Goal: Task Accomplishment & Management: Use online tool/utility

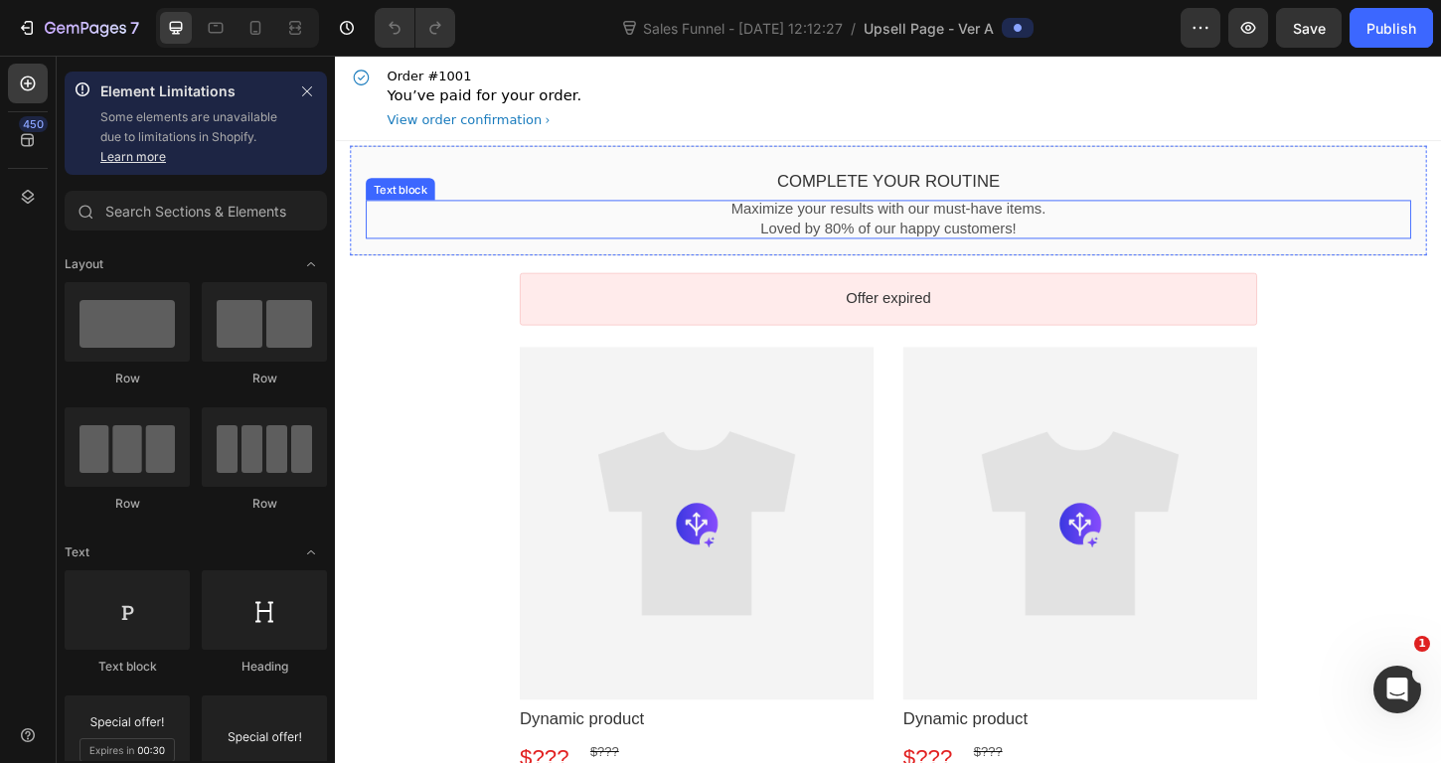
click at [892, 223] on p "Maximize your results with our must-have items." at bounding box center [931, 222] width 1127 height 21
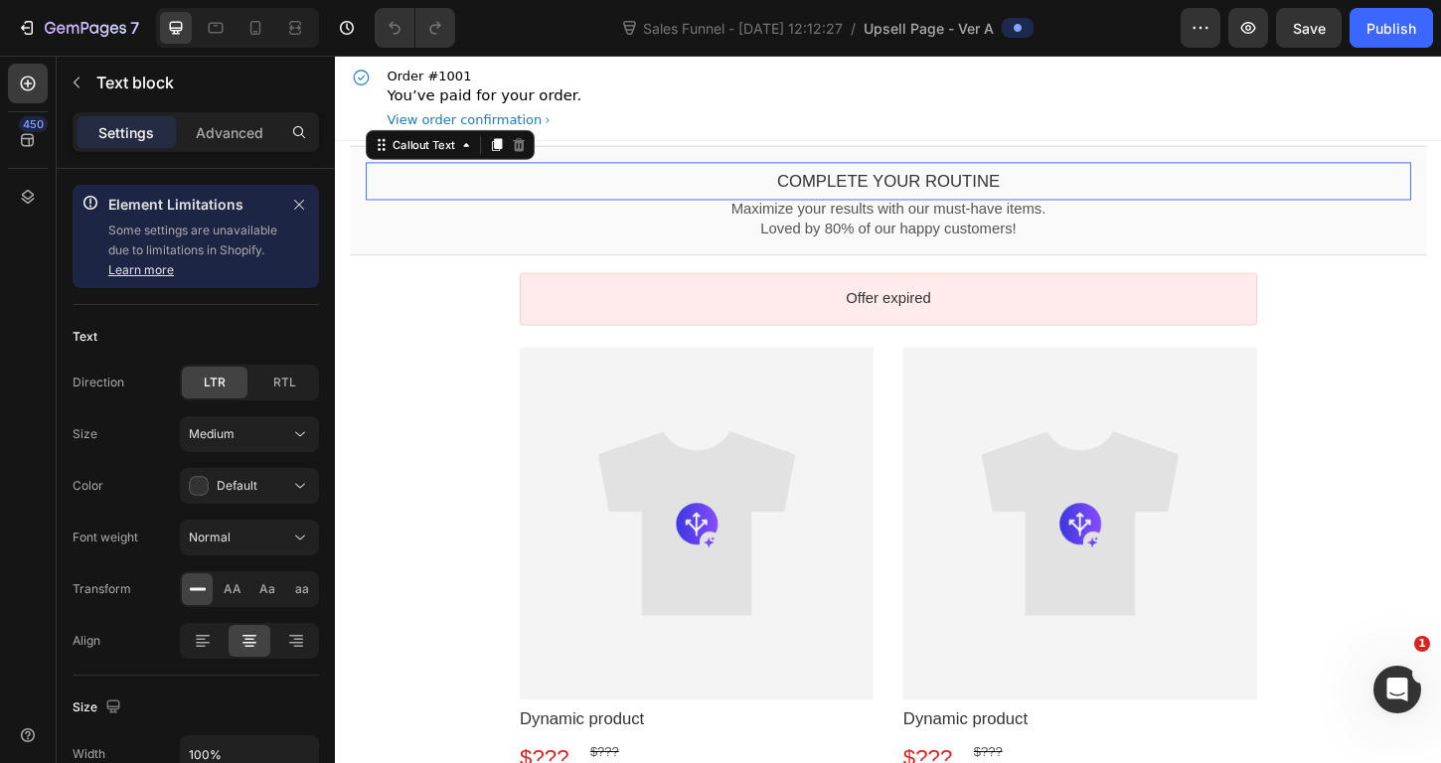
click at [906, 193] on bdo "Complete your routine" at bounding box center [931, 191] width 241 height 20
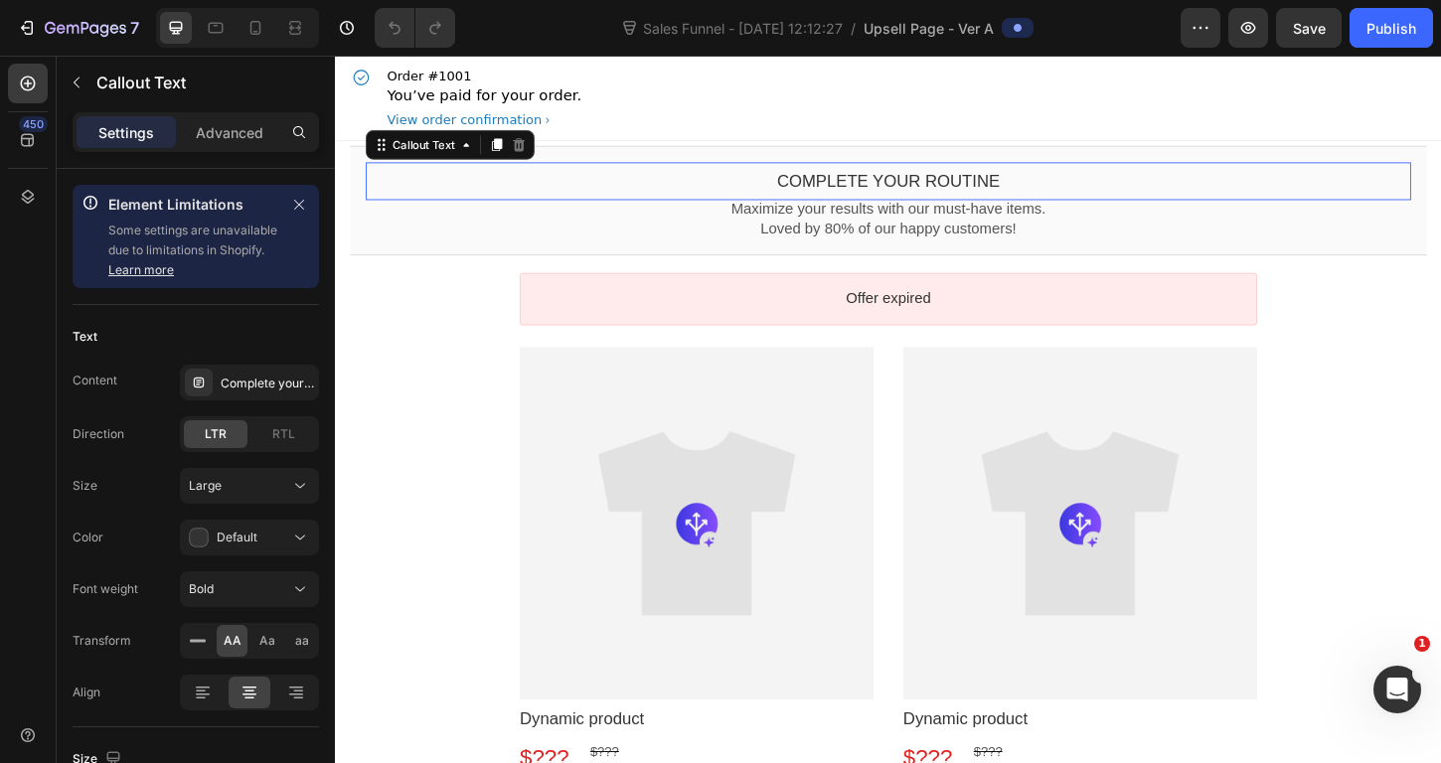
click at [960, 190] on bdo "Complete your routine" at bounding box center [931, 191] width 241 height 20
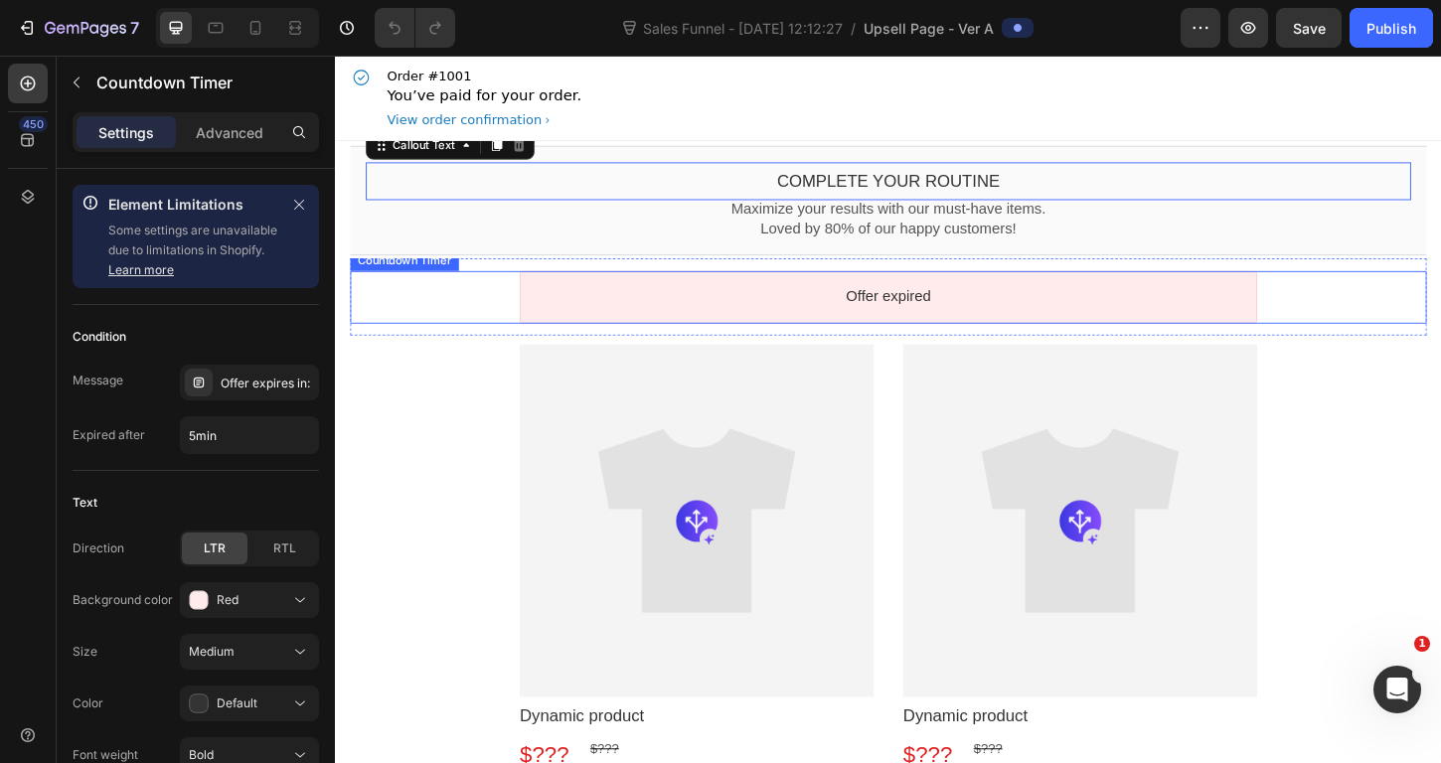
click at [898, 303] on div "Offer expired" at bounding box center [931, 316] width 795 height 57
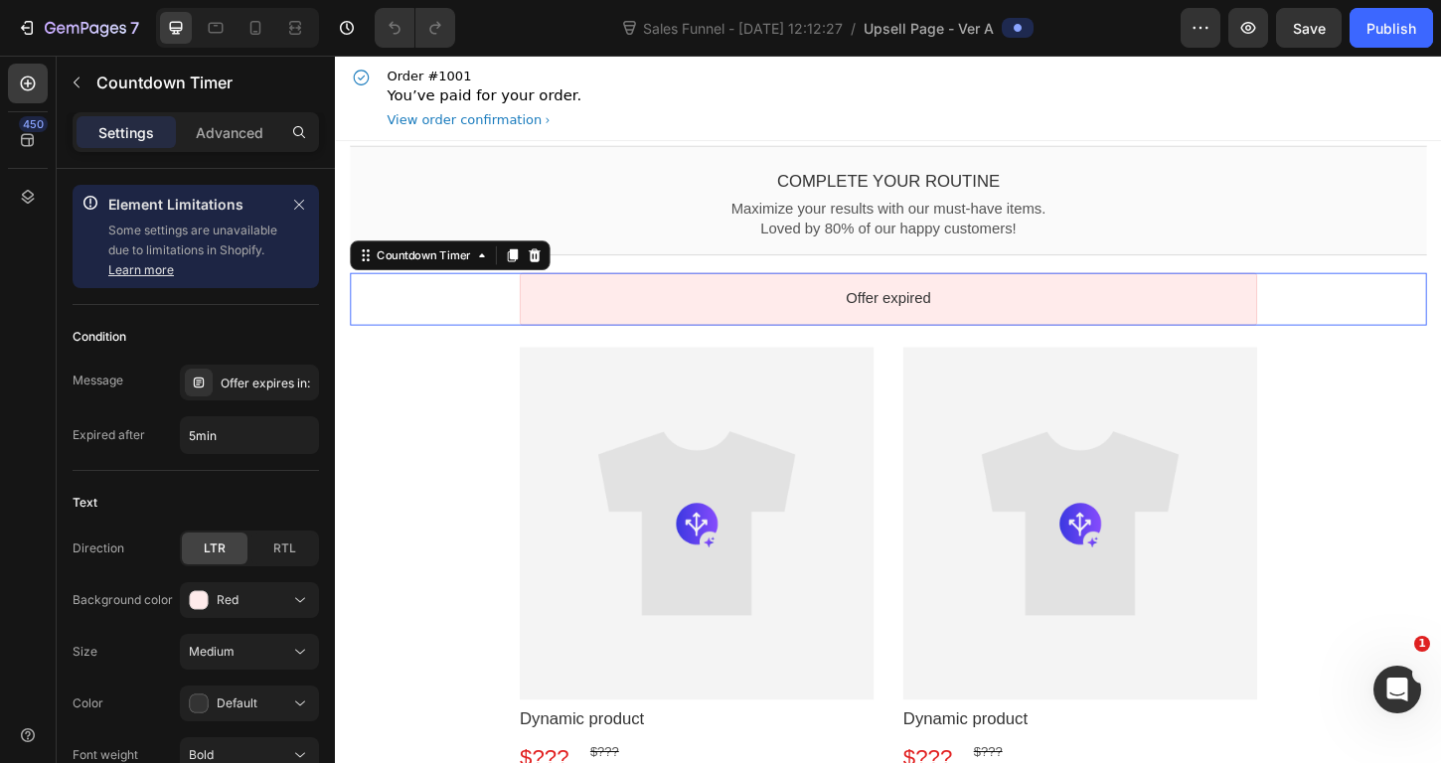
click at [721, 302] on div "Offer expired" at bounding box center [931, 318] width 795 height 57
click at [192, 437] on input "5min" at bounding box center [249, 435] width 137 height 36
click at [233, 388] on div "Offer expires in:" at bounding box center [267, 384] width 93 height 18
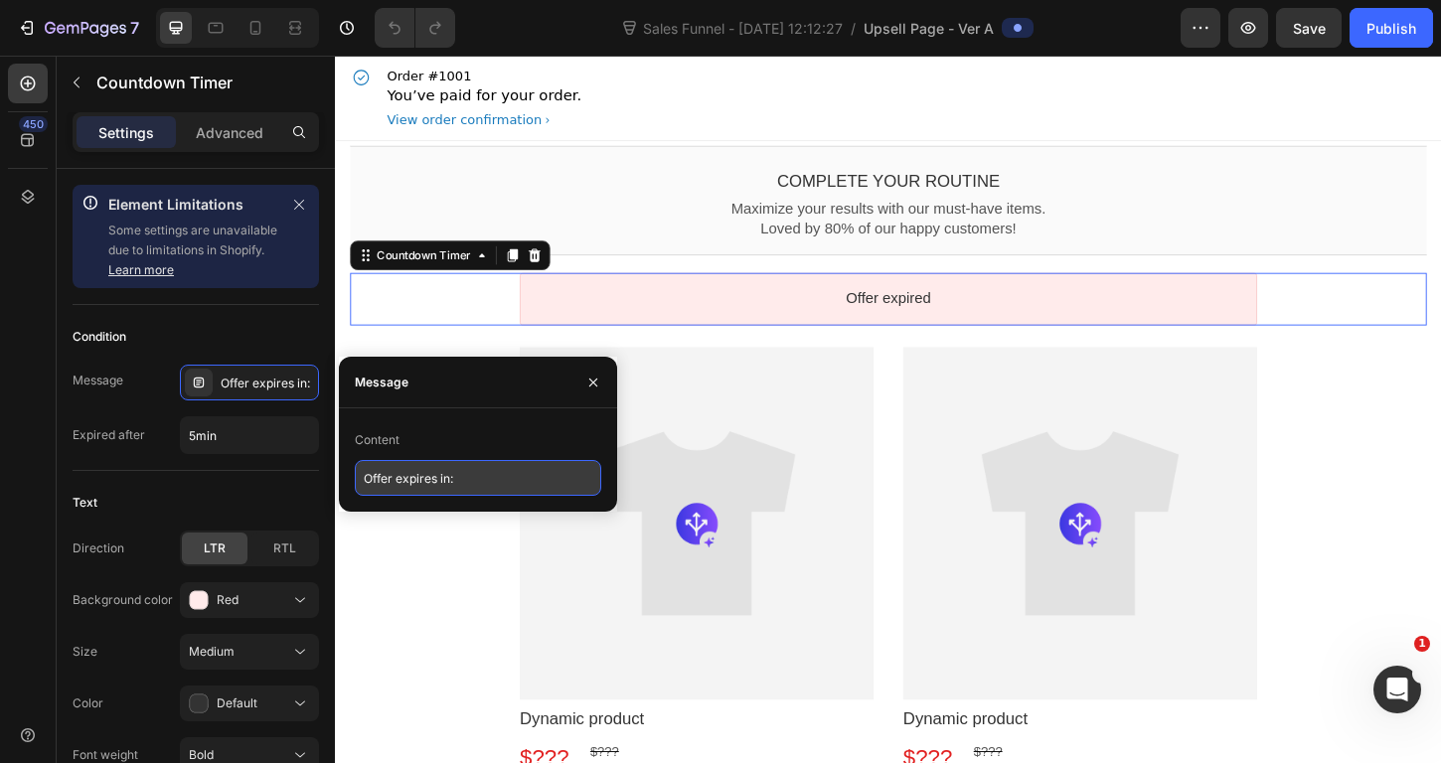
click at [418, 480] on input "Offer expires in:" at bounding box center [478, 478] width 246 height 36
drag, startPoint x: 474, startPoint y: 483, endPoint x: 352, endPoint y: 481, distance: 122.3
click at [352, 481] on div "Content Offer expires in:" at bounding box center [478, 460] width 278 height 72
type input "Tu oferta expira"
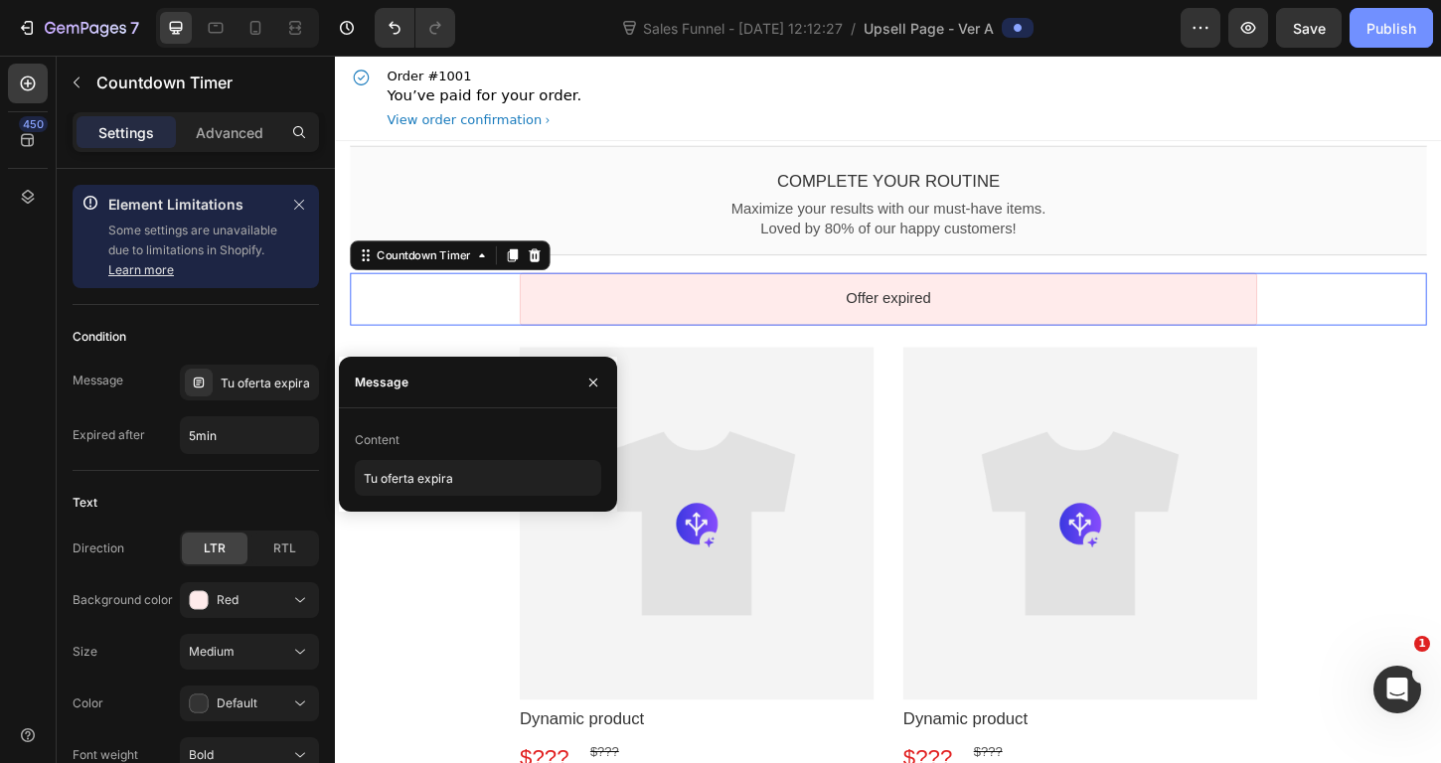
click at [1379, 33] on div "Publish" at bounding box center [1392, 28] width 50 height 21
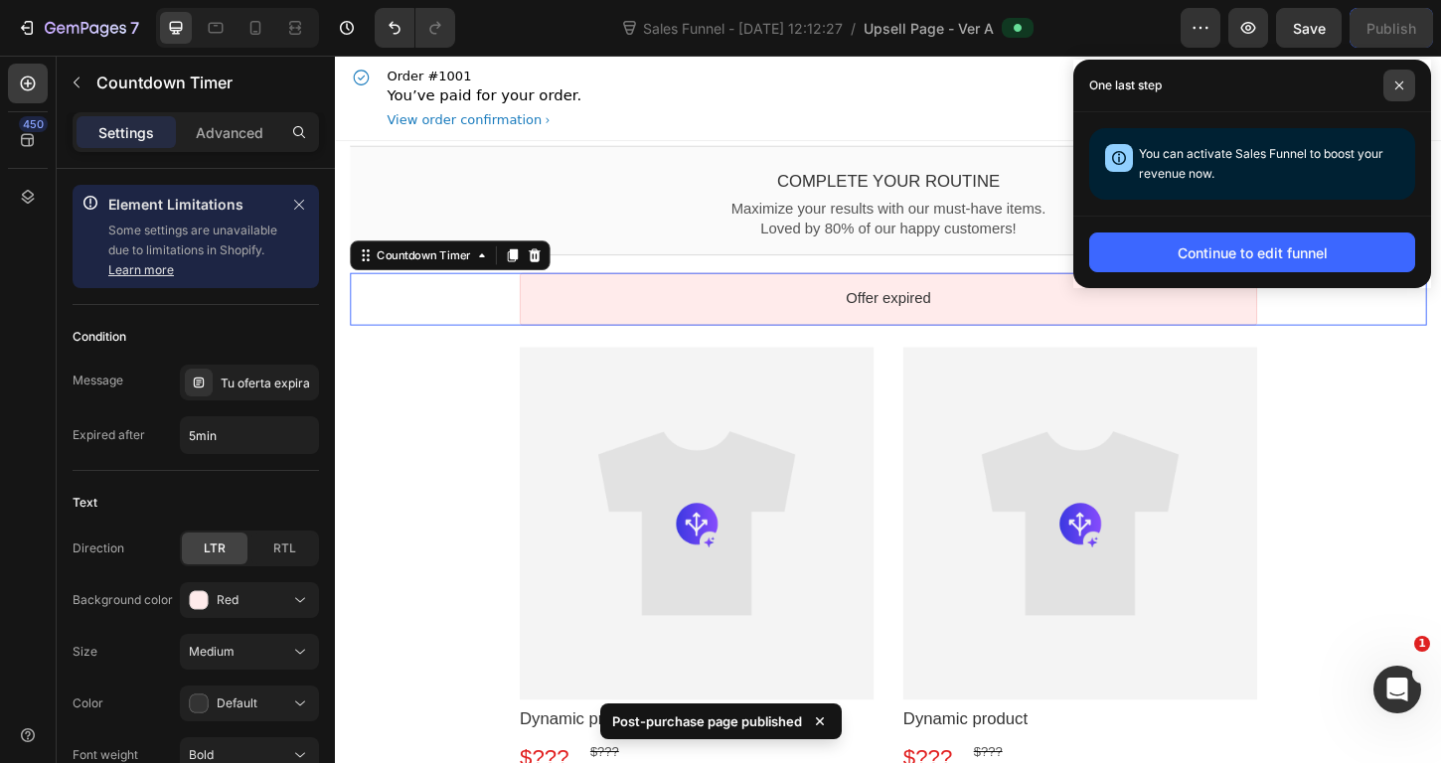
click at [1403, 81] on icon at bounding box center [1399, 85] width 8 height 8
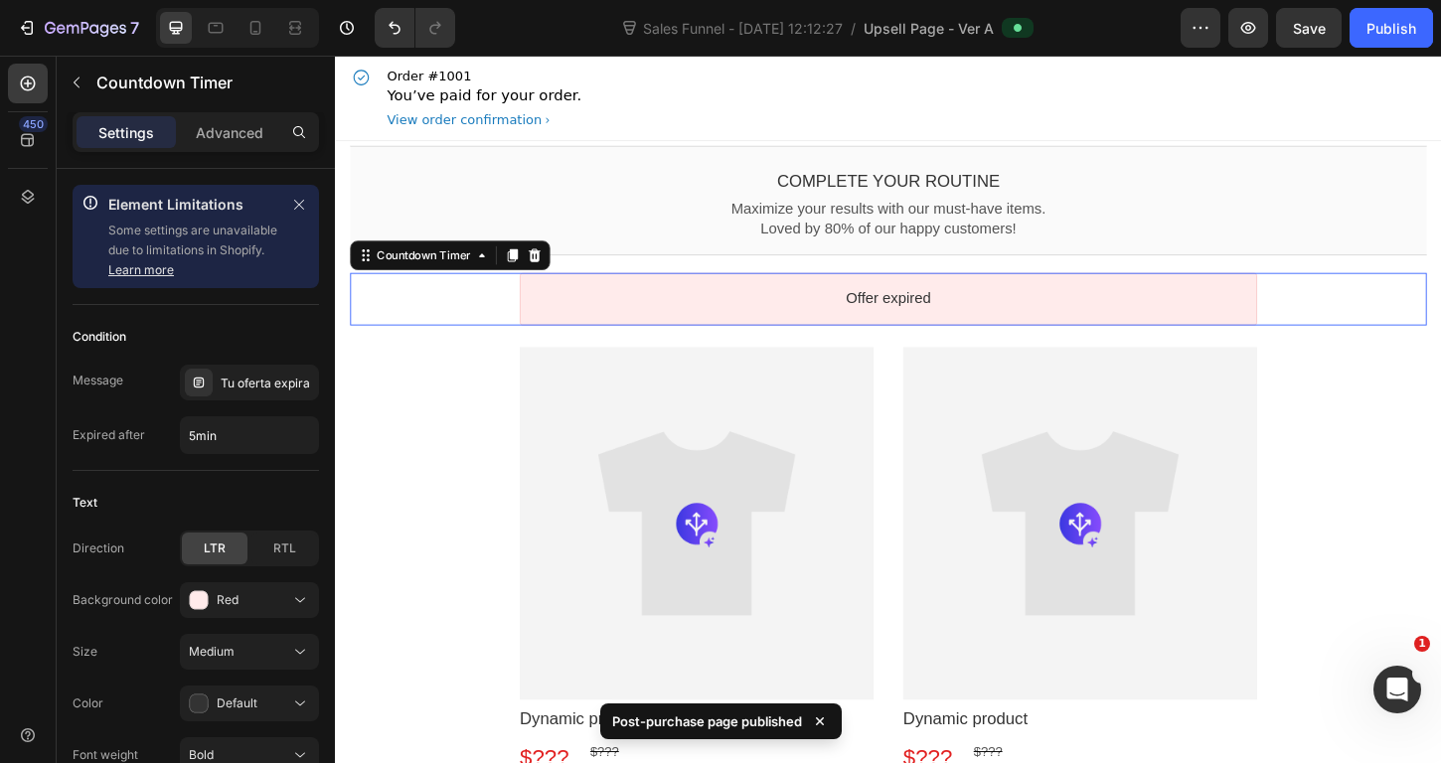
click at [907, 305] on div "Offer expired" at bounding box center [931, 318] width 795 height 57
click at [901, 316] on bdo "Offer expired" at bounding box center [931, 317] width 91 height 17
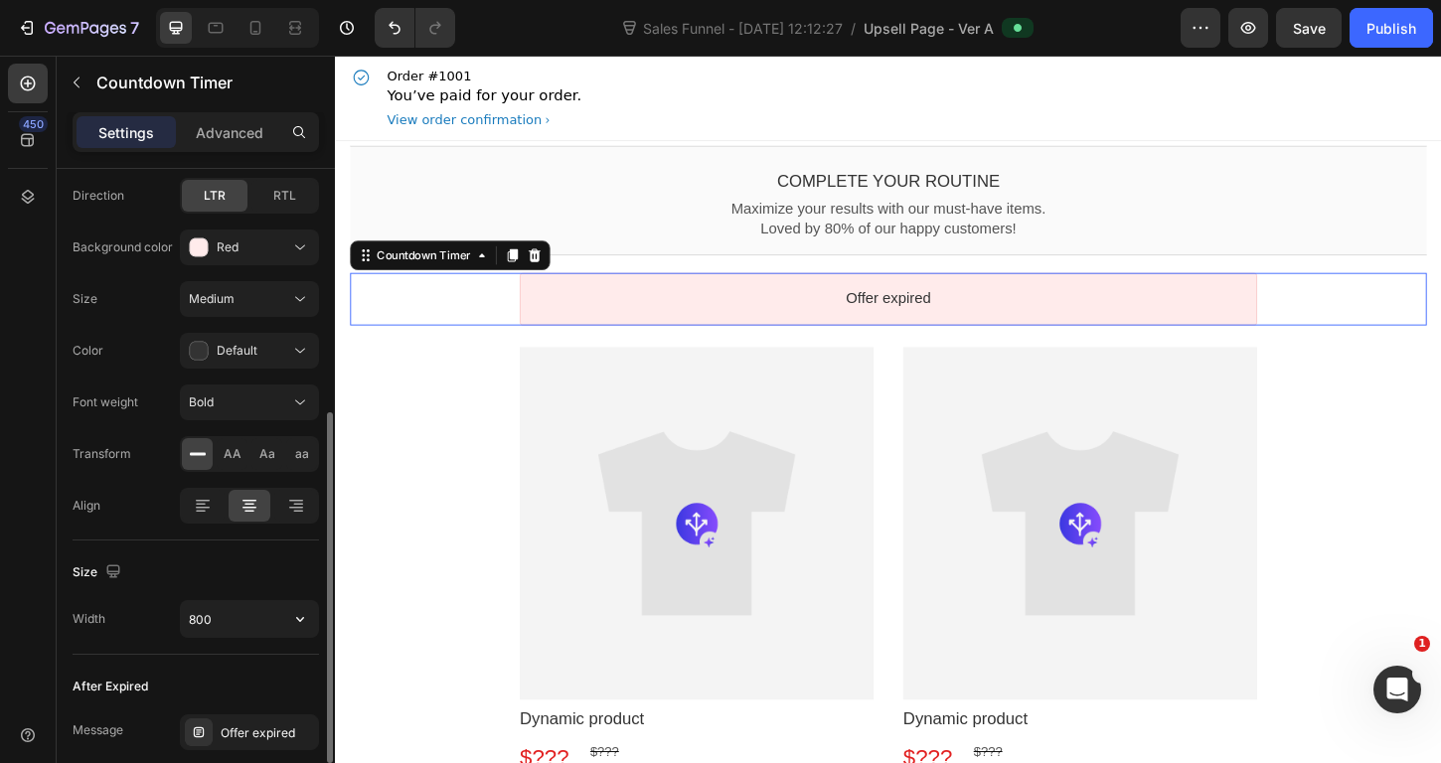
scroll to position [508, 0]
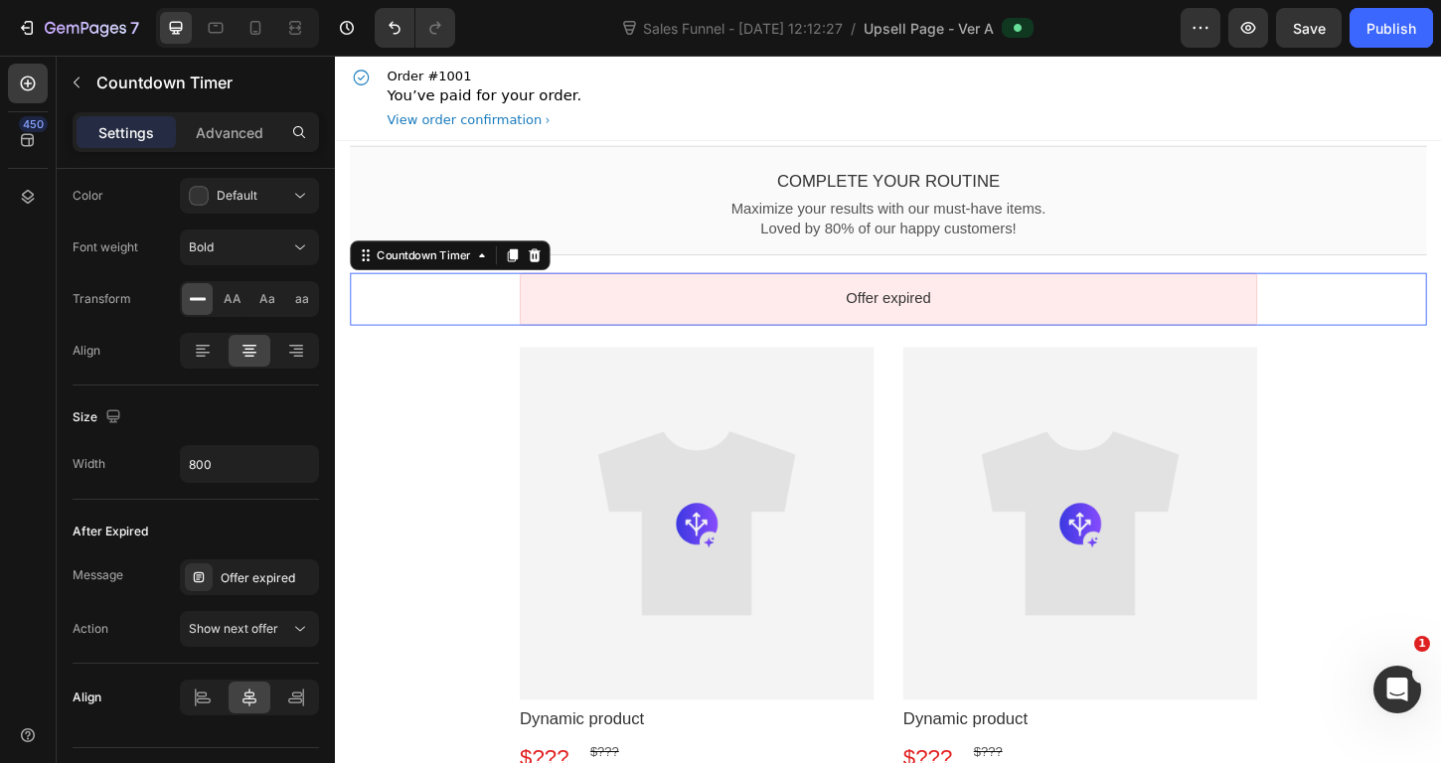
click at [886, 315] on bdo "Offer expired" at bounding box center [931, 317] width 91 height 17
click at [910, 317] on bdo "Offer expired" at bounding box center [931, 317] width 91 height 17
click at [914, 315] on bdo "Offer expired" at bounding box center [931, 317] width 91 height 17
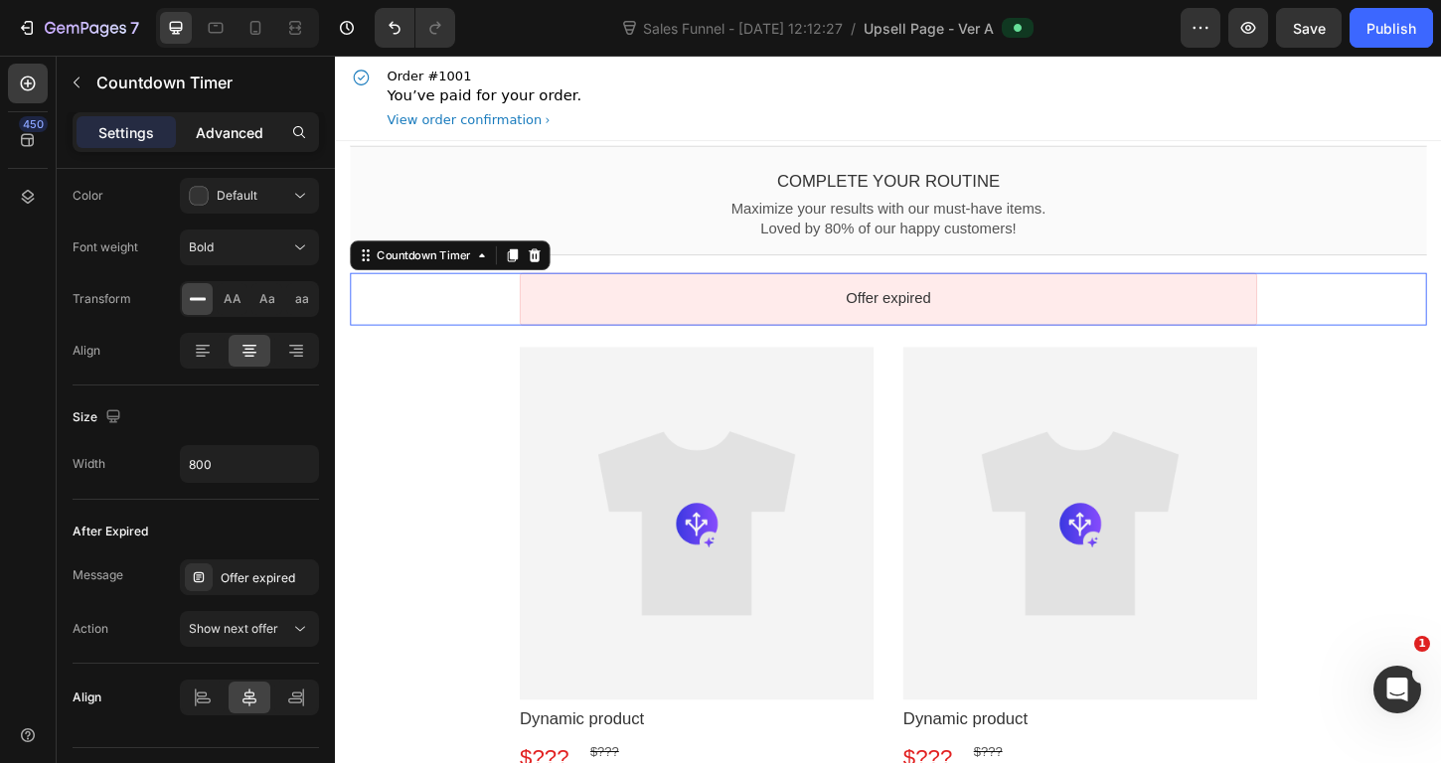
click at [253, 143] on div "Advanced" at bounding box center [229, 132] width 99 height 32
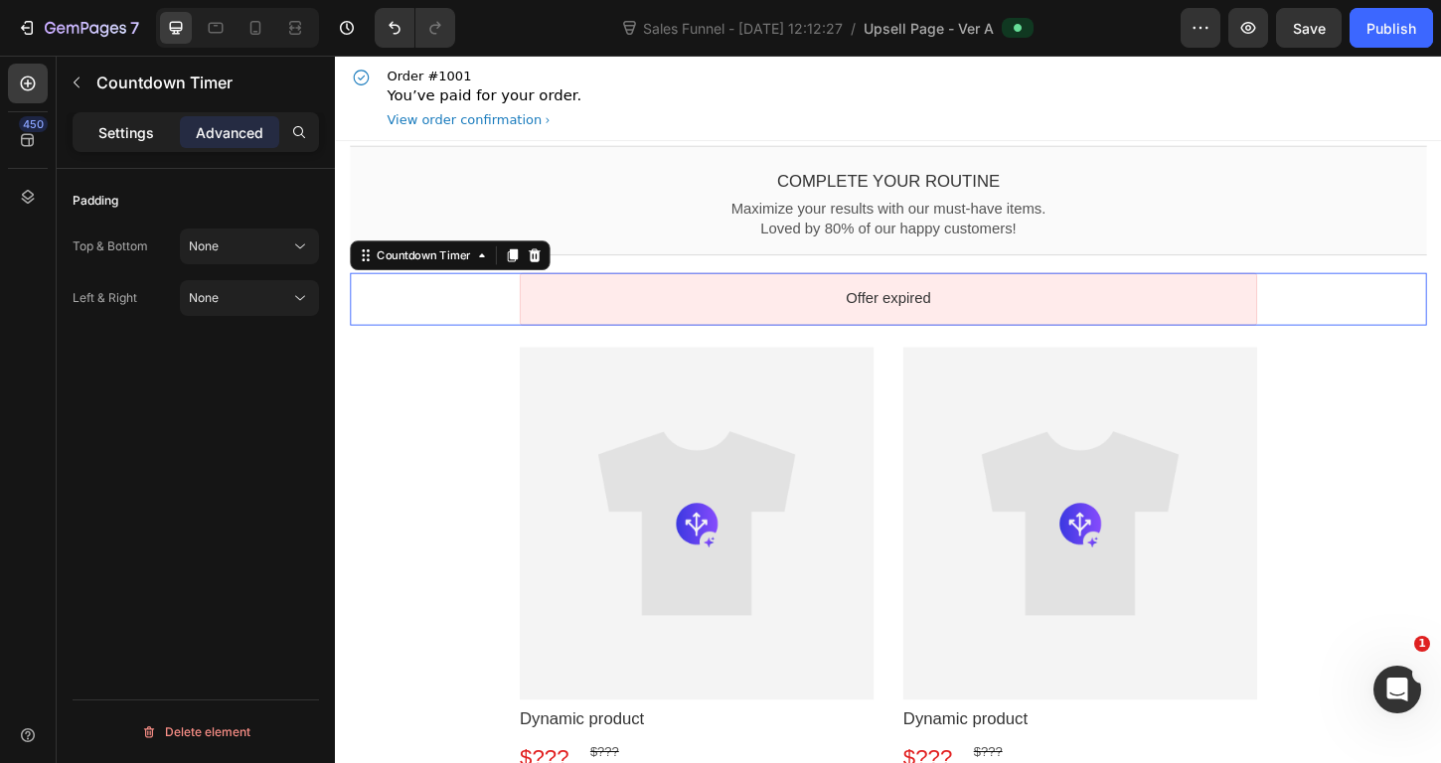
click at [141, 128] on p "Settings" at bounding box center [126, 132] width 56 height 21
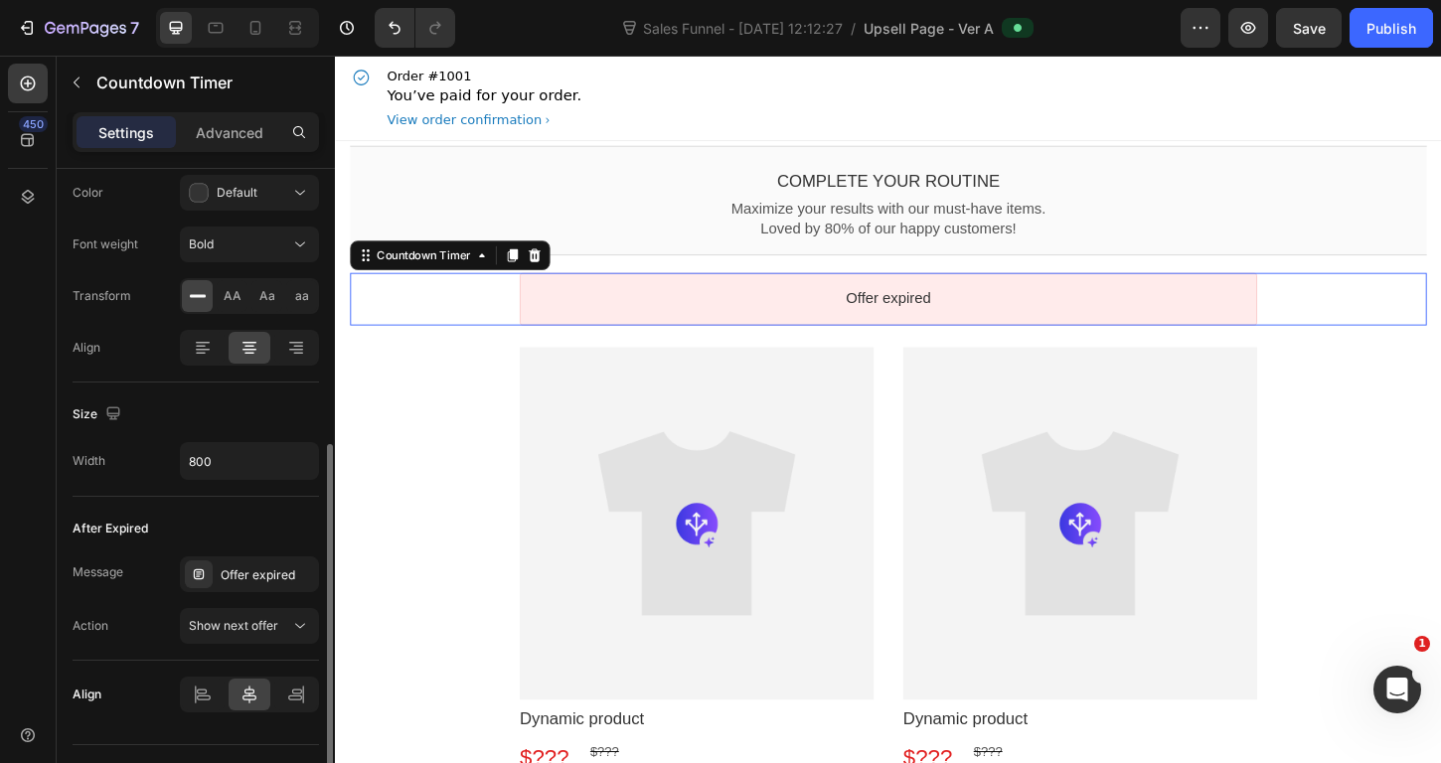
scroll to position [506, 0]
click at [297, 218] on div "Size Medium Color Default Font weight Bold Transform AA Aa aa" at bounding box center [196, 223] width 246 height 191
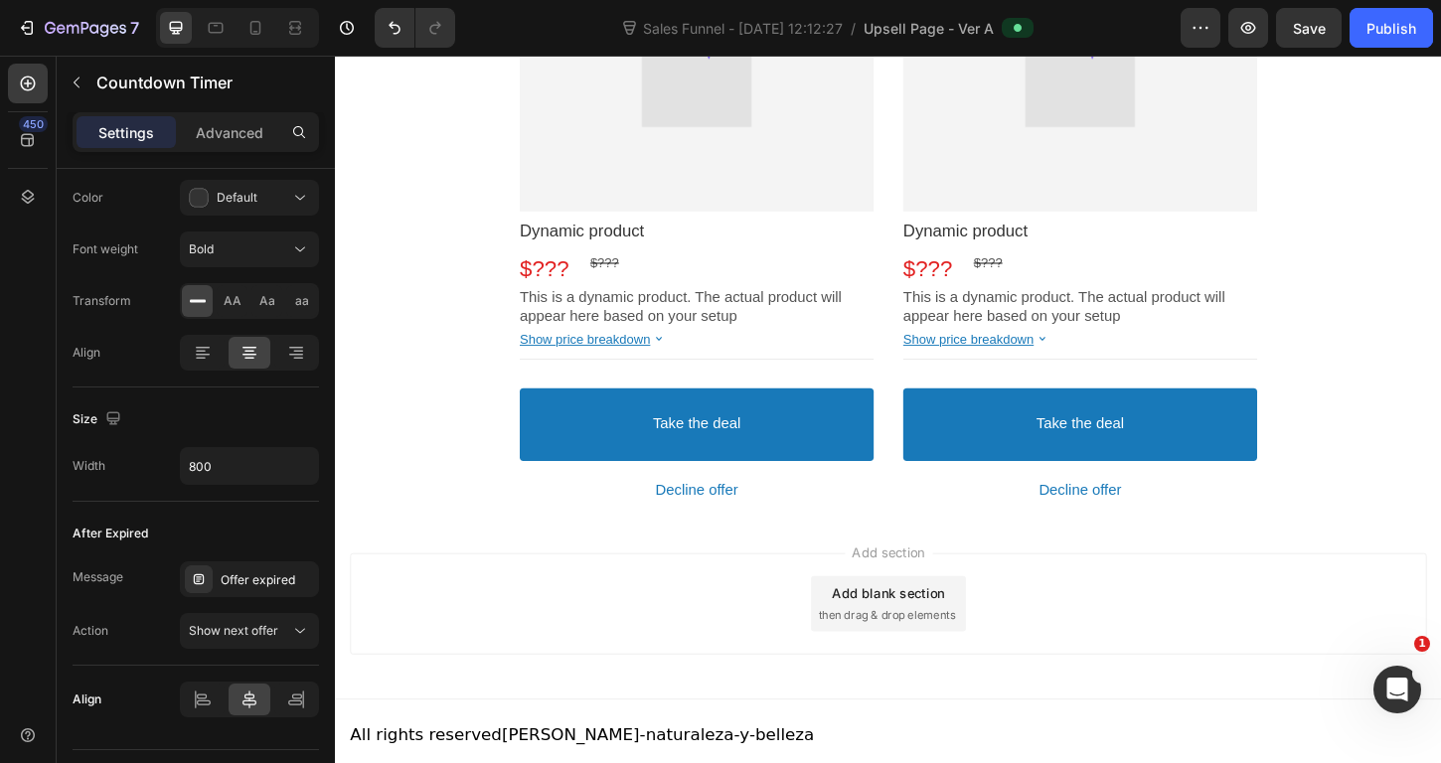
scroll to position [0, 0]
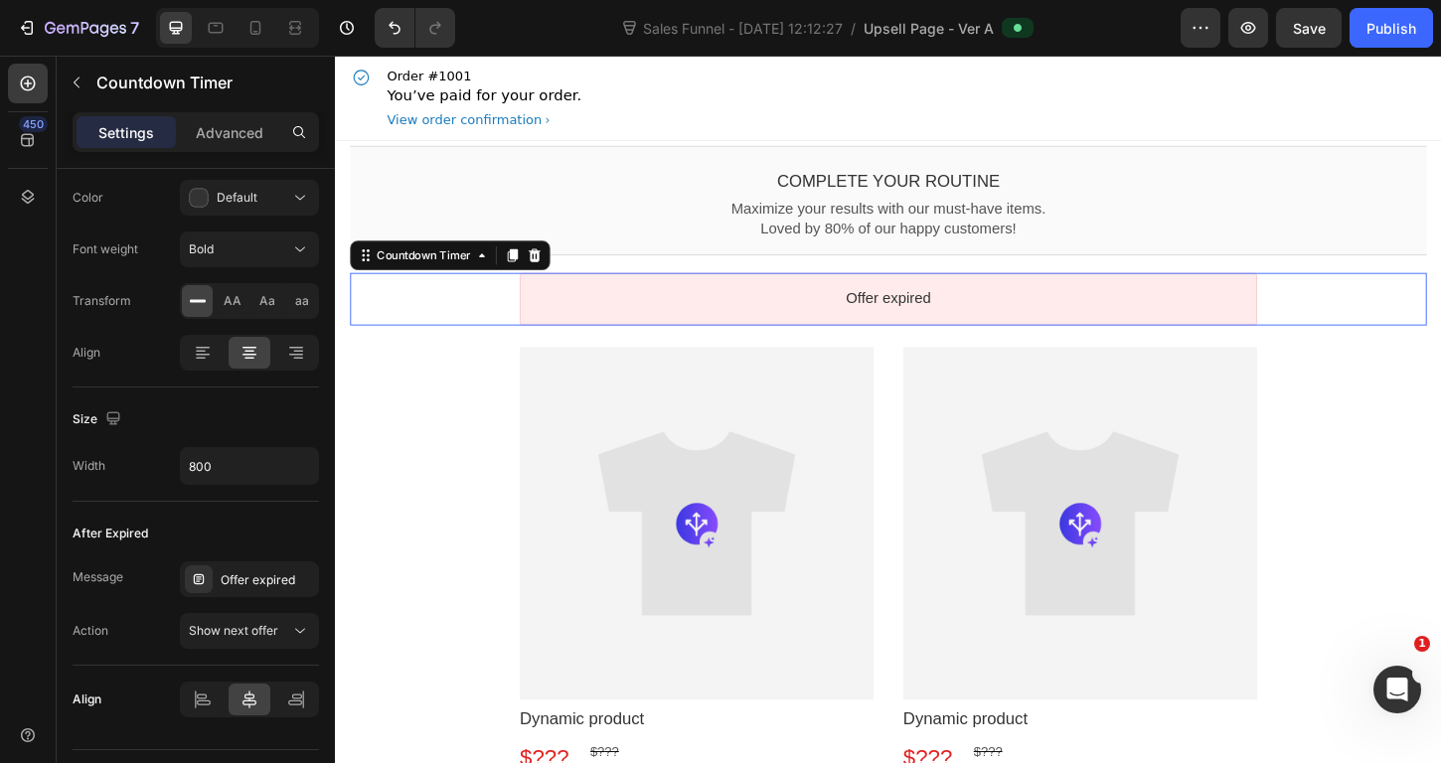
click at [519, 91] on p "You’ve paid for your order." at bounding box center [496, 99] width 210 height 24
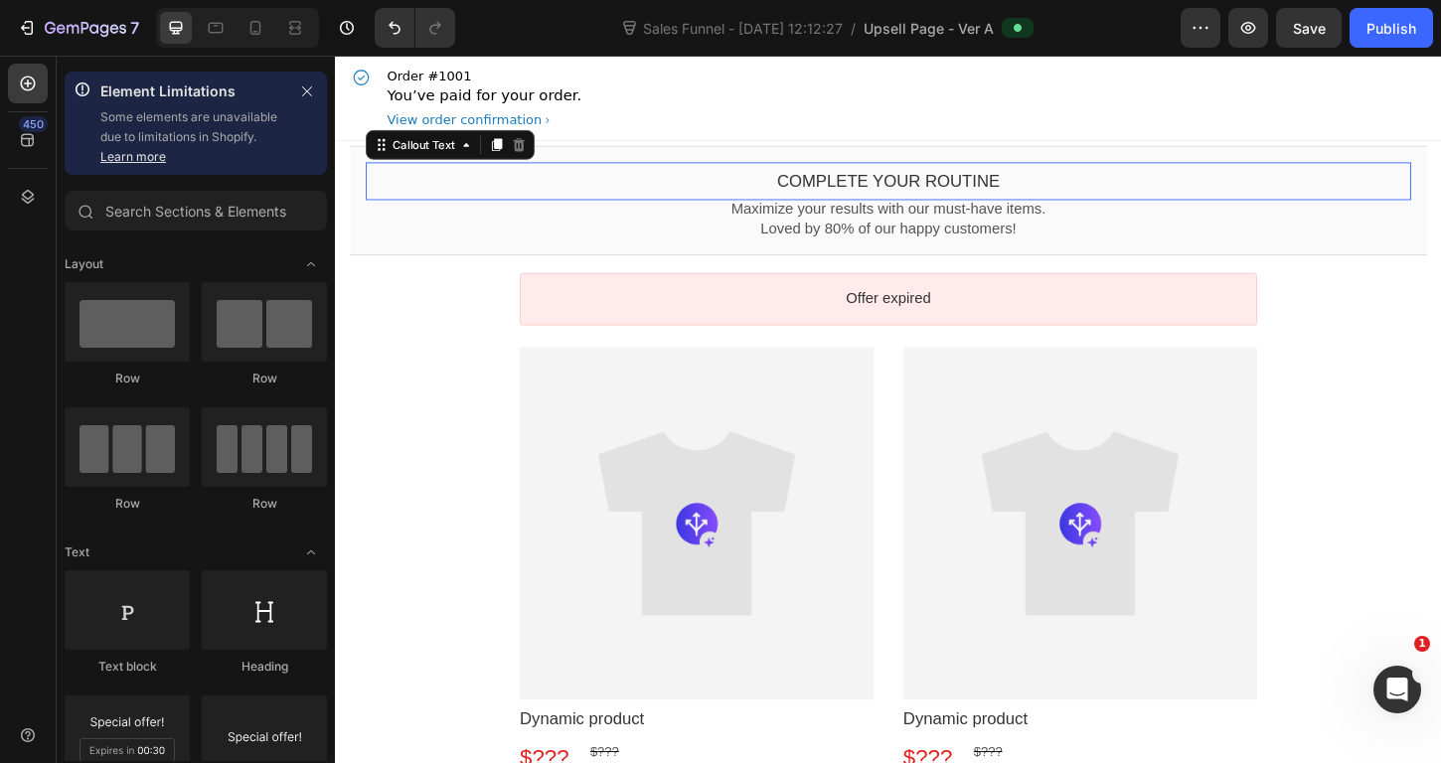
click at [815, 199] on bdo "Complete your routine" at bounding box center [931, 191] width 241 height 20
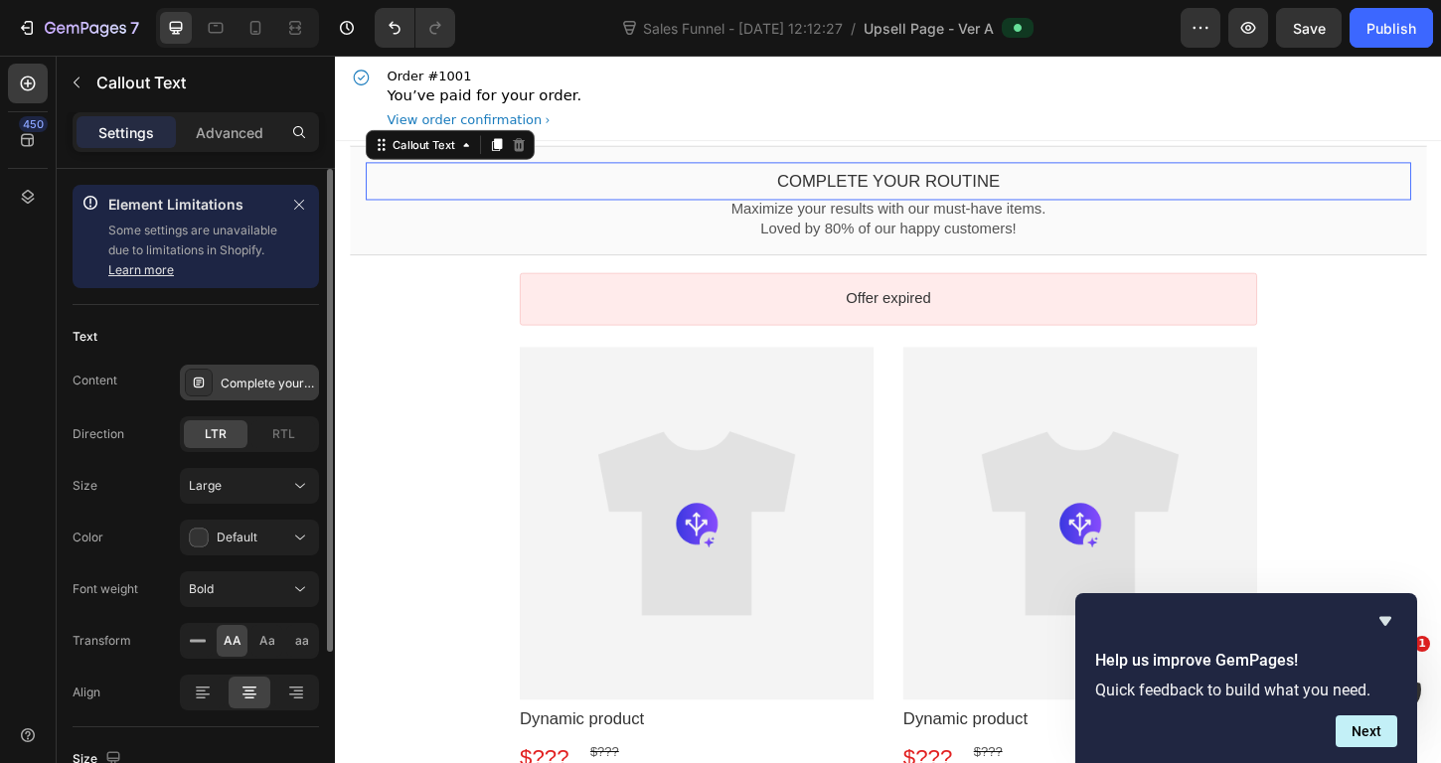
click at [232, 386] on div "Complete your routine" at bounding box center [267, 384] width 93 height 18
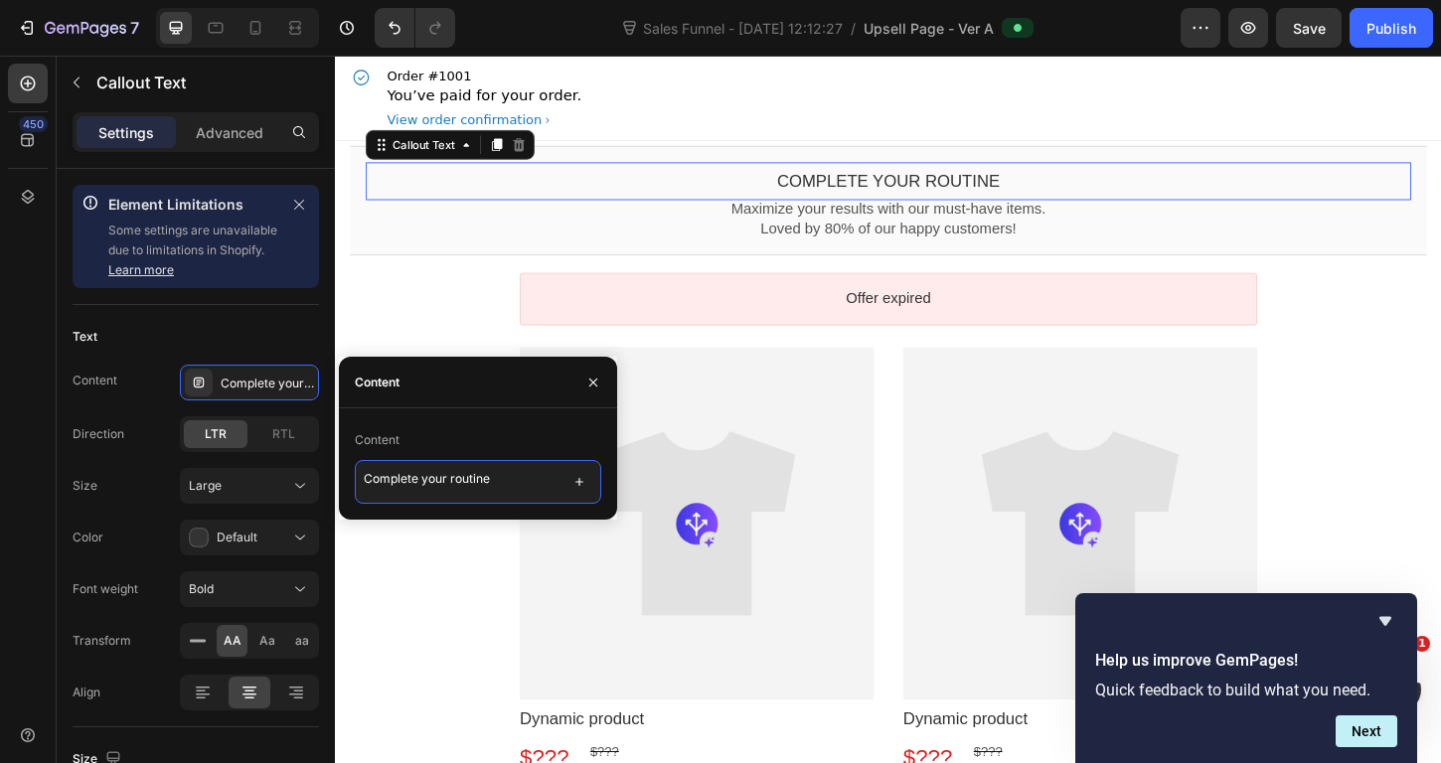
drag, startPoint x: 462, startPoint y: 482, endPoint x: 358, endPoint y: 485, distance: 104.4
click at [358, 485] on textarea "Complete your routine" at bounding box center [478, 482] width 246 height 44
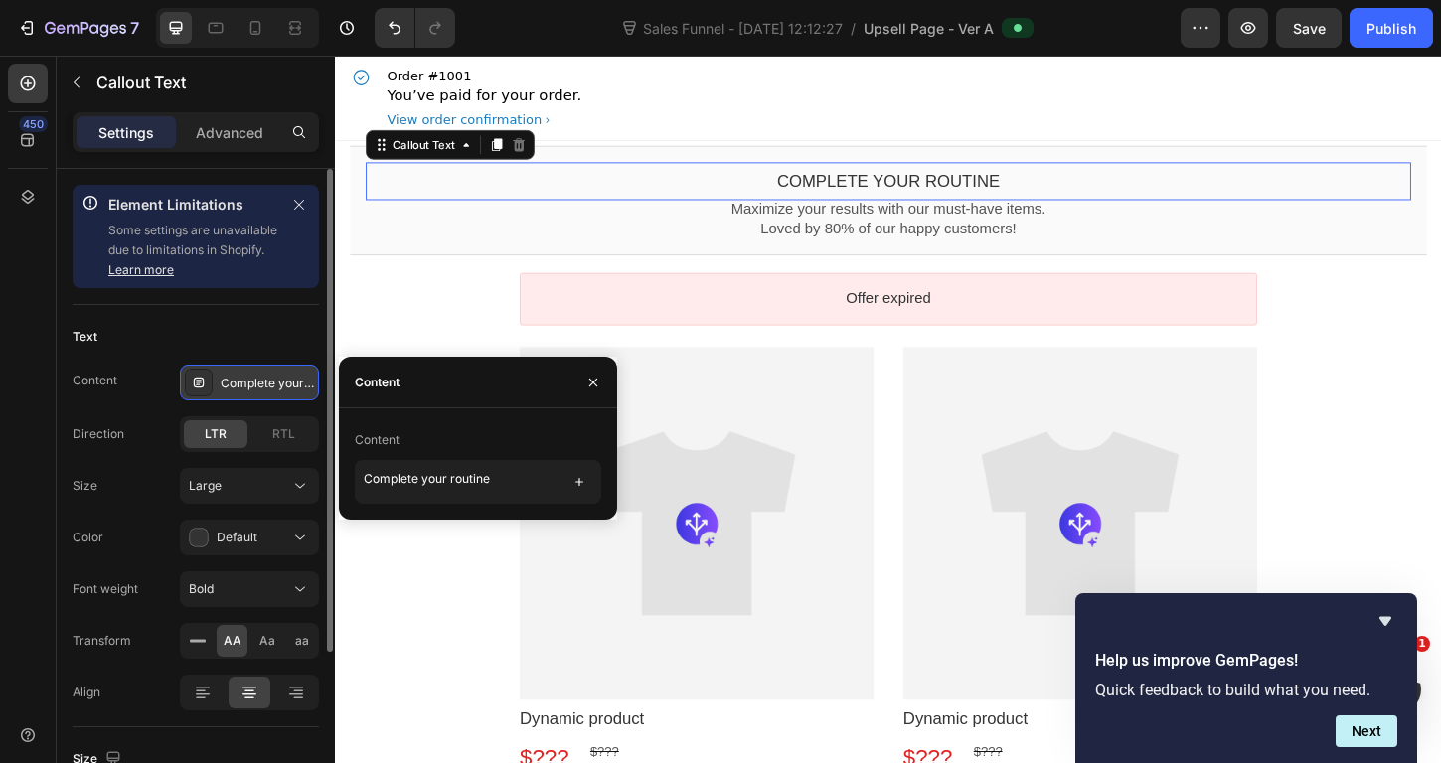
click at [230, 390] on div "Complete your routine" at bounding box center [267, 384] width 93 height 18
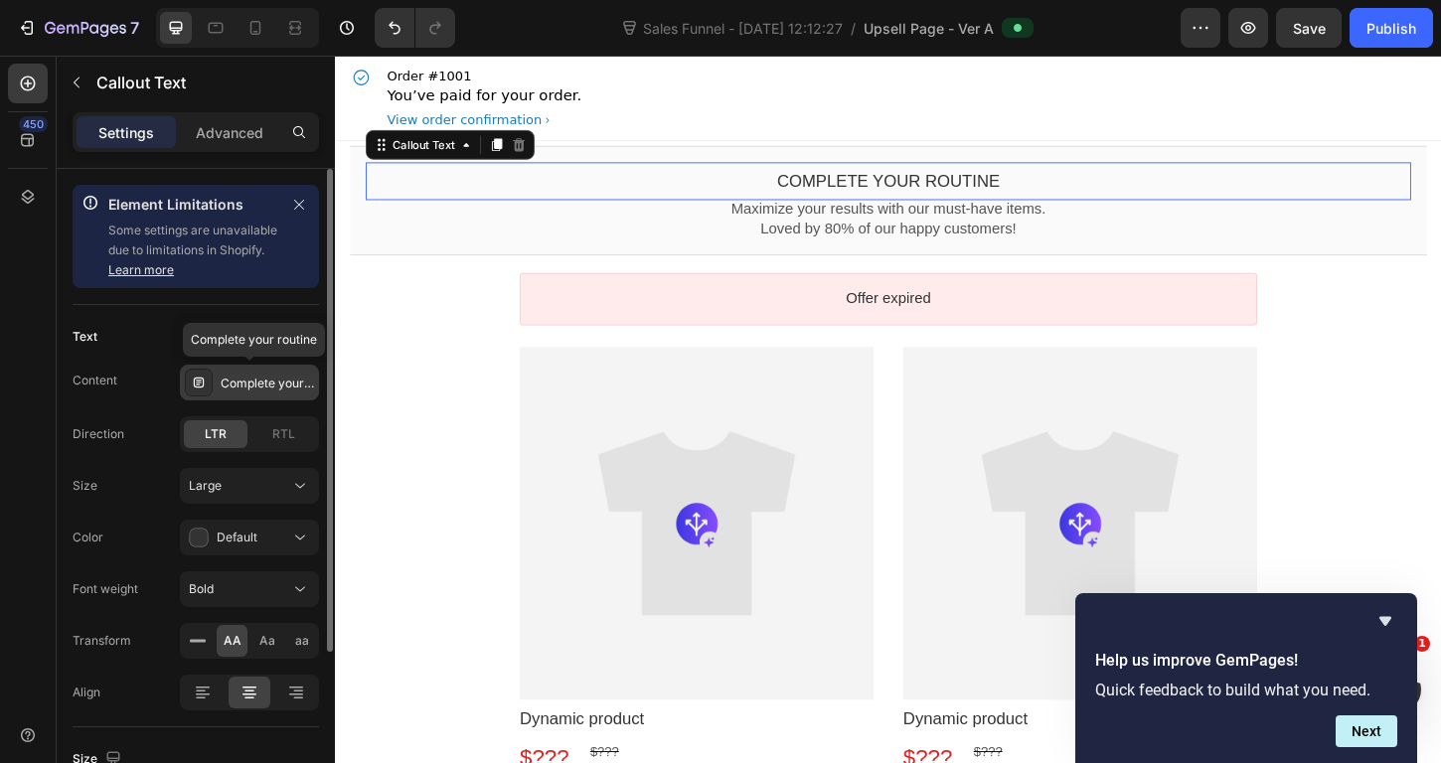
click at [265, 389] on div "Complete your routine" at bounding box center [267, 384] width 93 height 18
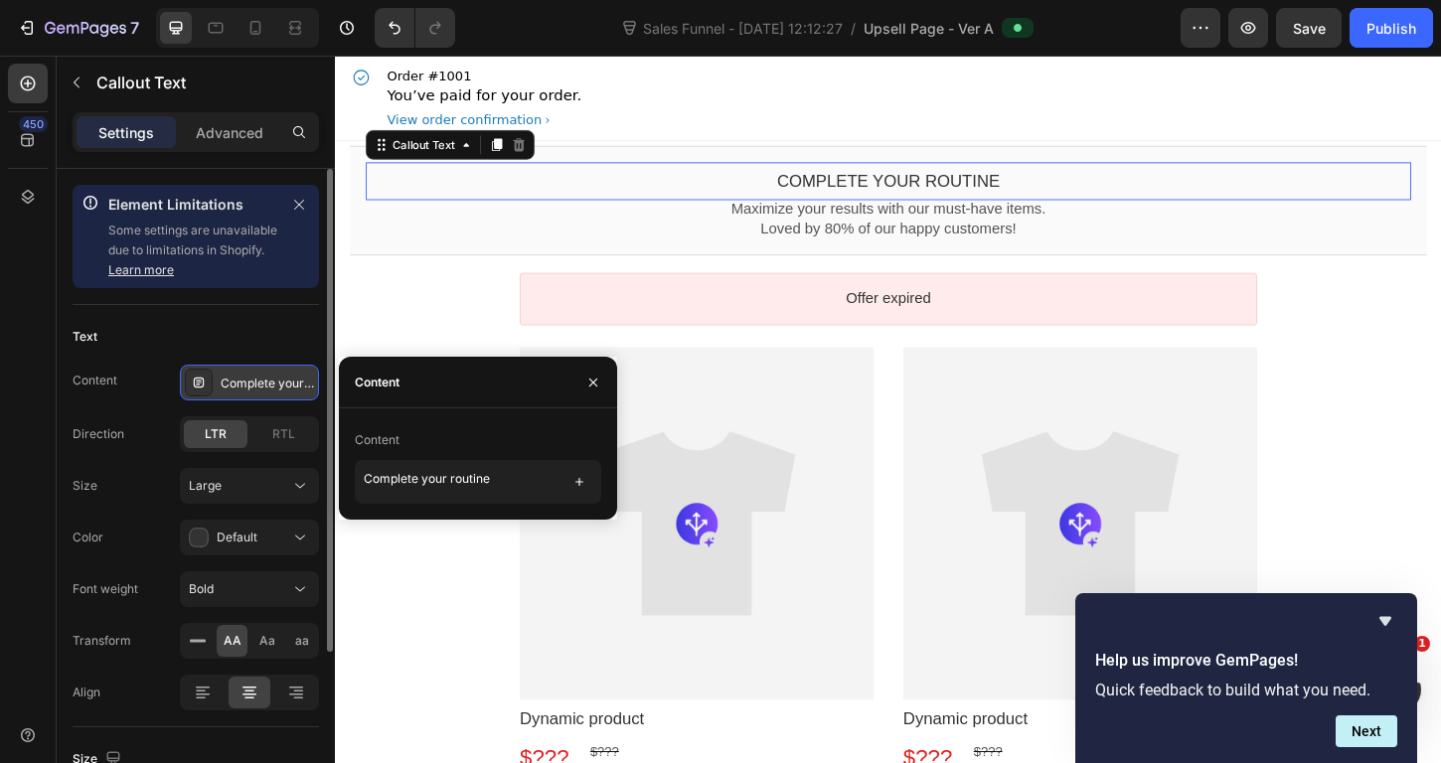
click at [268, 385] on div "Complete your routine" at bounding box center [267, 384] width 93 height 18
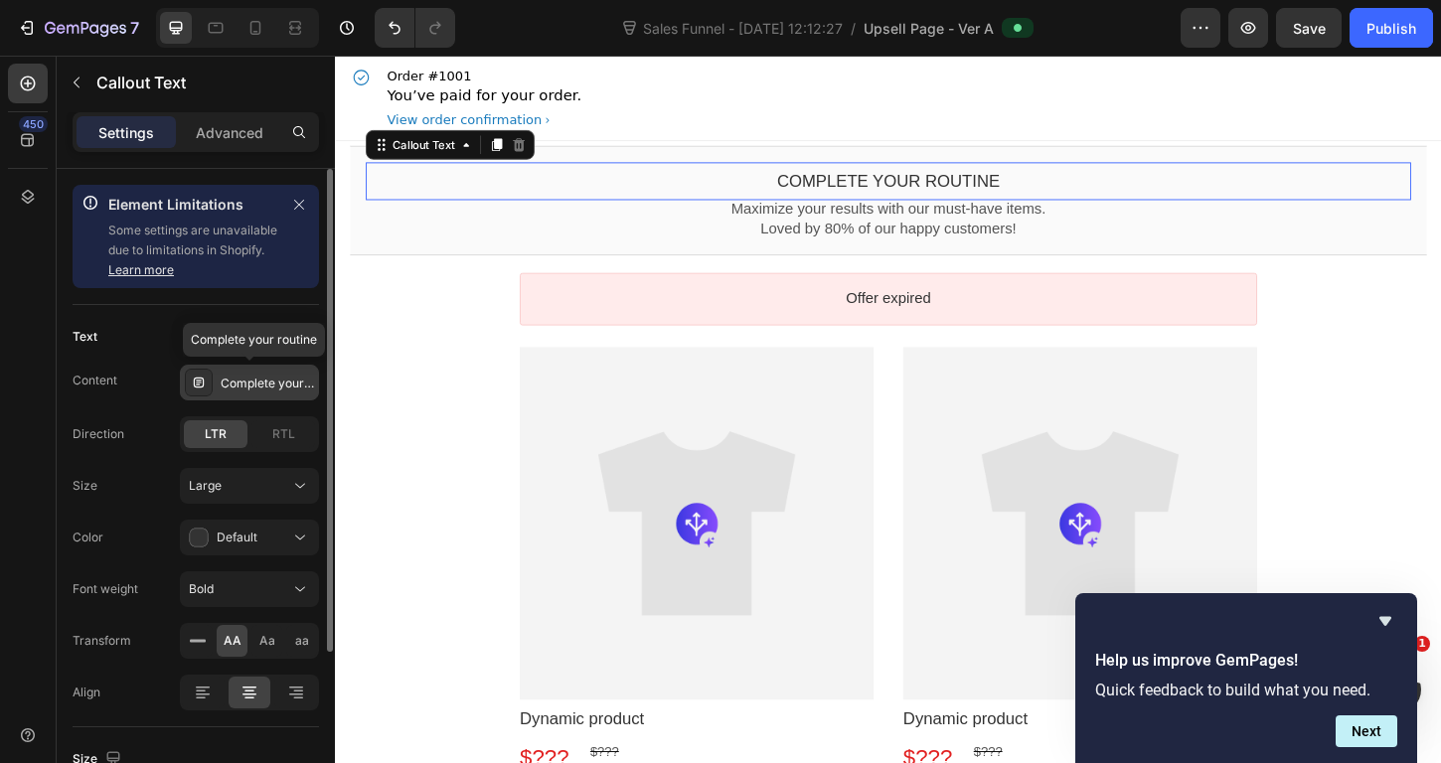
click at [267, 380] on div "Complete your routine" at bounding box center [267, 384] width 93 height 18
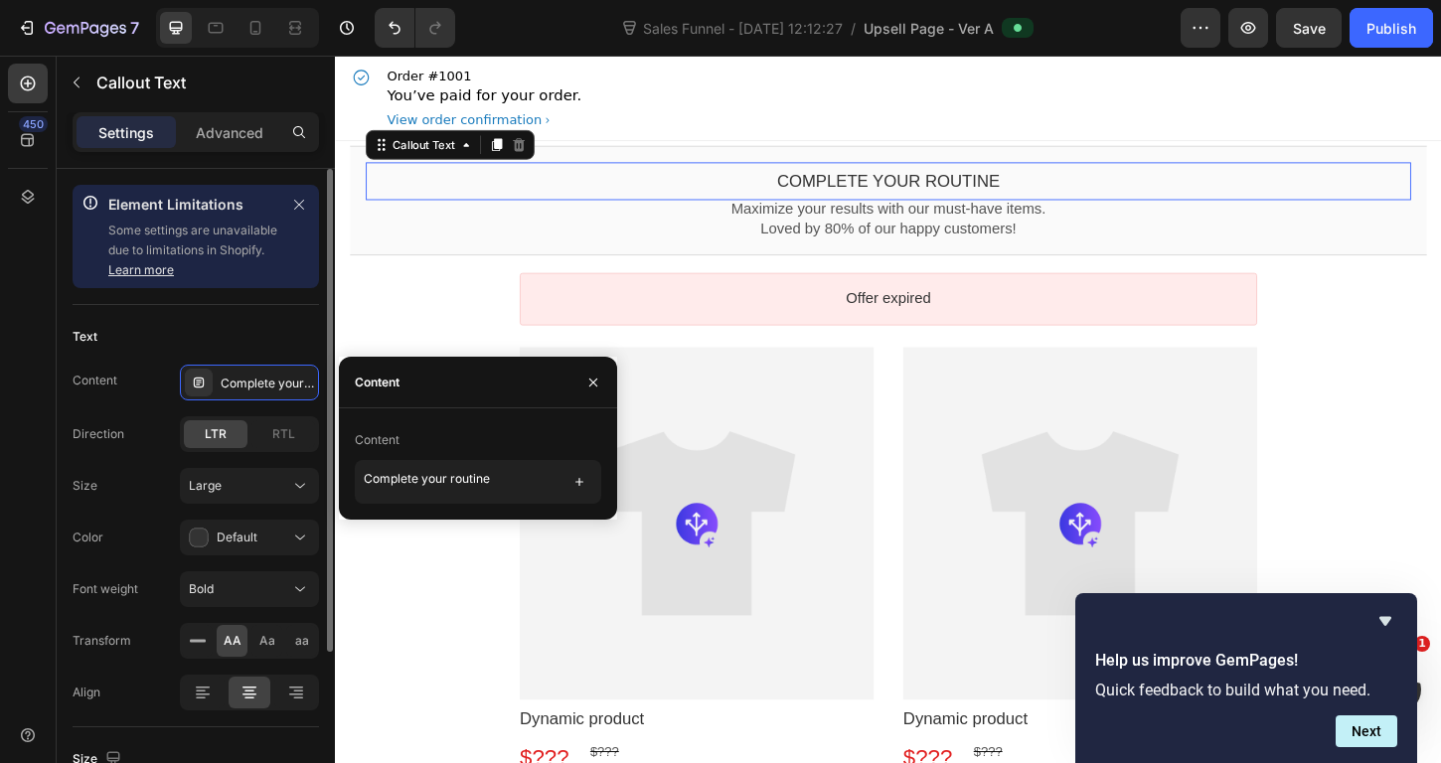
click at [255, 345] on div "Text" at bounding box center [196, 337] width 246 height 32
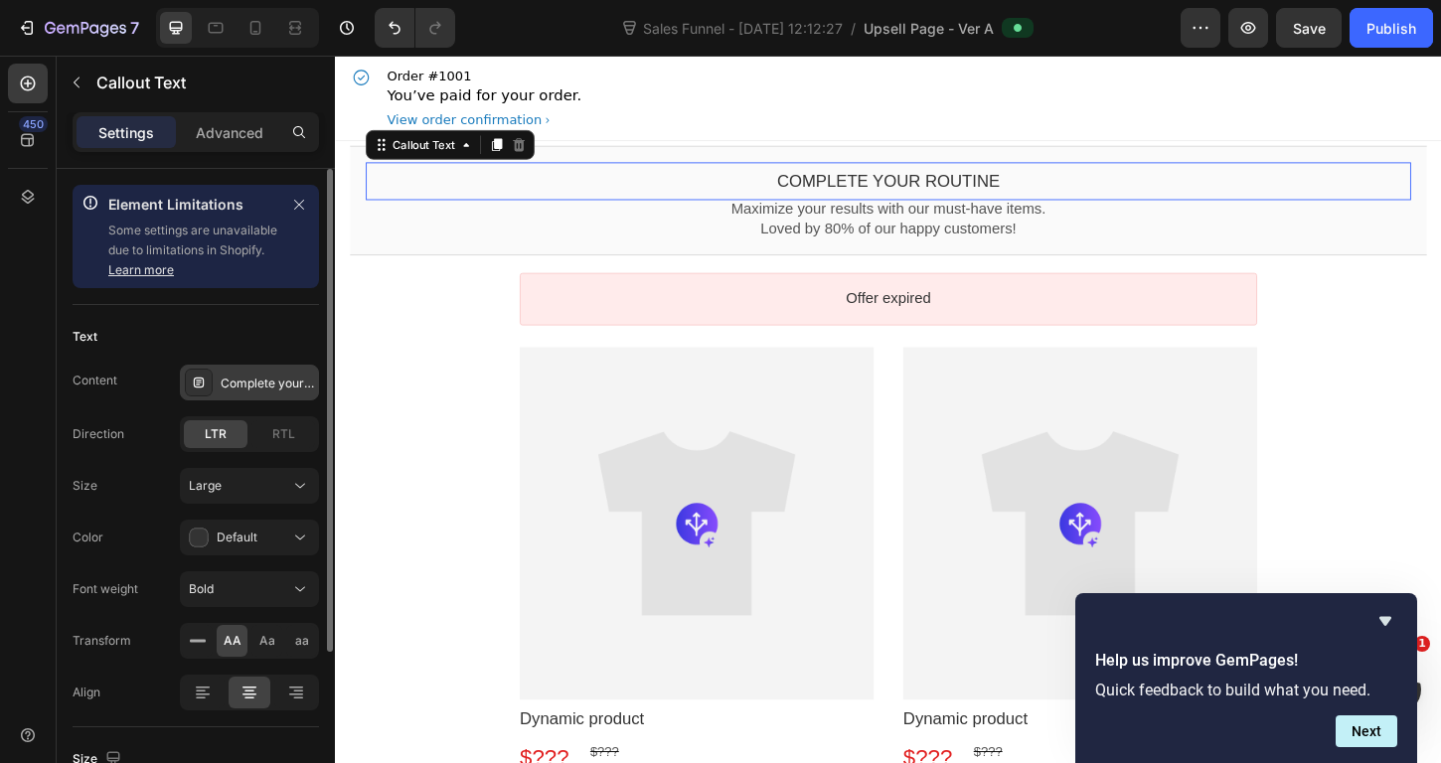
click at [278, 395] on div "Complete your routine" at bounding box center [249, 383] width 139 height 36
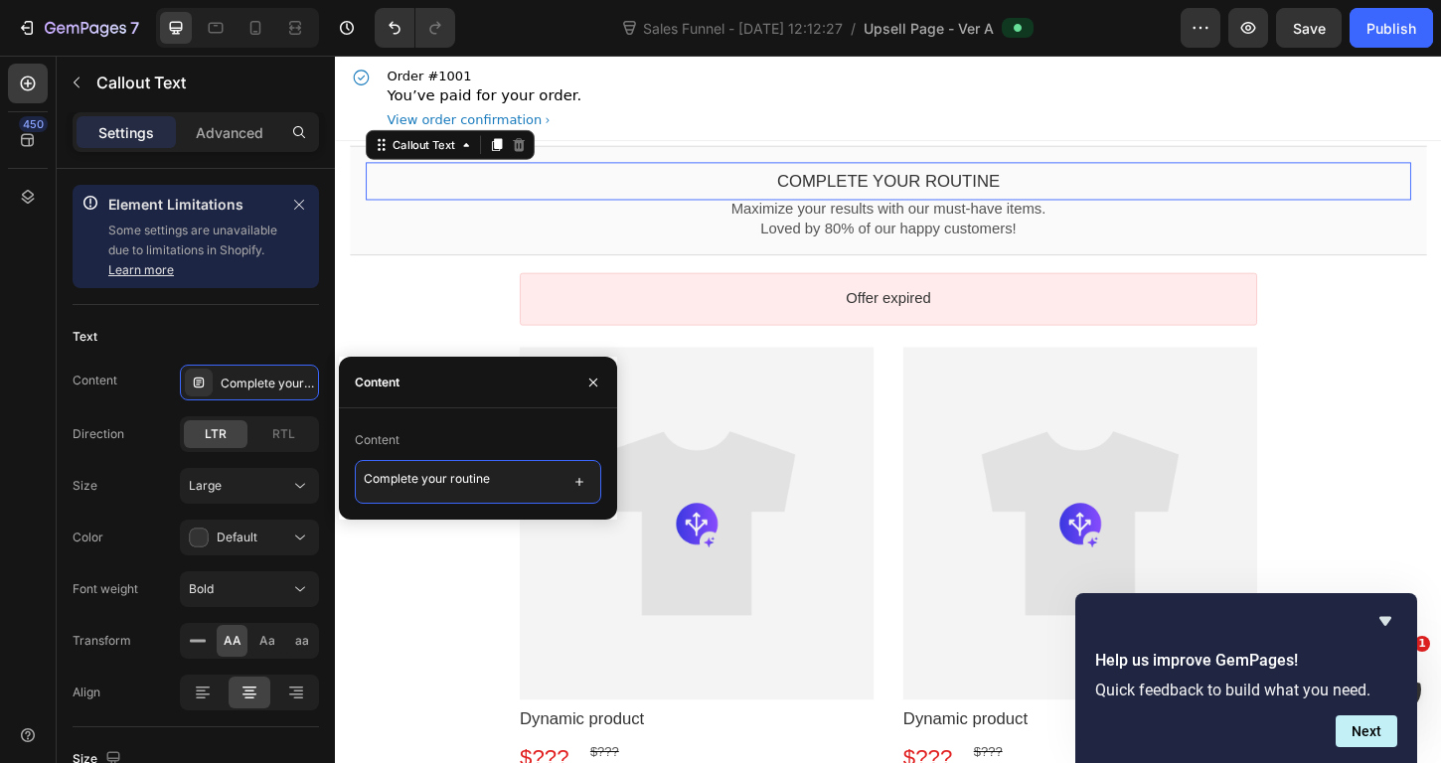
click at [419, 465] on textarea "Complete your routine" at bounding box center [478, 482] width 246 height 44
drag, startPoint x: 483, startPoint y: 484, endPoint x: 329, endPoint y: 475, distance: 154.3
click at [329, 475] on div "450 Element Limitations Some elements are unavailable due to limitations in Sho…" at bounding box center [167, 410] width 335 height 708
paste textarea "Elegido por el 80% de quienes compran este producto"
type textarea "Elegido por el 80% de quienes compran este producto"
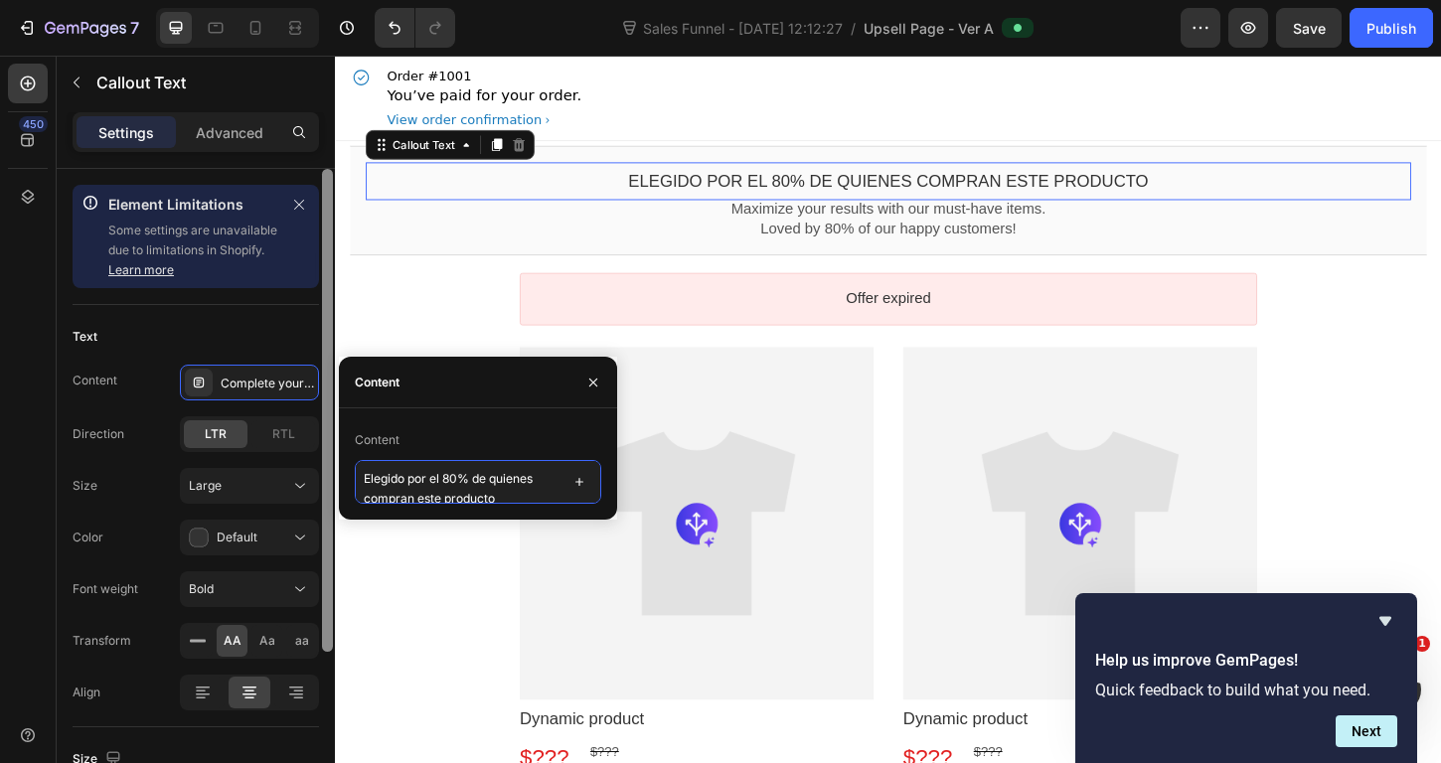
scroll to position [3, 0]
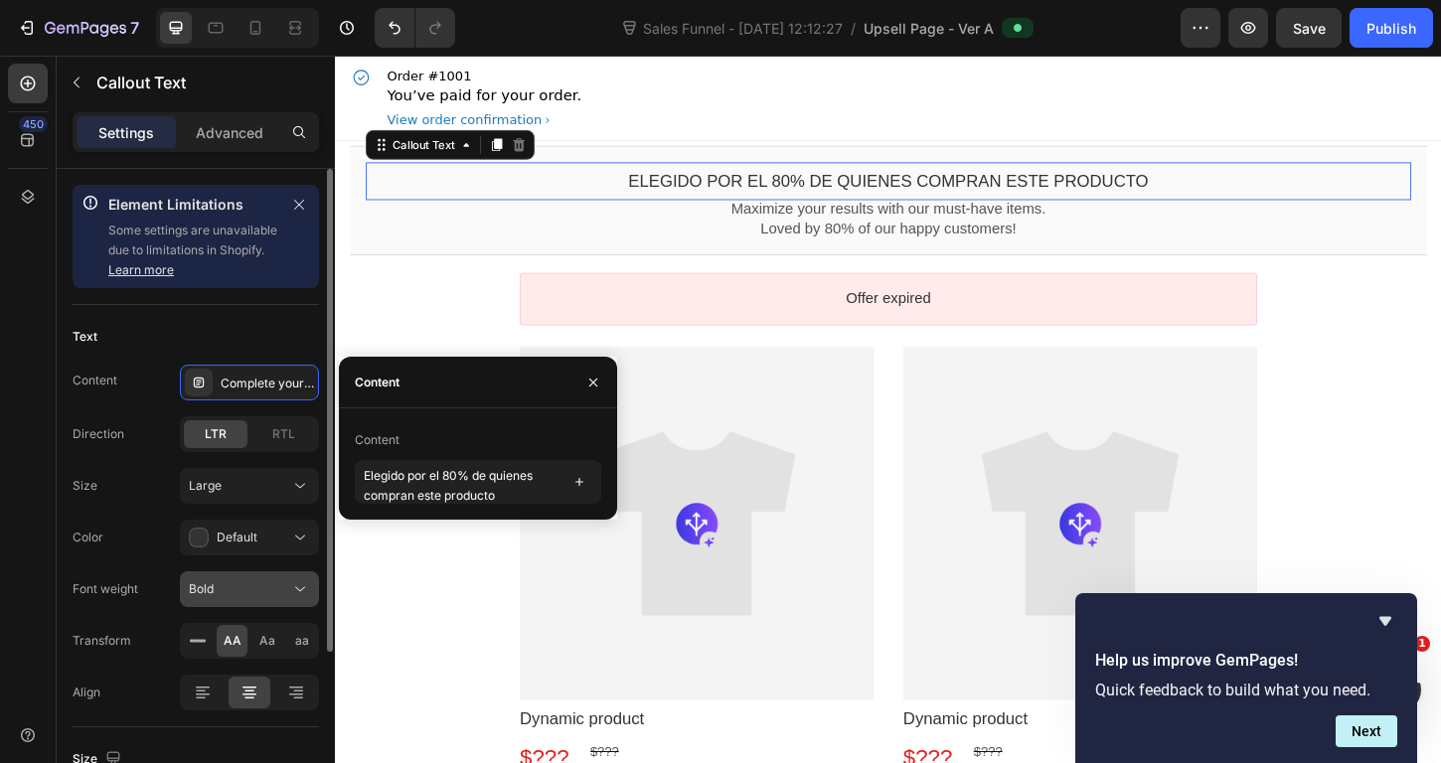
click at [218, 589] on div "Bold" at bounding box center [239, 589] width 101 height 18
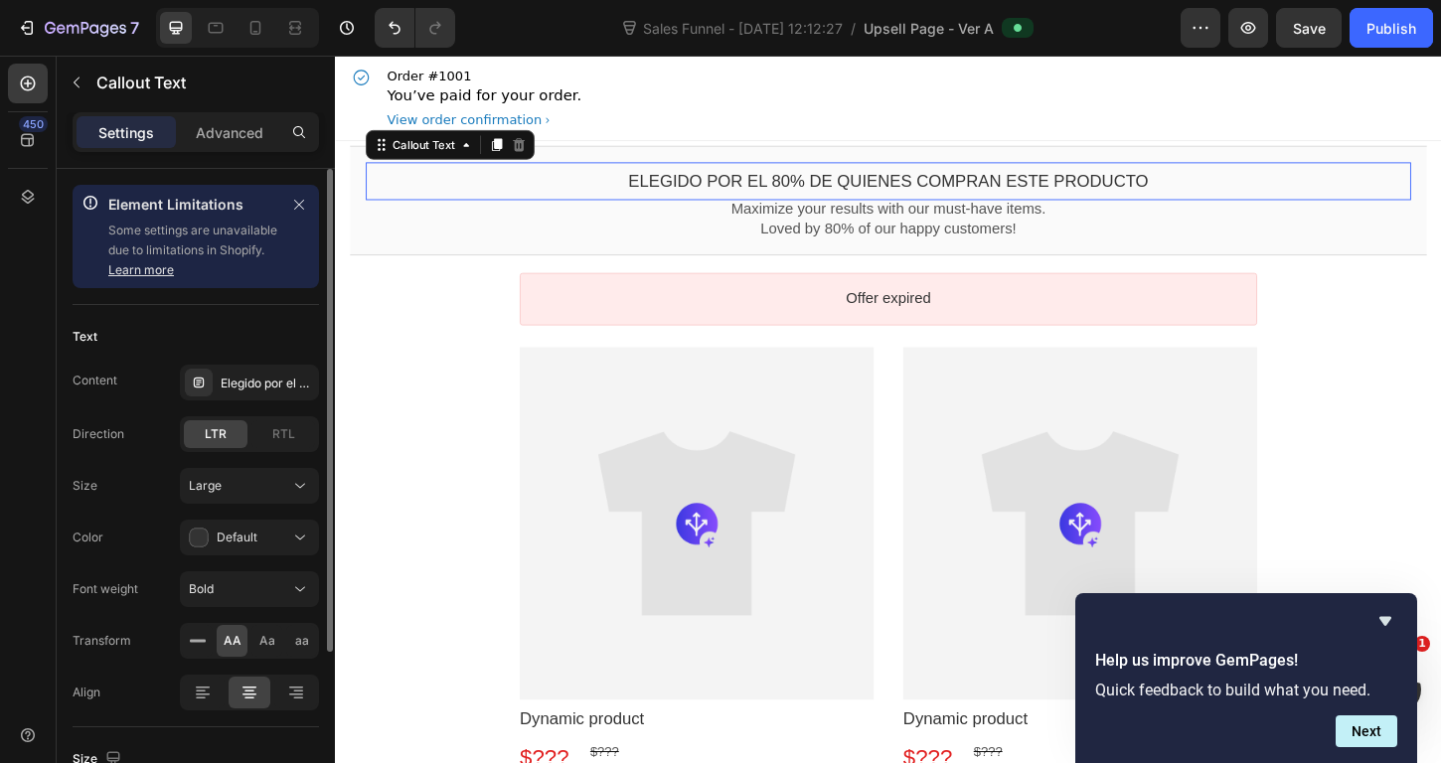
click at [126, 571] on div "Font weight Bold" at bounding box center [196, 589] width 246 height 36
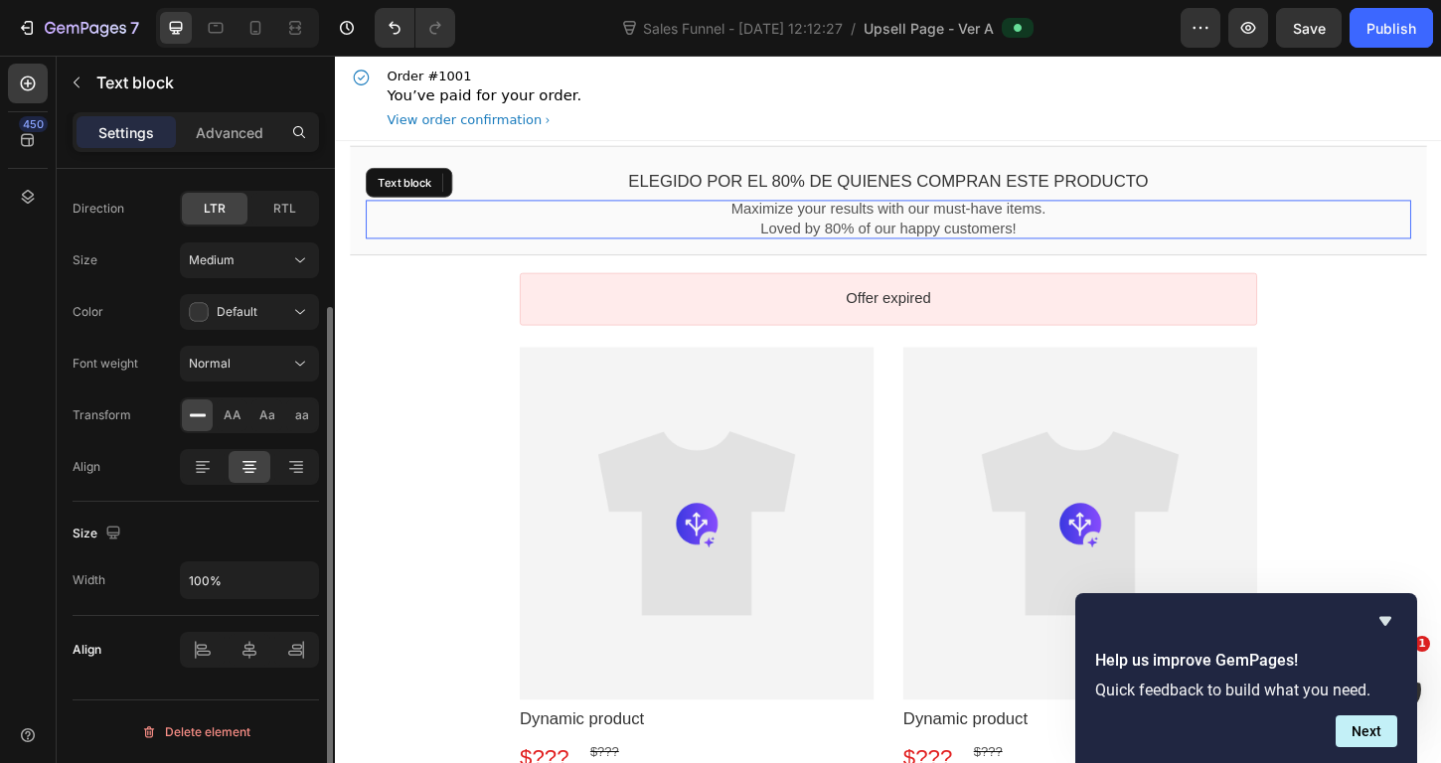
scroll to position [0, 0]
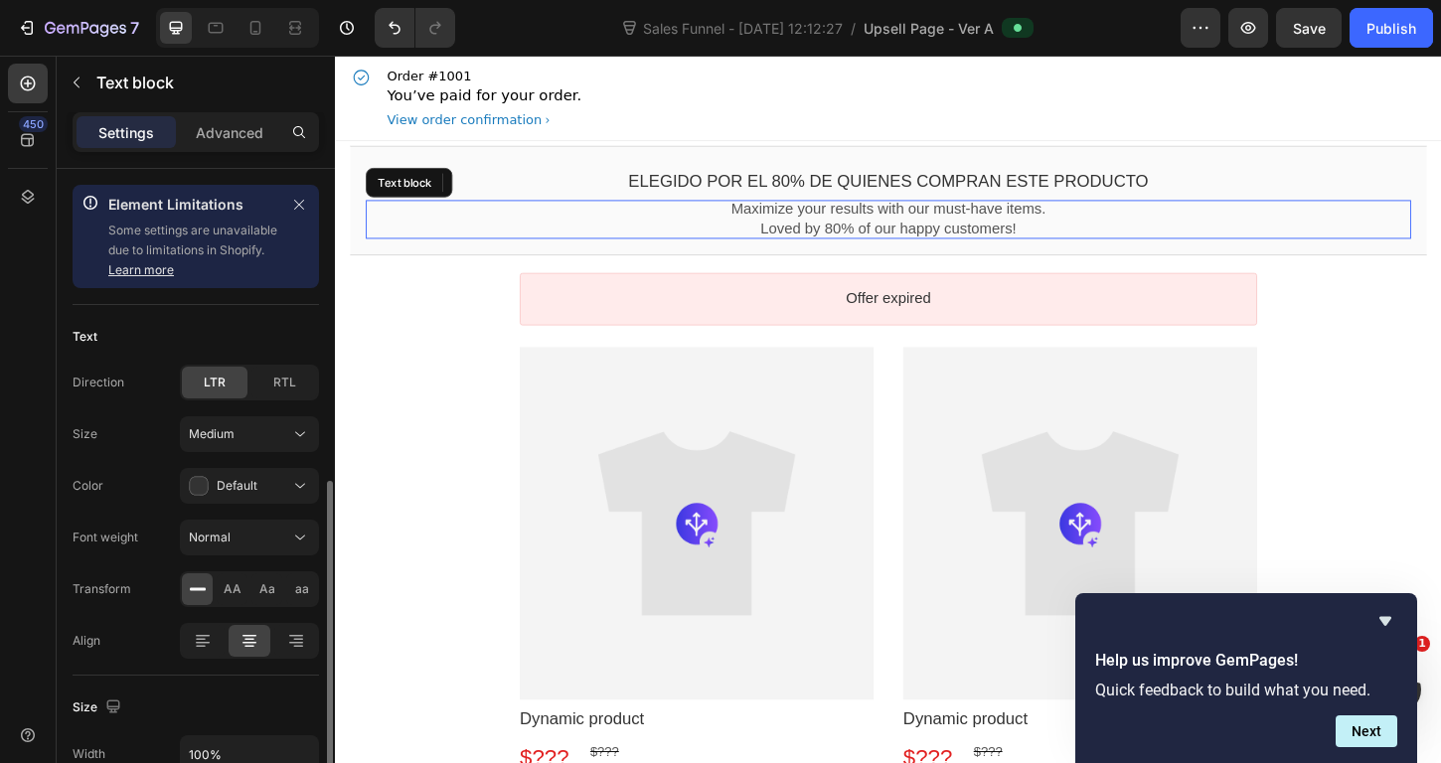
click at [993, 242] on p "Loved by 80% of our happy customers!" at bounding box center [931, 243] width 1127 height 21
click at [234, 127] on p "Advanced" at bounding box center [230, 132] width 68 height 21
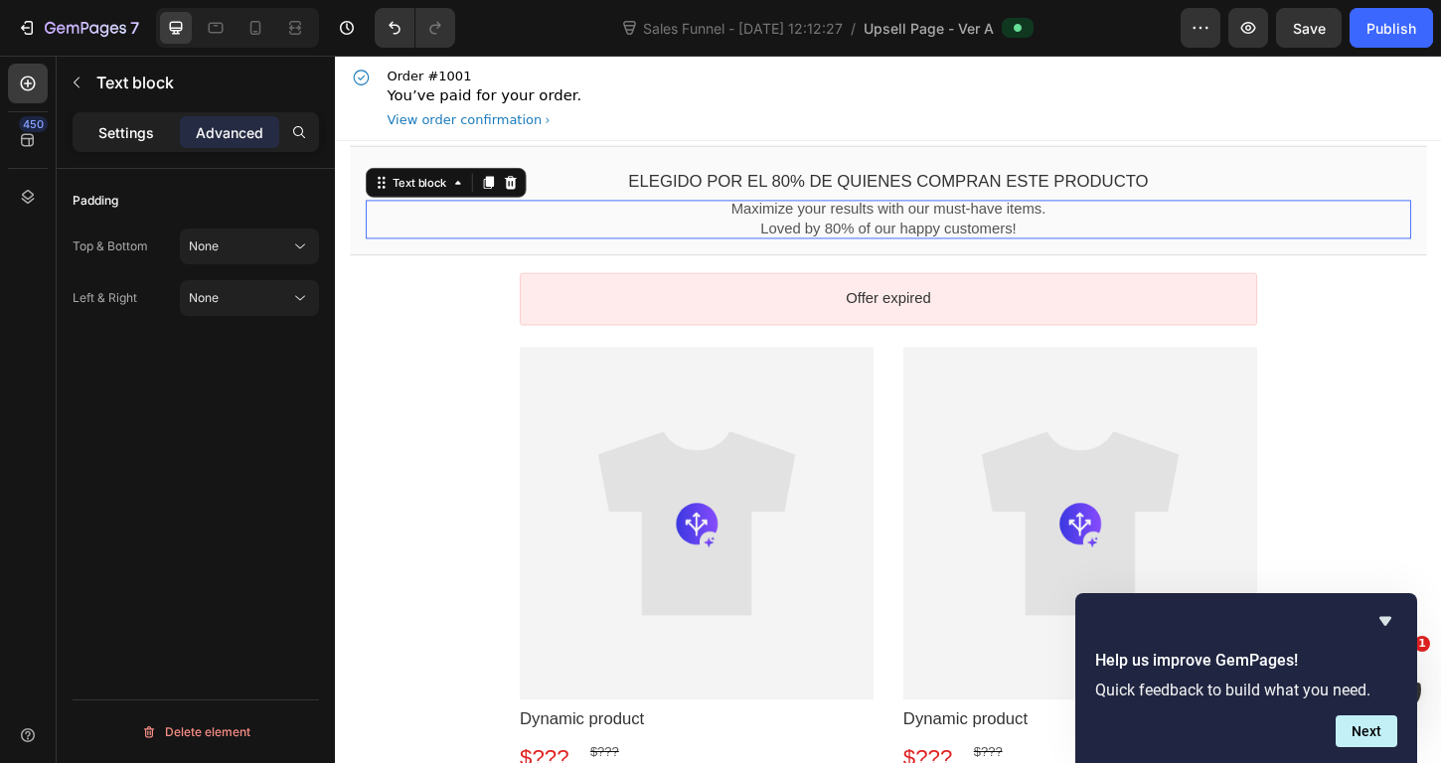
click at [109, 129] on p "Settings" at bounding box center [126, 132] width 56 height 21
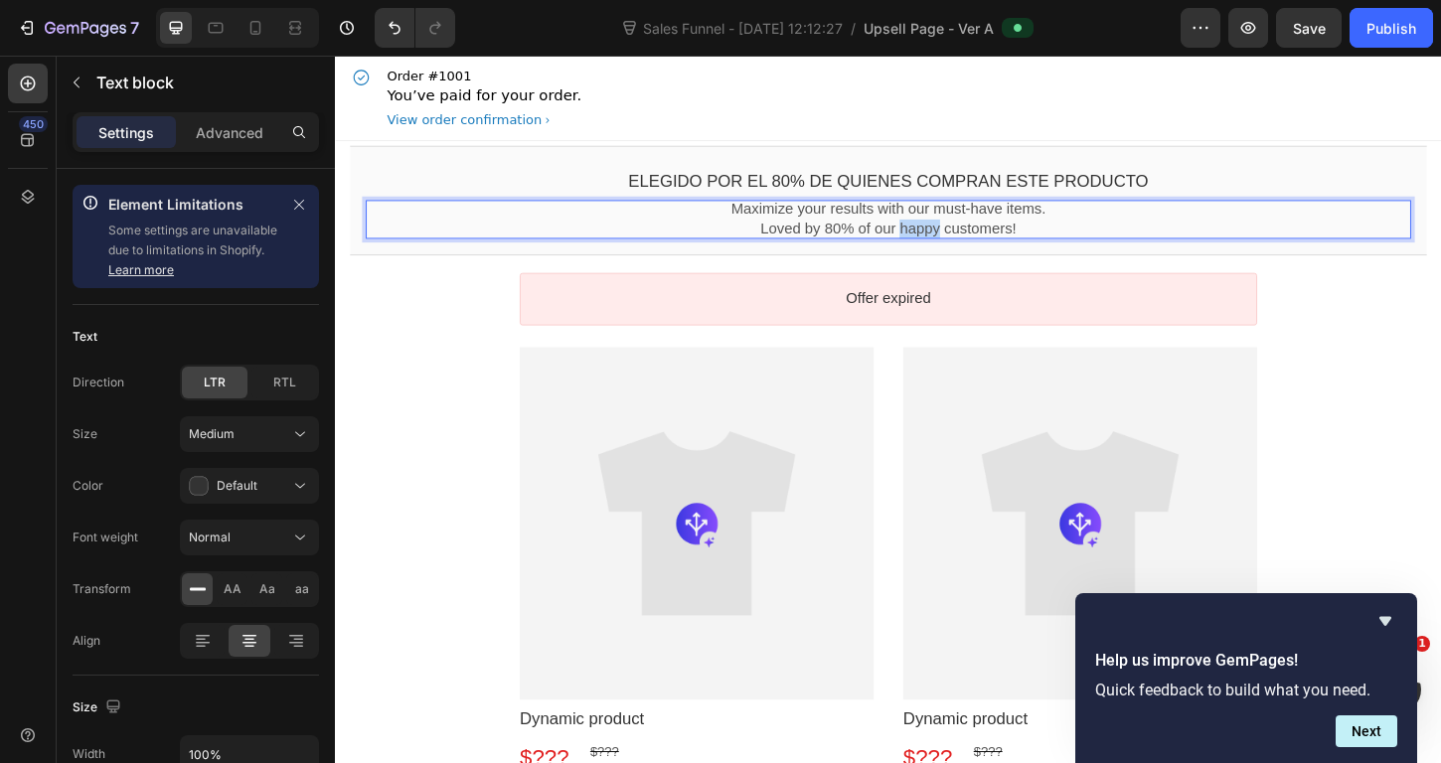
click at [937, 233] on p "Loved by 80% of our happy customers!" at bounding box center [931, 243] width 1127 height 21
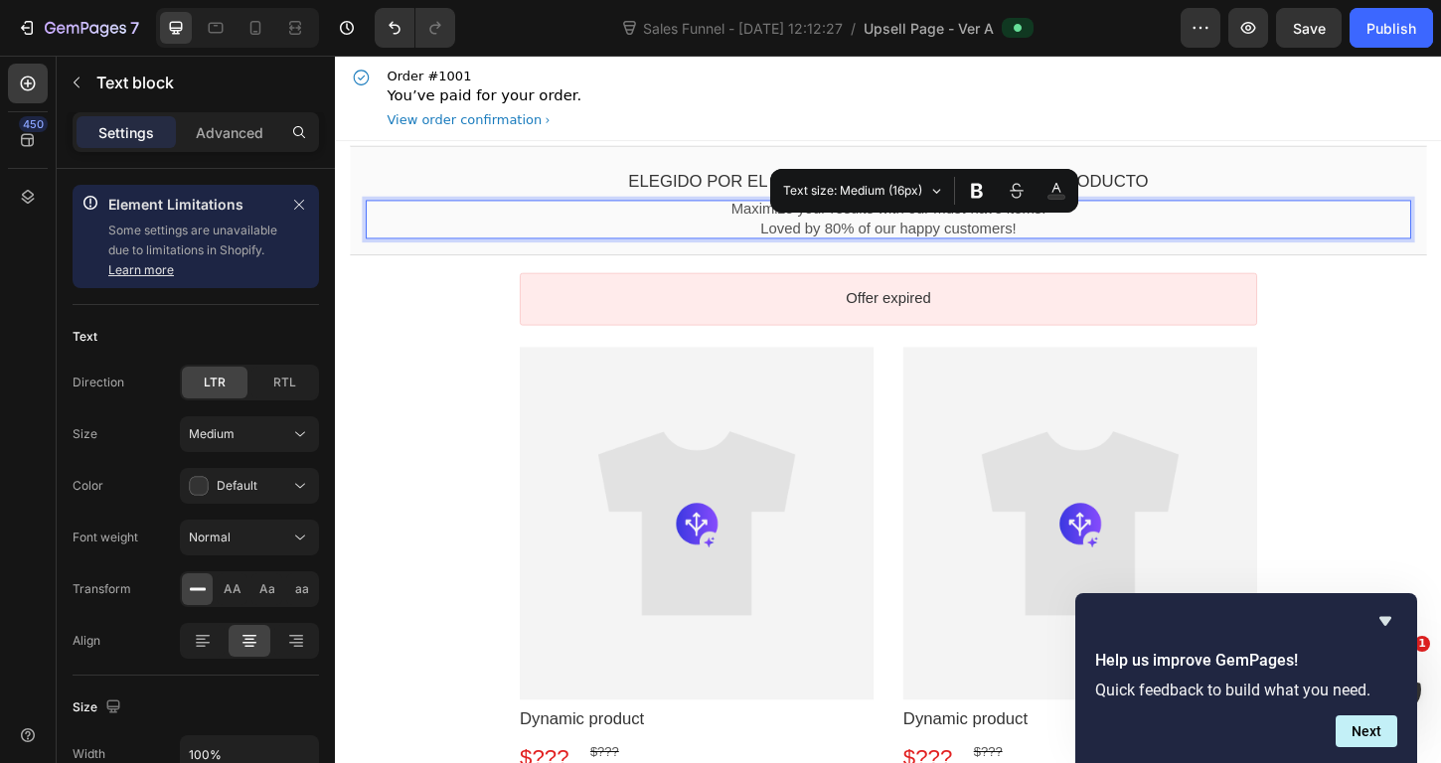
click at [1075, 239] on p "Loved by 80% of our happy customers!" at bounding box center [931, 243] width 1127 height 21
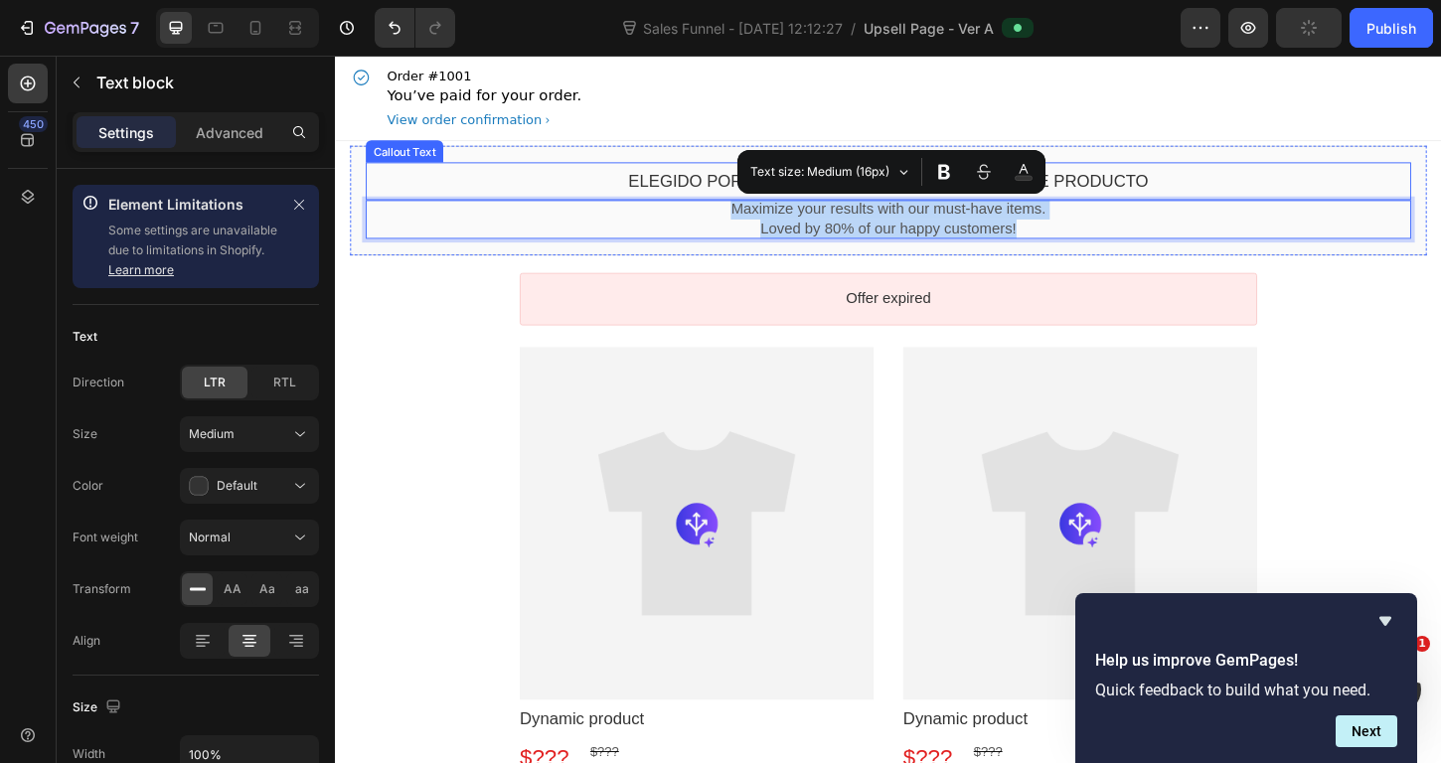
drag, startPoint x: 1079, startPoint y: 239, endPoint x: 751, endPoint y: 201, distance: 330.1
click at [751, 201] on div "Elegido por el 80% de quienes compran este producto Callout Text Maximize your …" at bounding box center [931, 212] width 1127 height 82
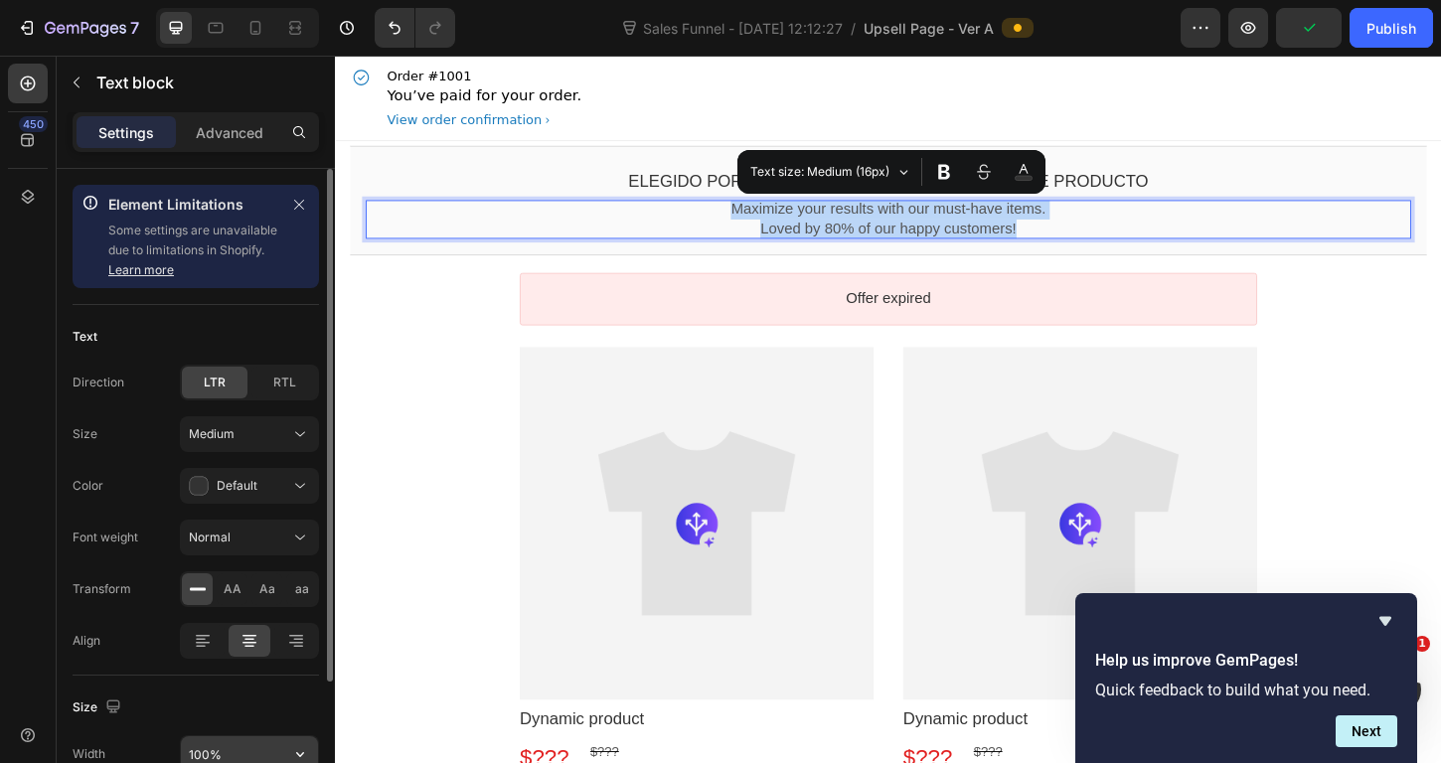
copy div "Maximize your results with our must-have items. Loved by 80% of our happy custo…"
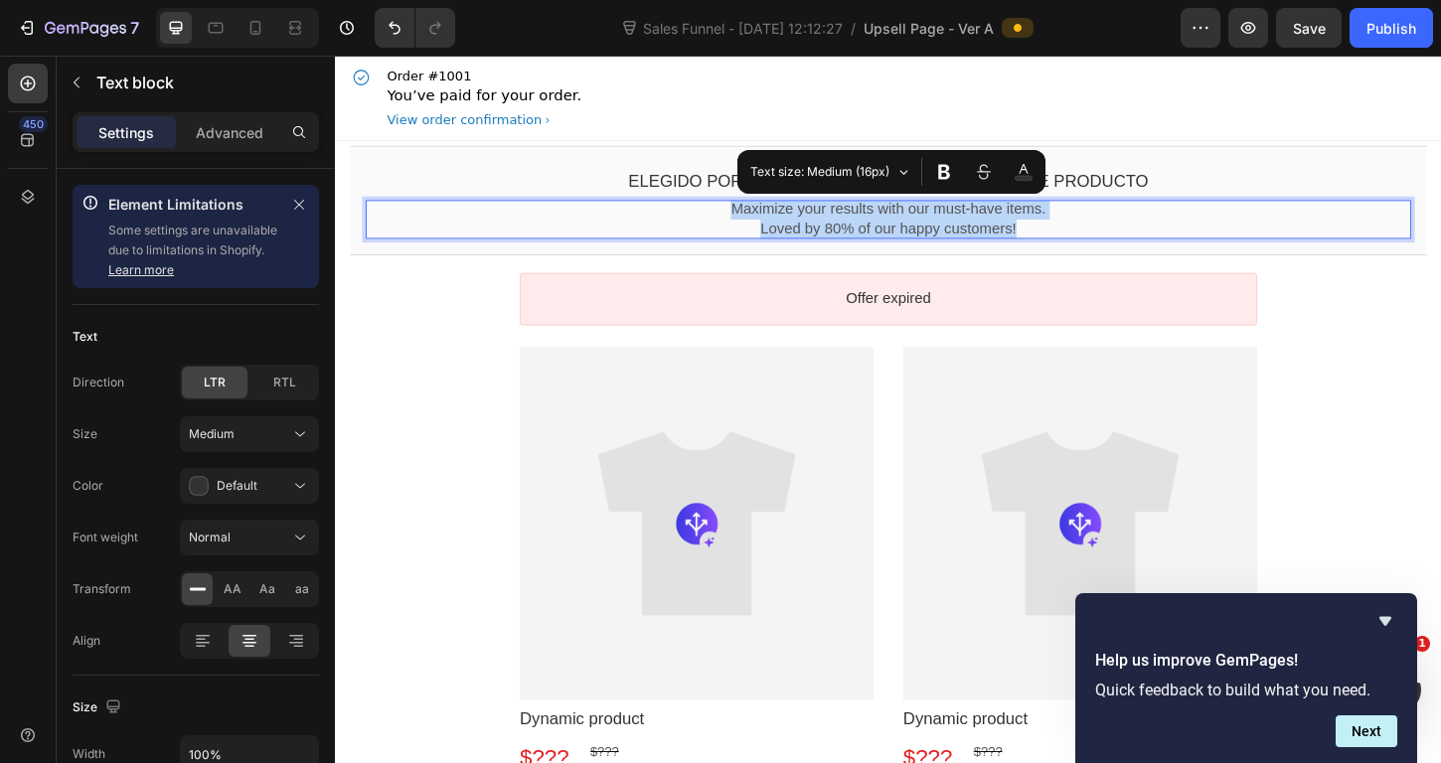
click at [940, 243] on p "Loved by 80% of our happy customers!" at bounding box center [931, 243] width 1127 height 21
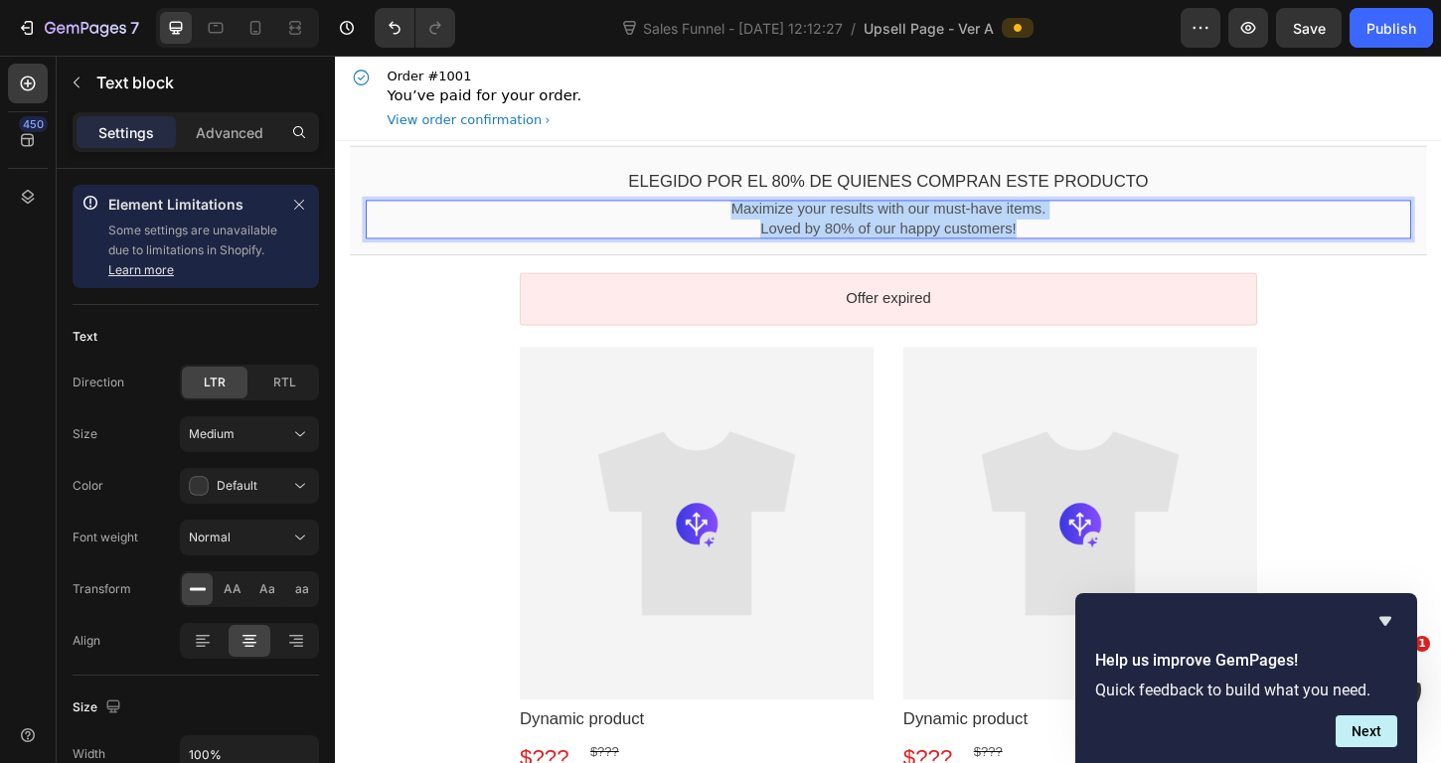
drag, startPoint x: 1080, startPoint y: 242, endPoint x: 718, endPoint y: 221, distance: 363.4
click at [718, 221] on div "Maximize your results with our must-have items. Loved by 80% of our happy custo…" at bounding box center [931, 233] width 1127 height 42
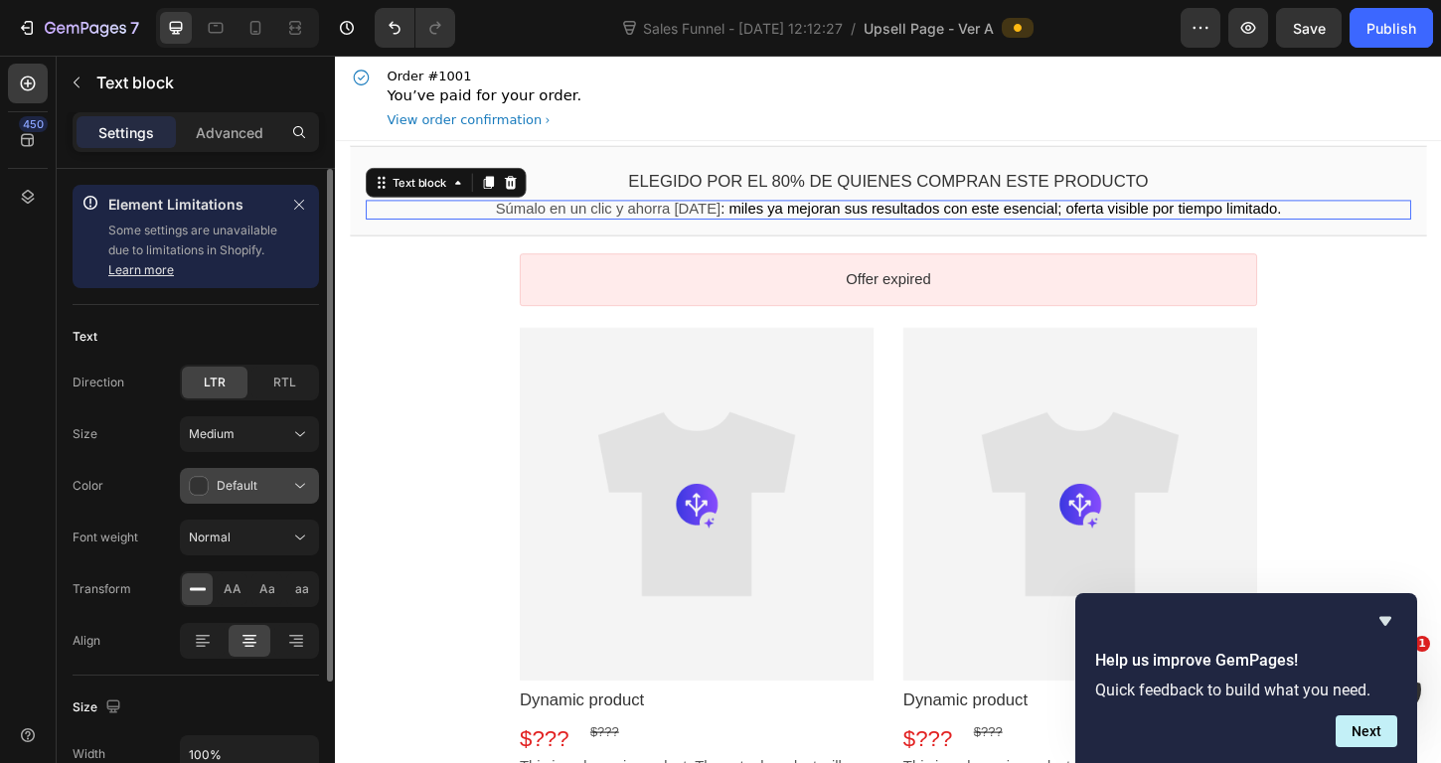
click at [215, 483] on div "Default" at bounding box center [239, 486] width 101 height 20
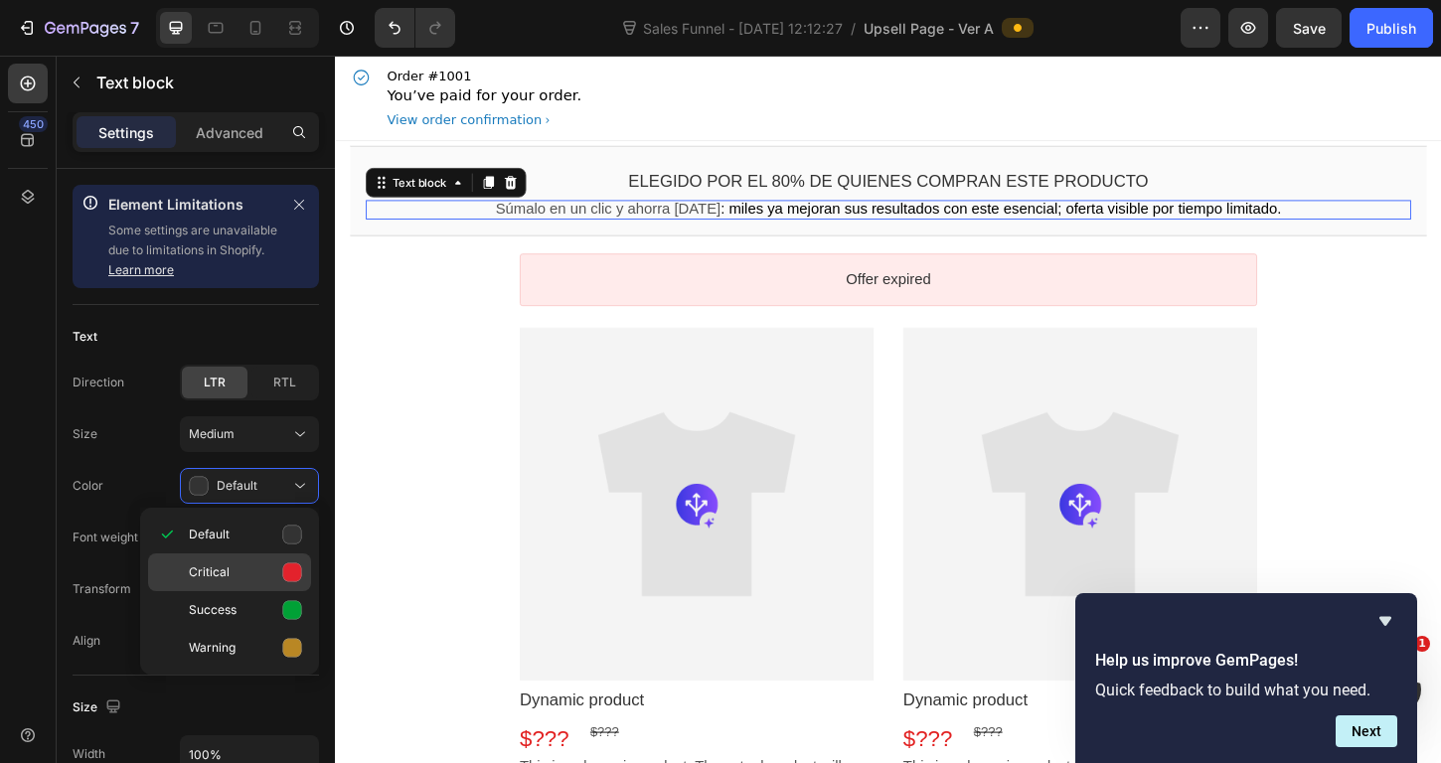
click at [296, 574] on icon at bounding box center [292, 573] width 19 height 19
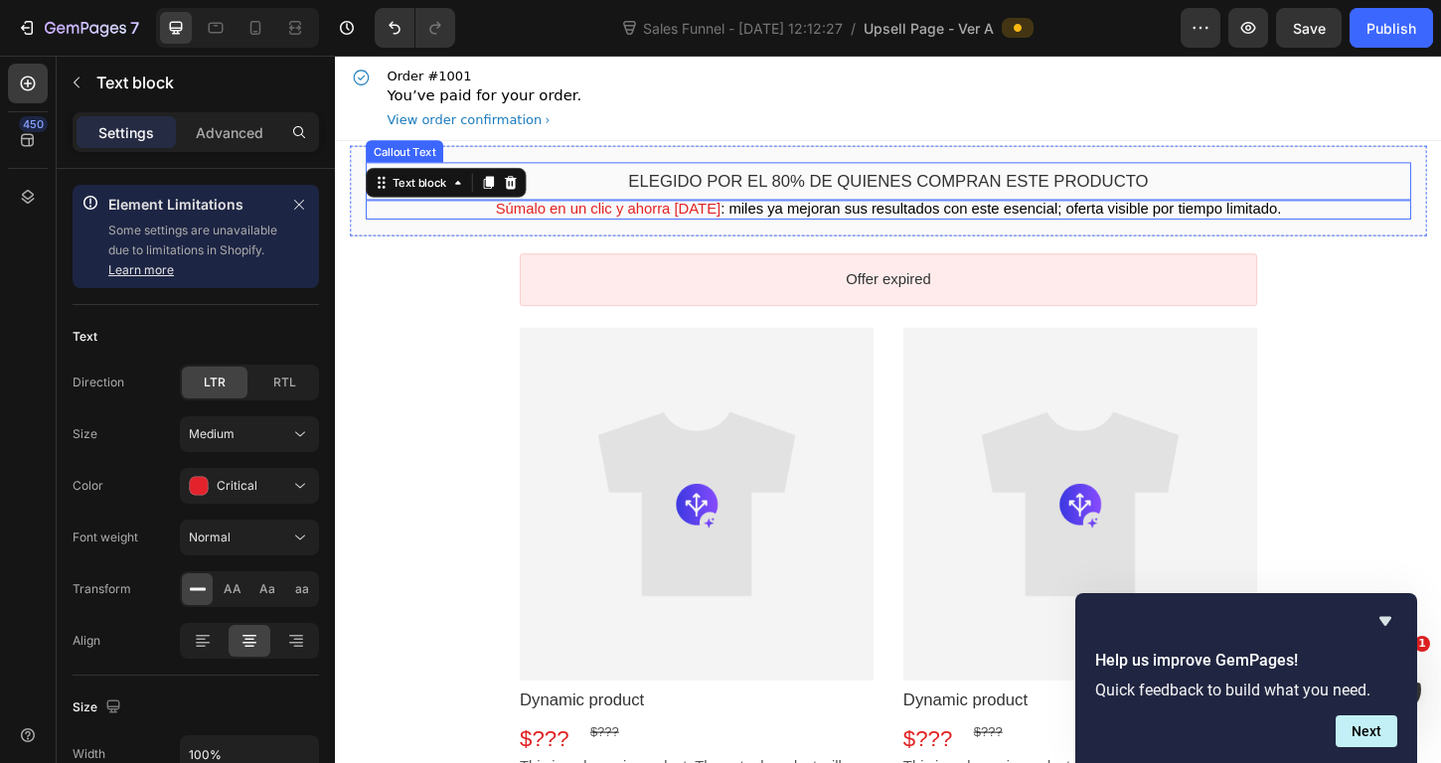
click at [781, 189] on bdo "Elegido por el 80% de quienes compran este producto" at bounding box center [931, 191] width 561 height 20
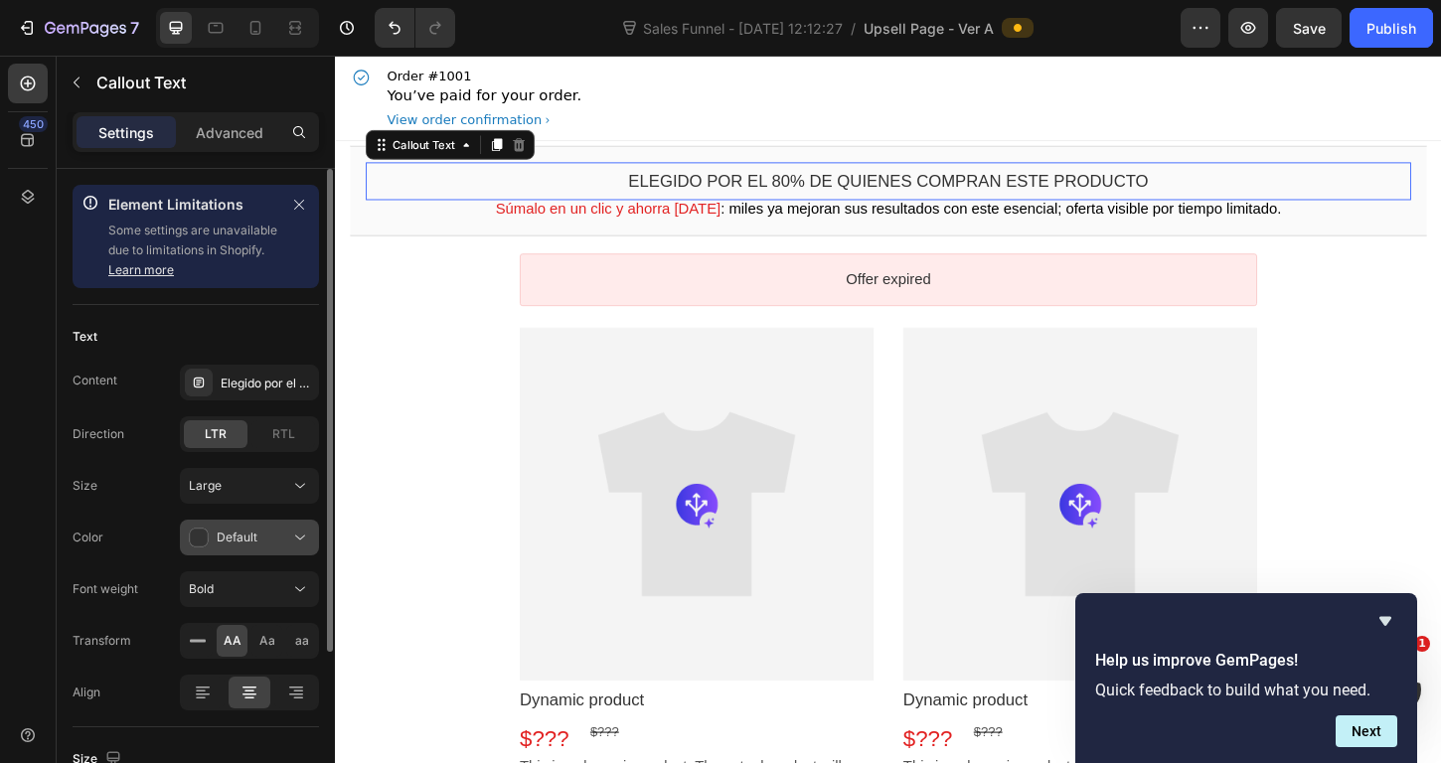
click at [203, 538] on icon at bounding box center [199, 538] width 19 height 19
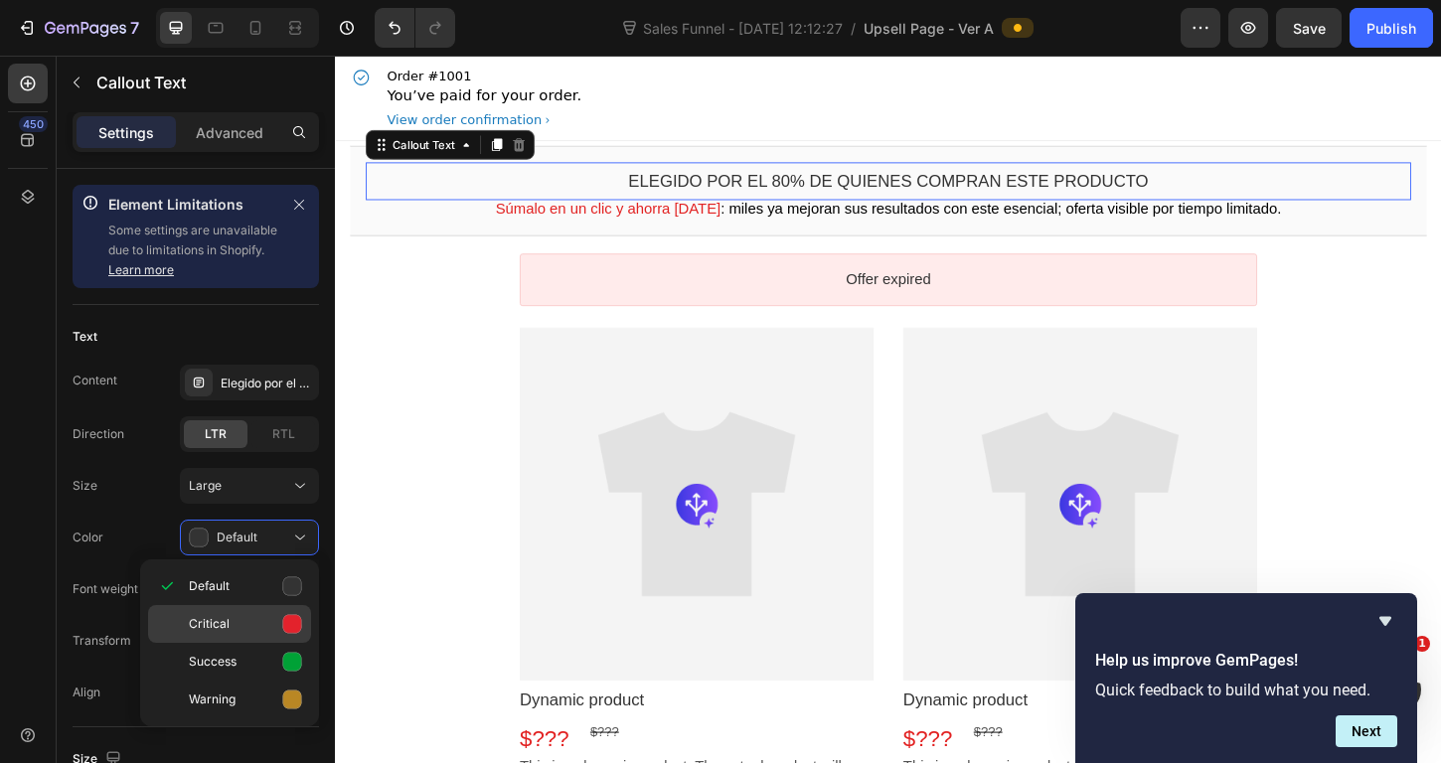
click at [294, 624] on icon at bounding box center [292, 624] width 19 height 19
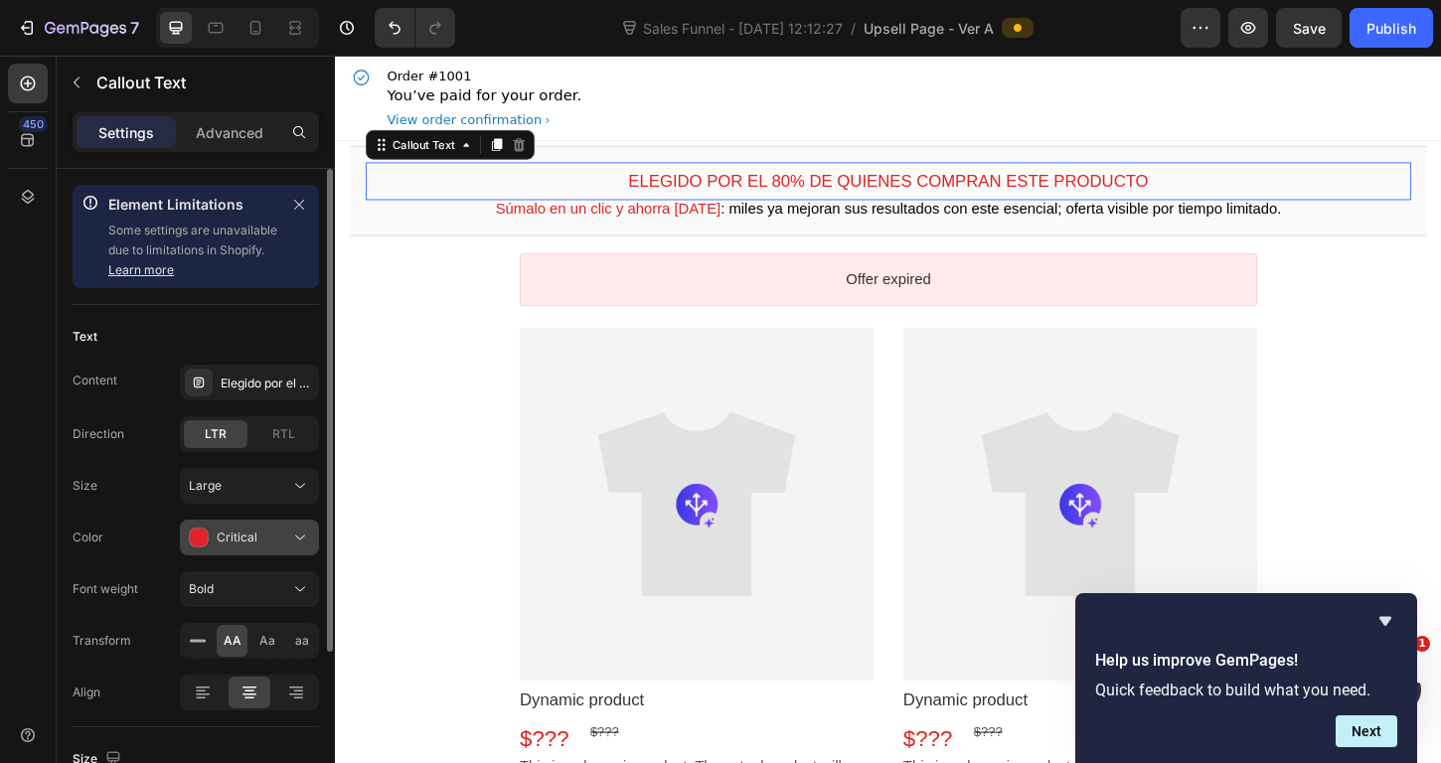
click at [211, 537] on div "Critical" at bounding box center [239, 538] width 101 height 20
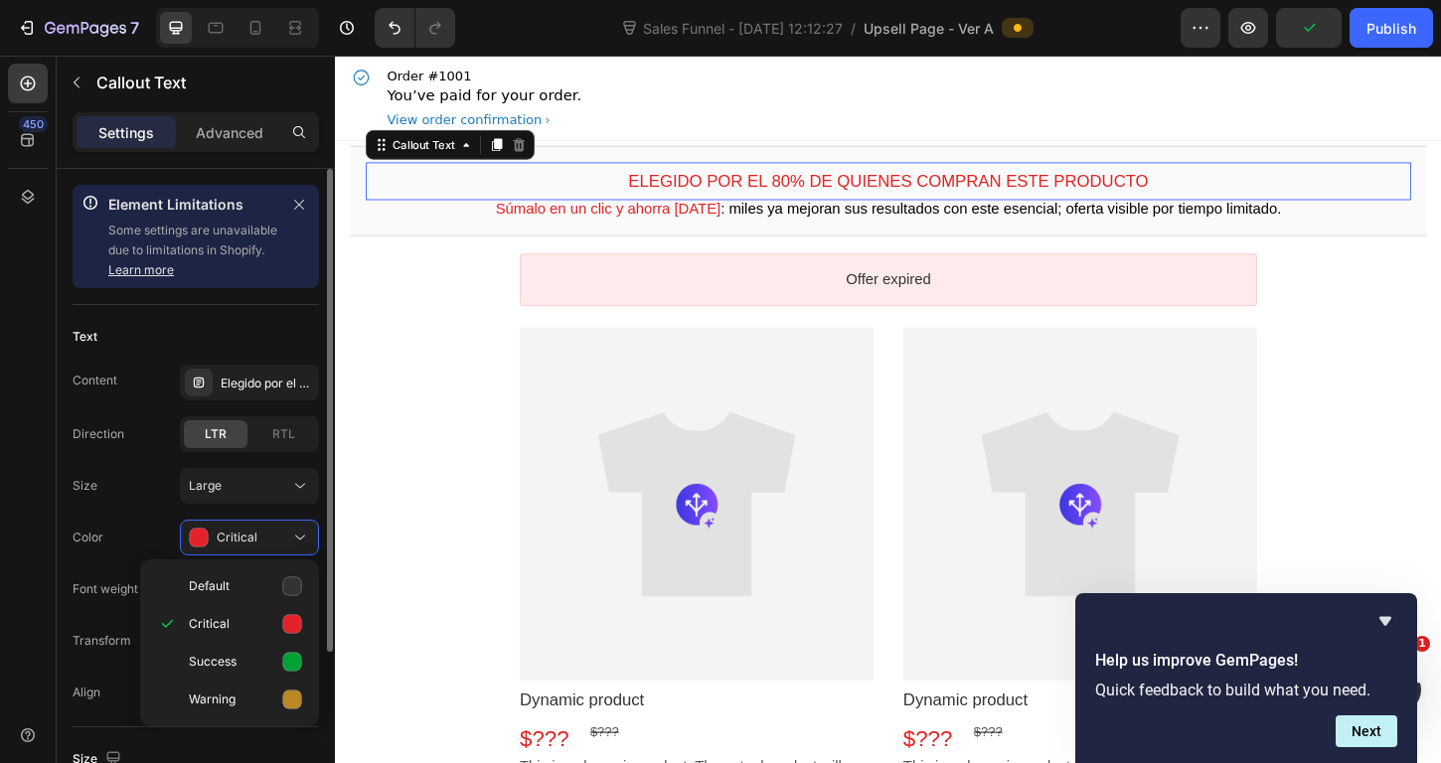
click at [132, 479] on div "Size Large" at bounding box center [196, 486] width 246 height 36
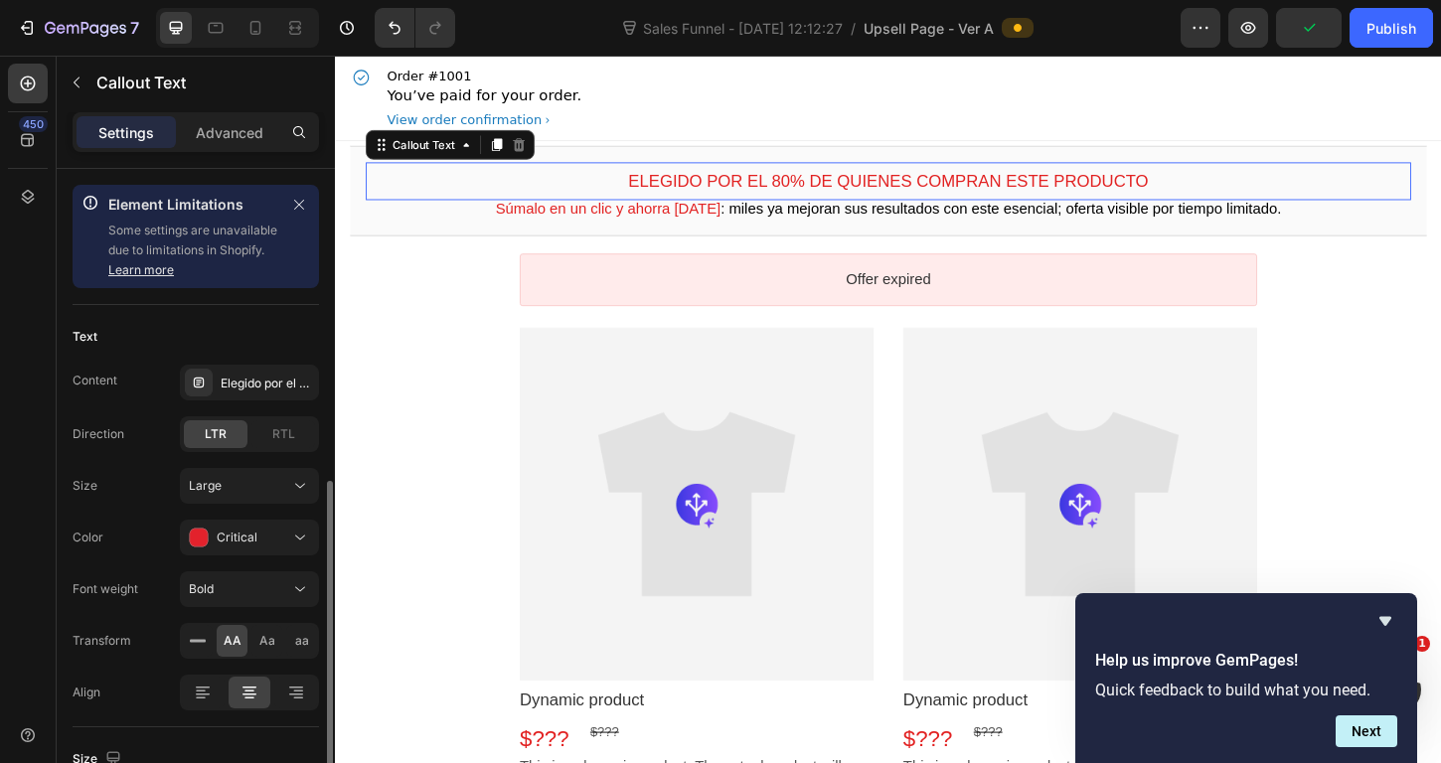
scroll to position [226, 0]
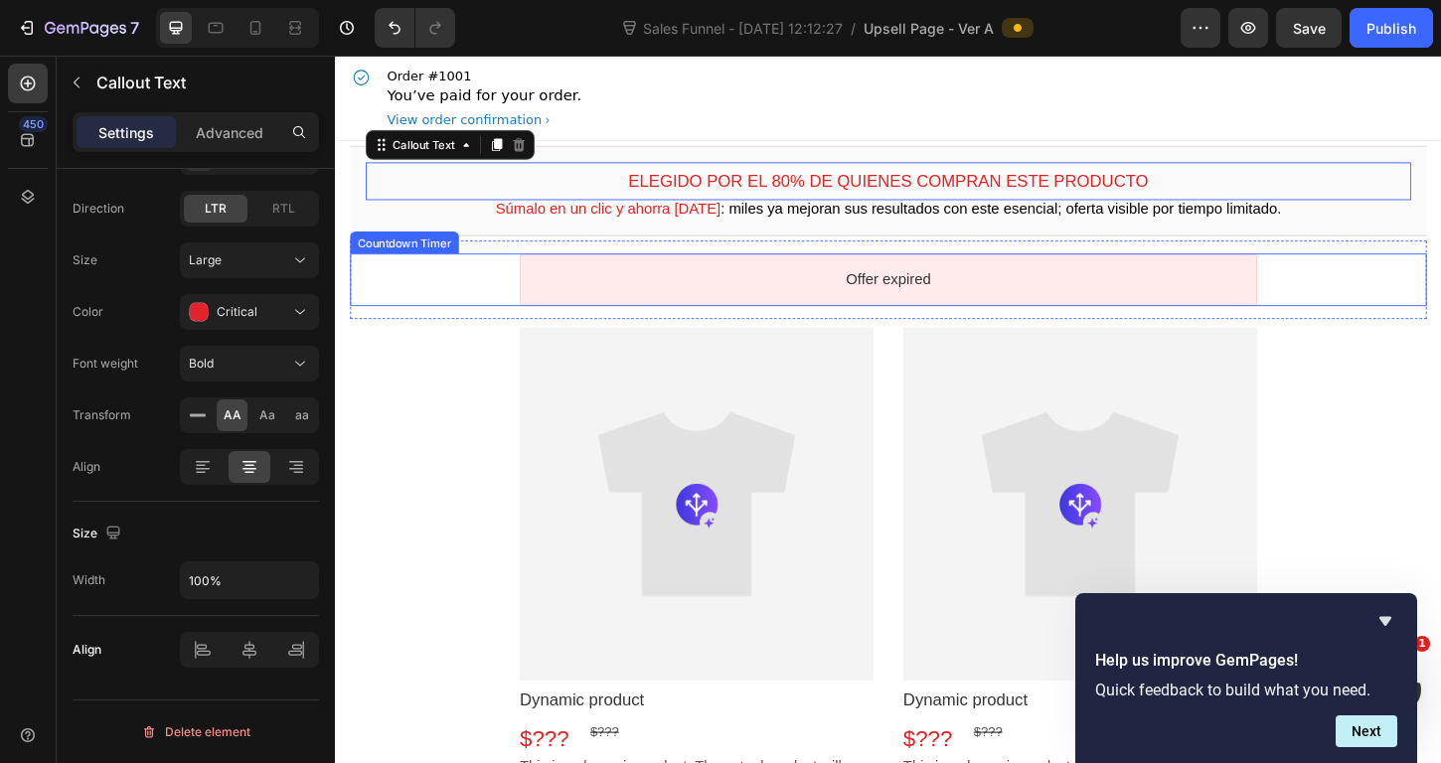
click at [898, 302] on bdo "Offer expired" at bounding box center [931, 296] width 91 height 17
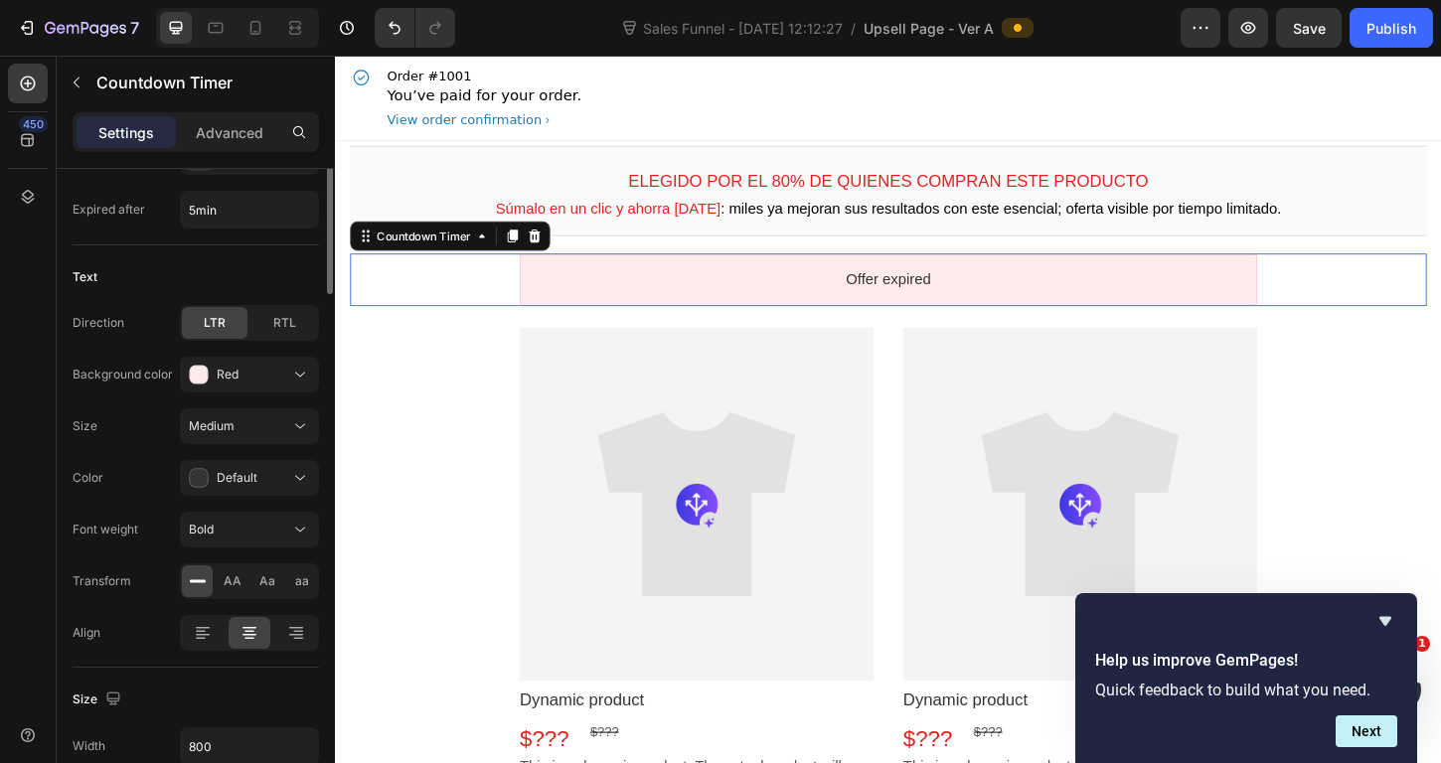
scroll to position [0, 0]
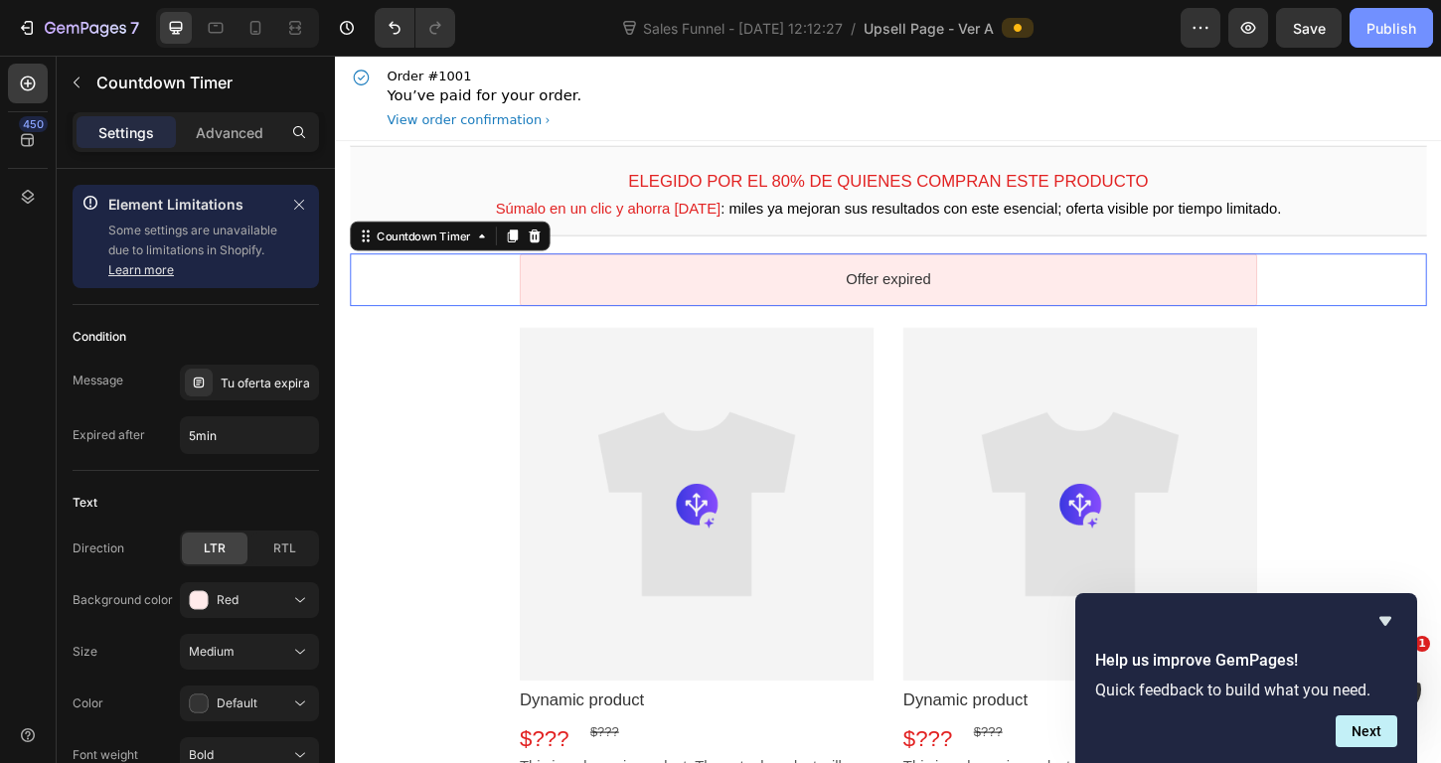
click at [1392, 38] on div "Publish" at bounding box center [1392, 28] width 50 height 21
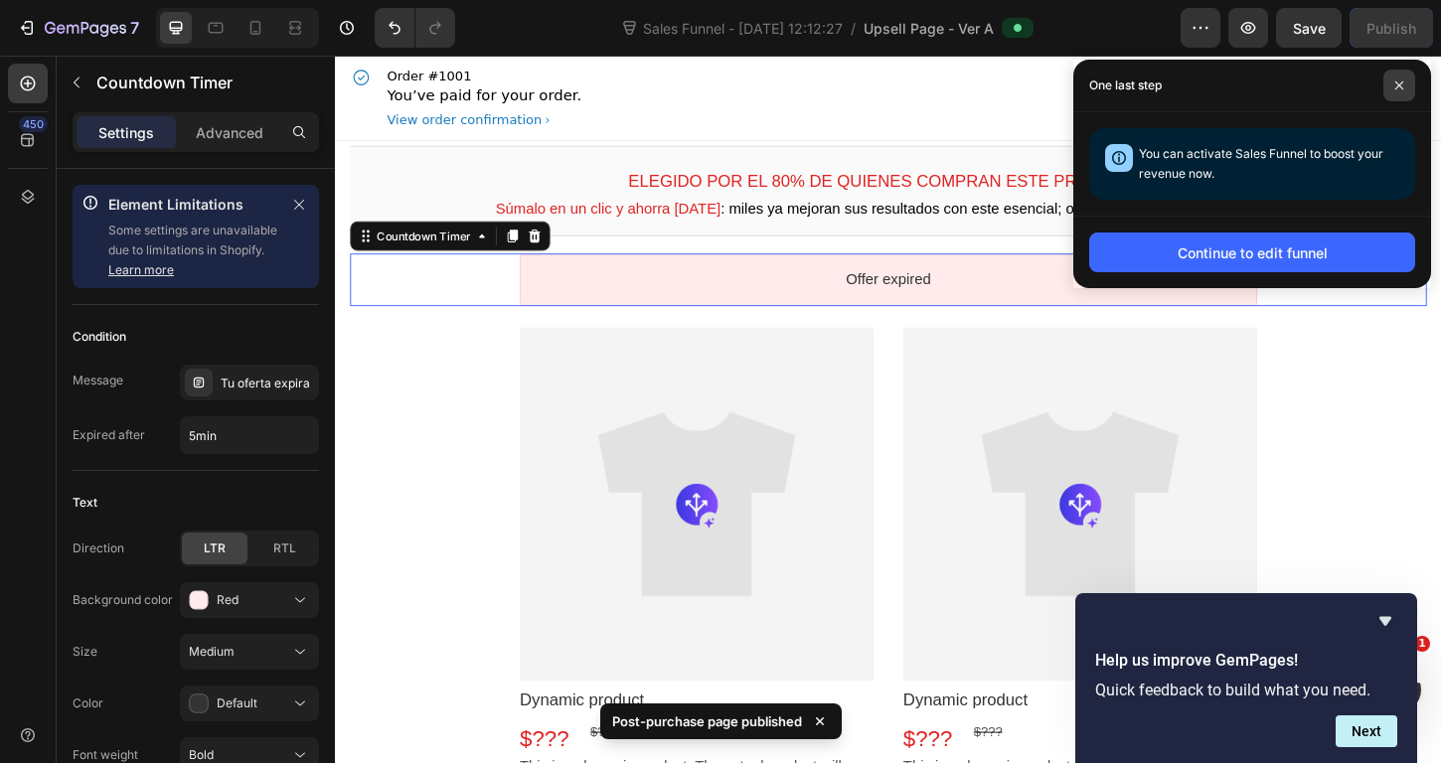
click at [1403, 94] on span at bounding box center [1399, 86] width 32 height 32
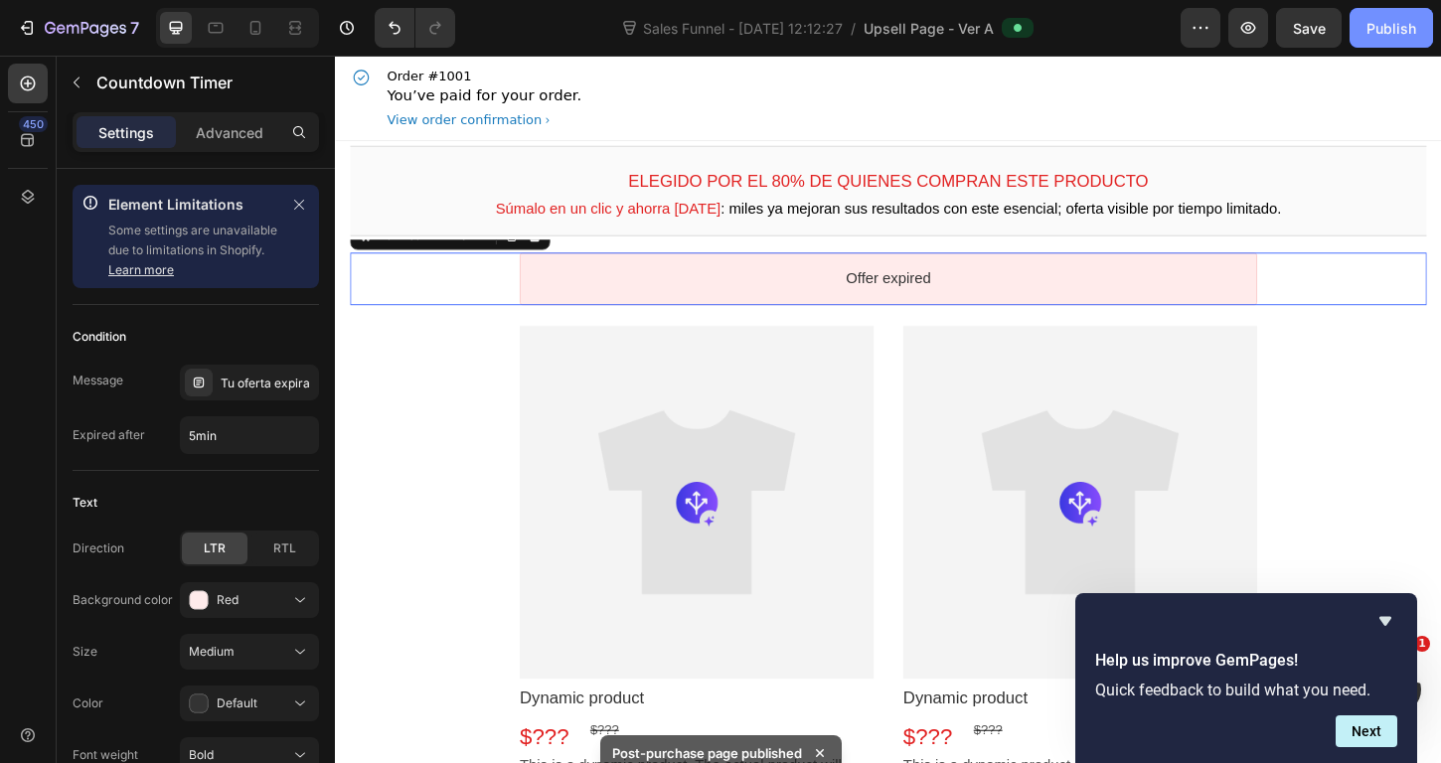
click at [1384, 27] on div "Publish" at bounding box center [1392, 28] width 50 height 21
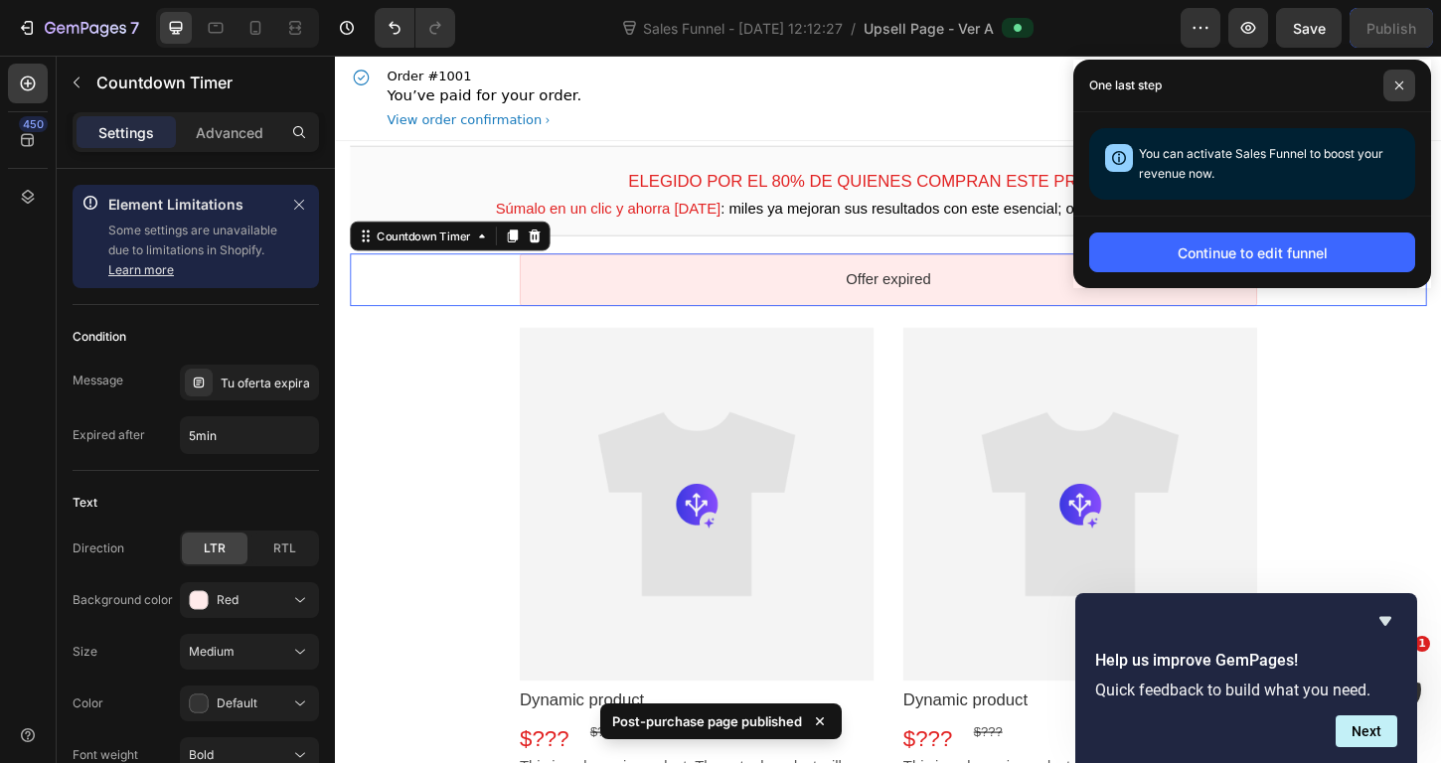
click at [1397, 82] on icon at bounding box center [1399, 86] width 10 height 10
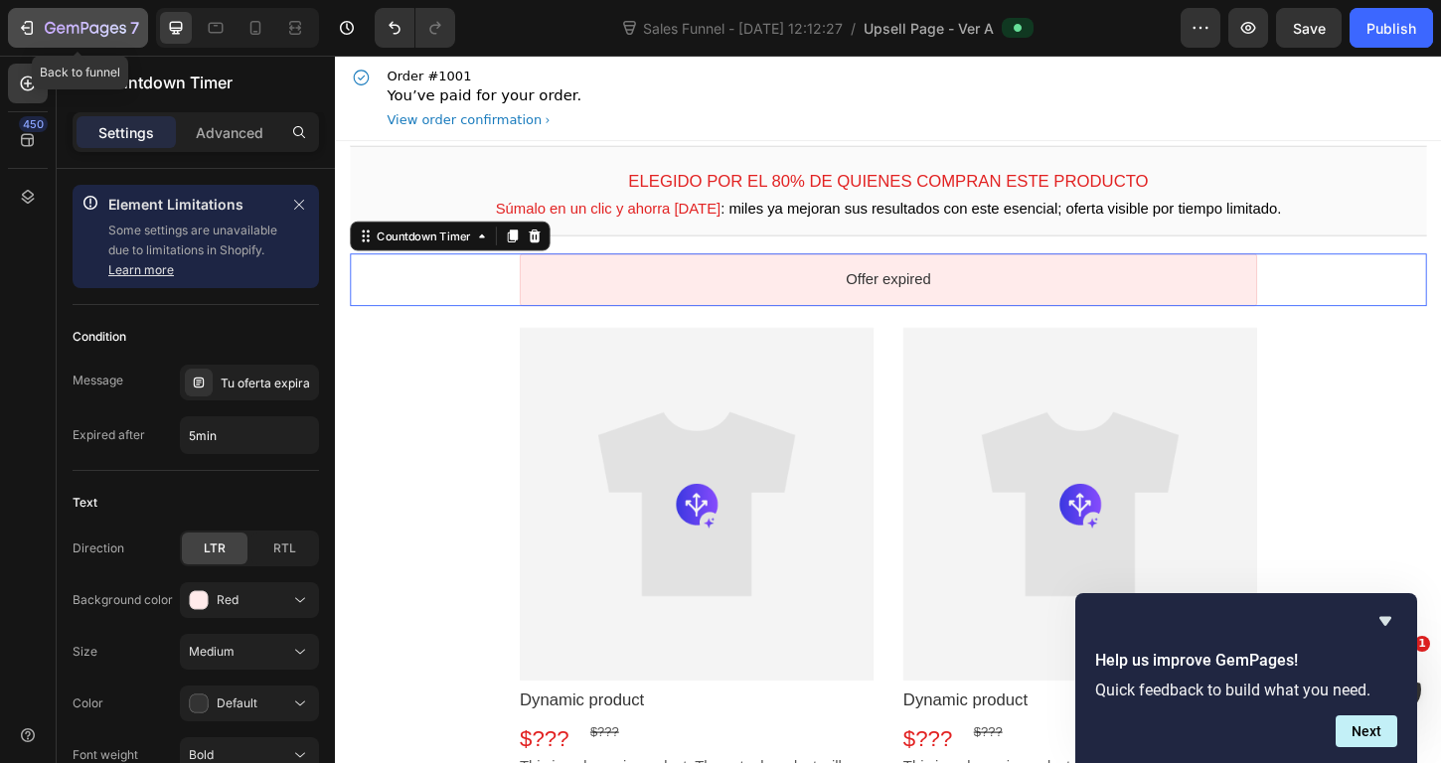
click at [100, 21] on icon "button" at bounding box center [85, 29] width 81 height 17
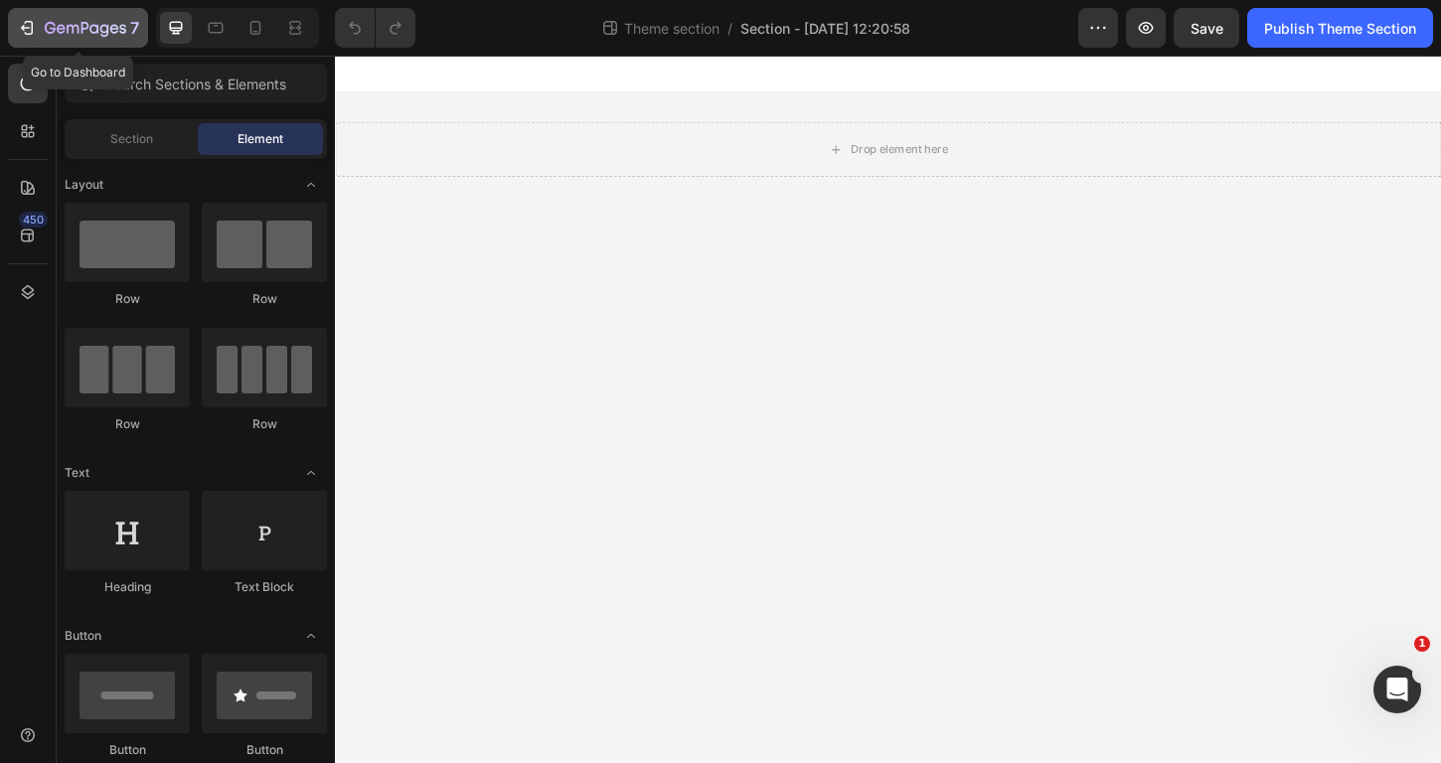
click at [76, 27] on icon "button" at bounding box center [85, 29] width 81 height 17
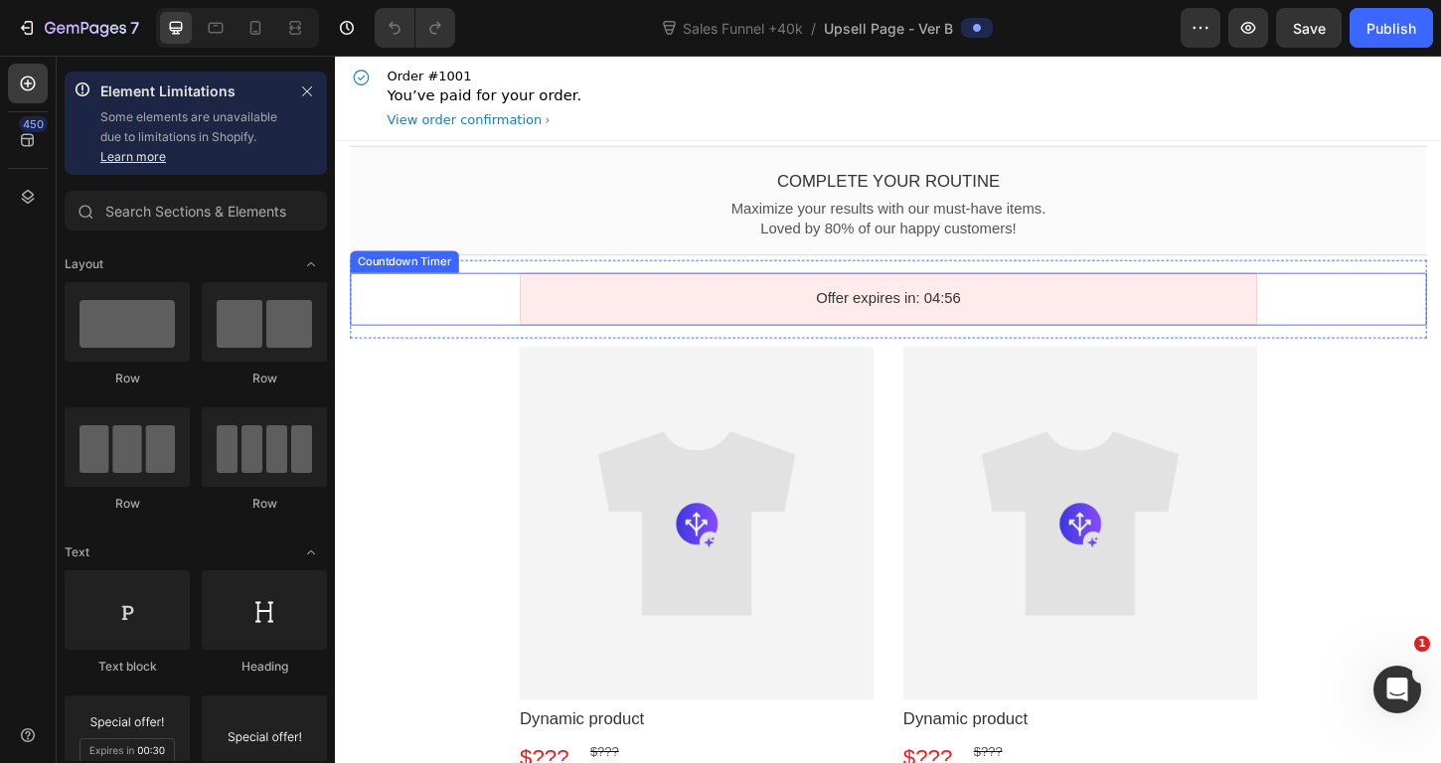
click at [768, 338] on div "Offer expires in: 04:56" at bounding box center [931, 318] width 795 height 57
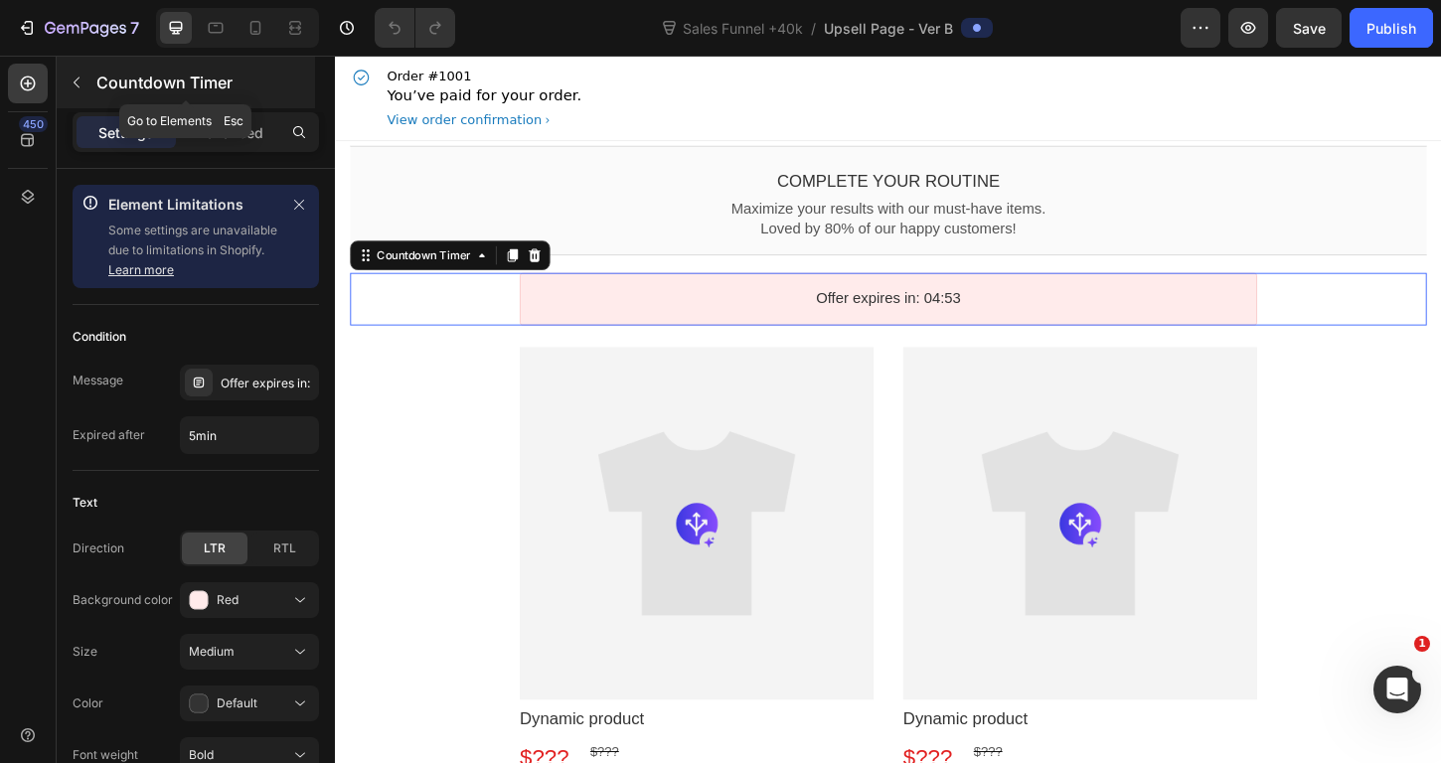
click at [81, 78] on icon "button" at bounding box center [77, 83] width 16 height 16
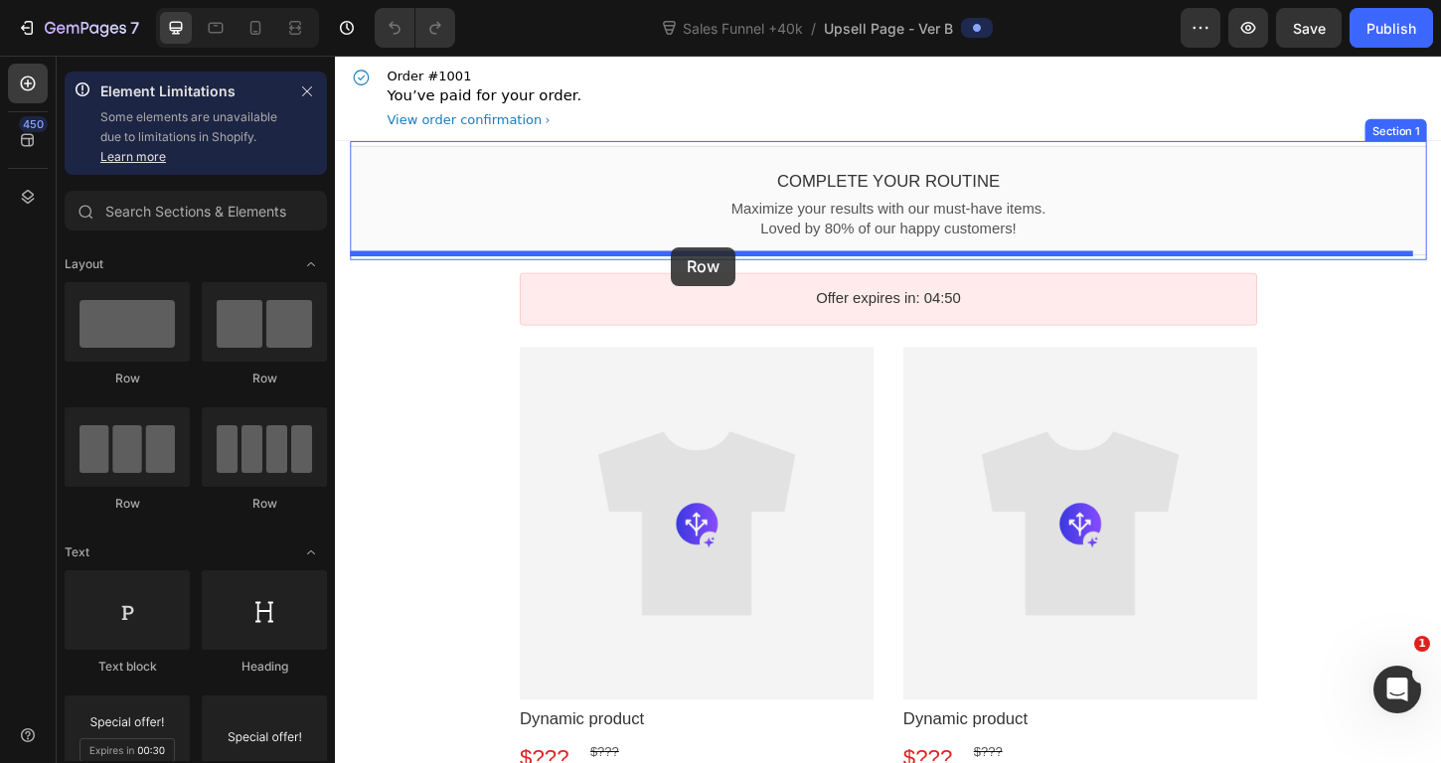
drag, startPoint x: 485, startPoint y: 384, endPoint x: 697, endPoint y: 262, distance: 244.0
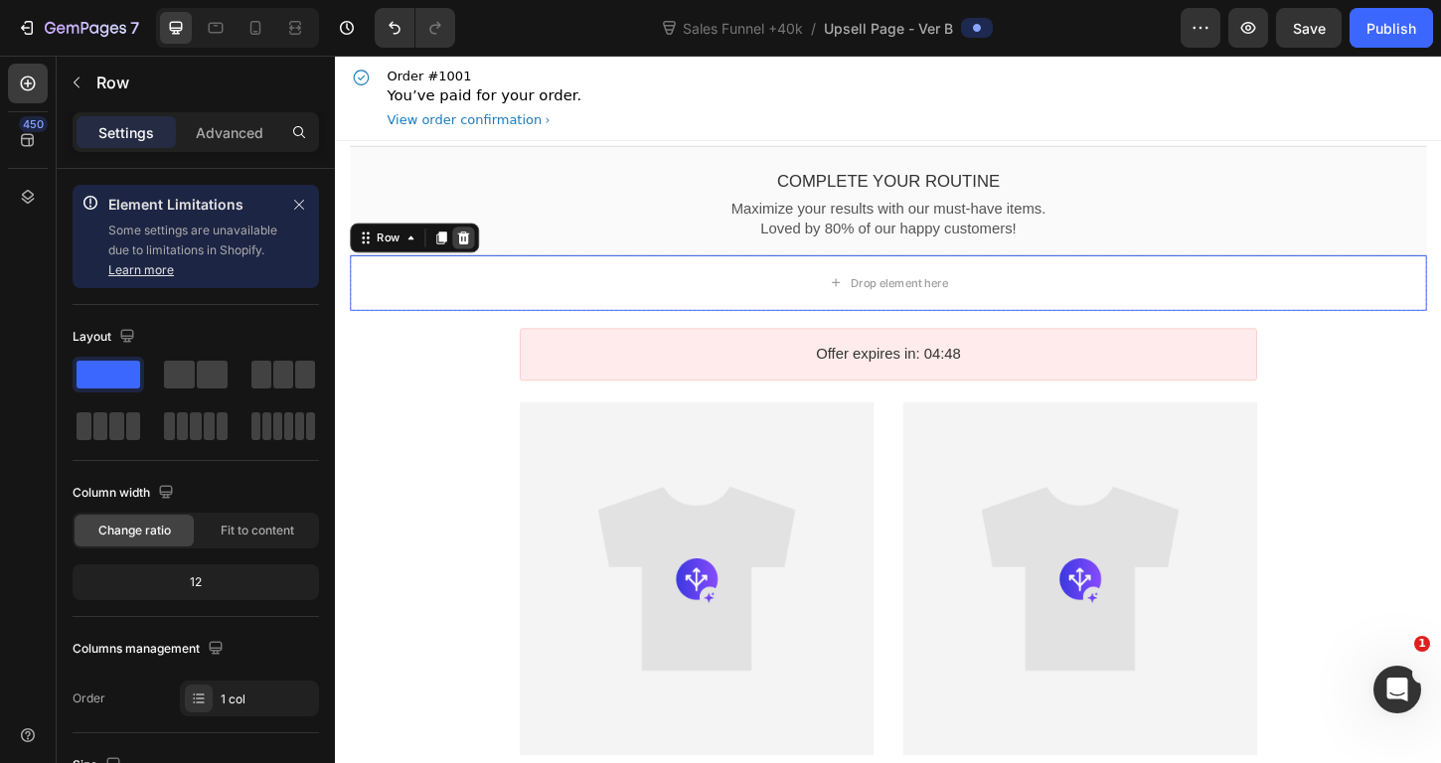
click at [471, 252] on icon at bounding box center [473, 252] width 16 height 16
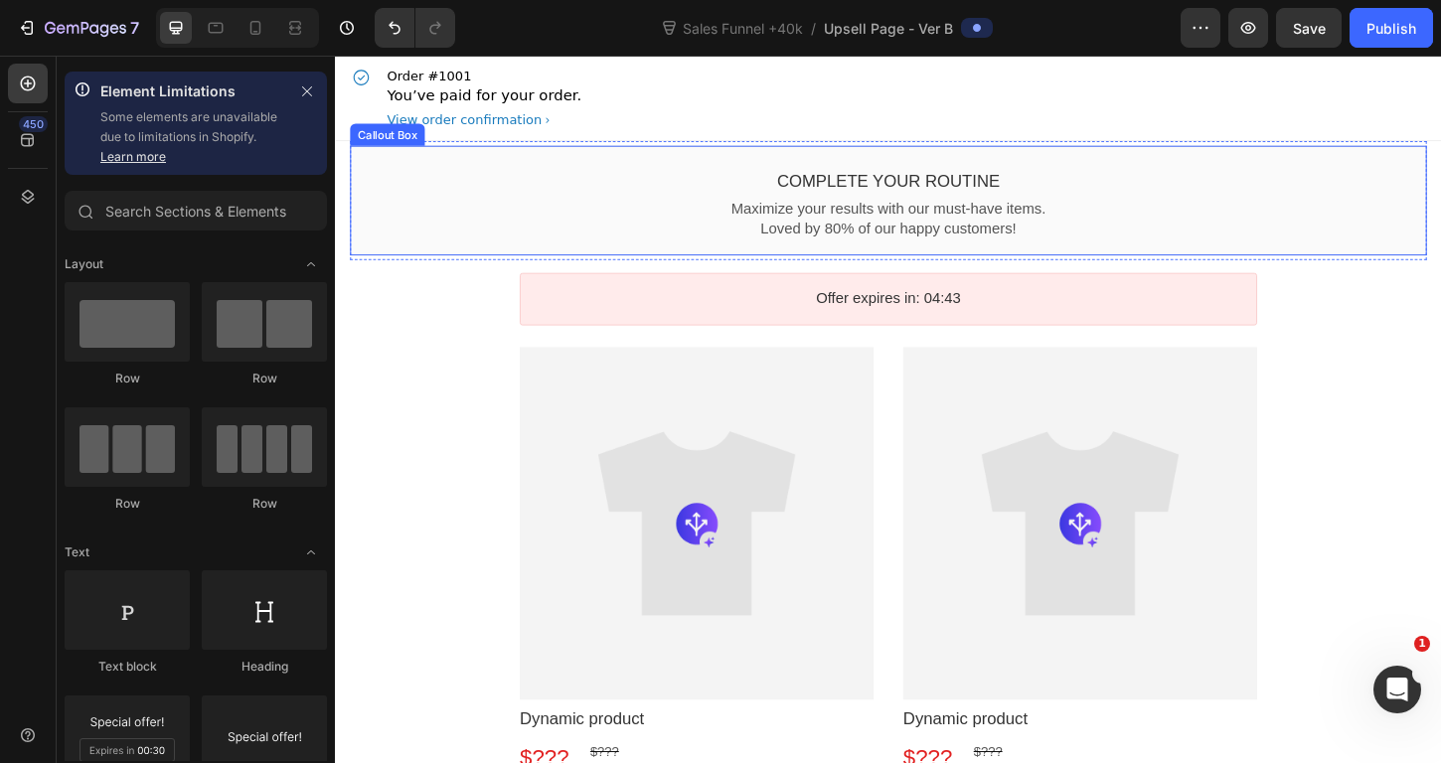
click at [515, 163] on div "Complete your routine Callout Text Maximize your results with our must-have ite…" at bounding box center [931, 212] width 1161 height 118
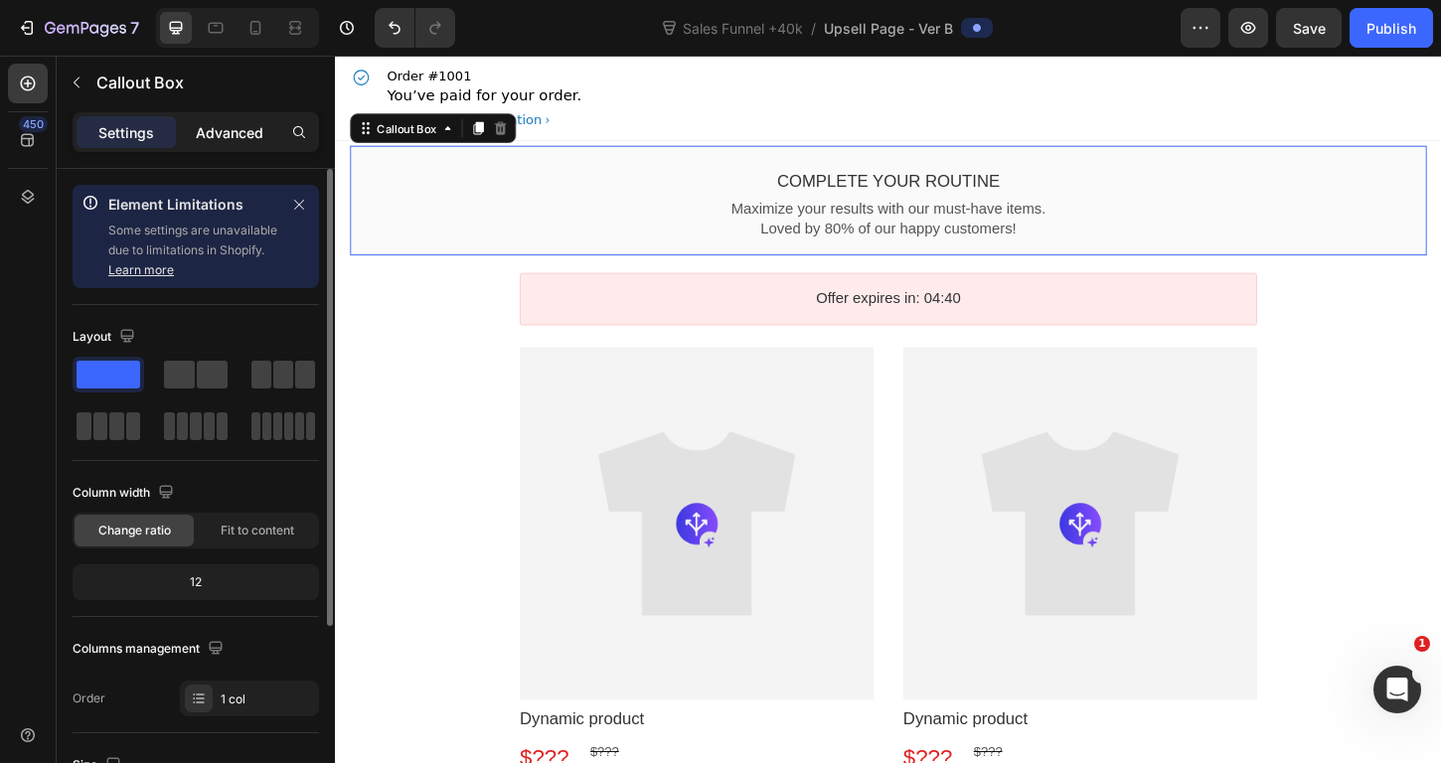
click at [221, 132] on p "Advanced" at bounding box center [230, 132] width 68 height 21
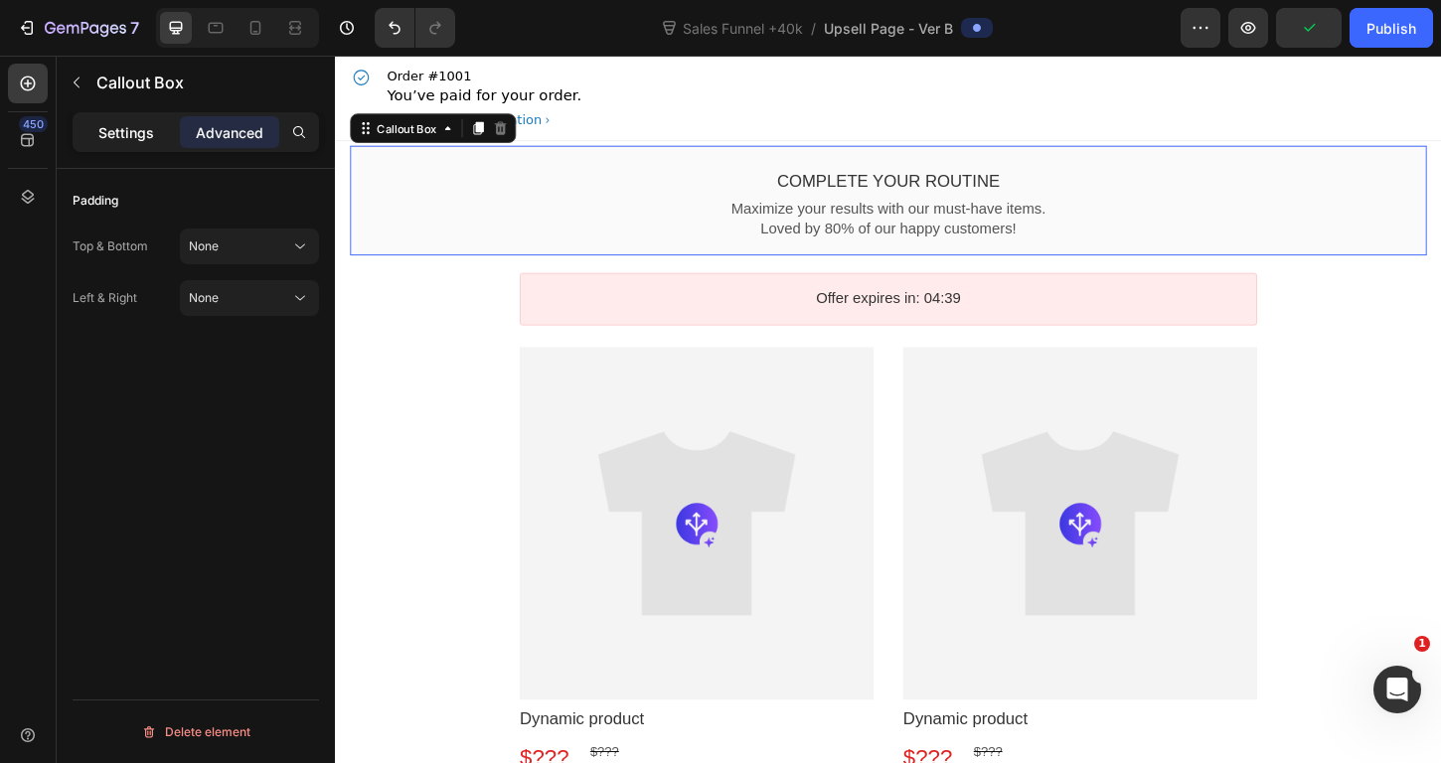
click at [153, 126] on div "Settings" at bounding box center [126, 132] width 99 height 32
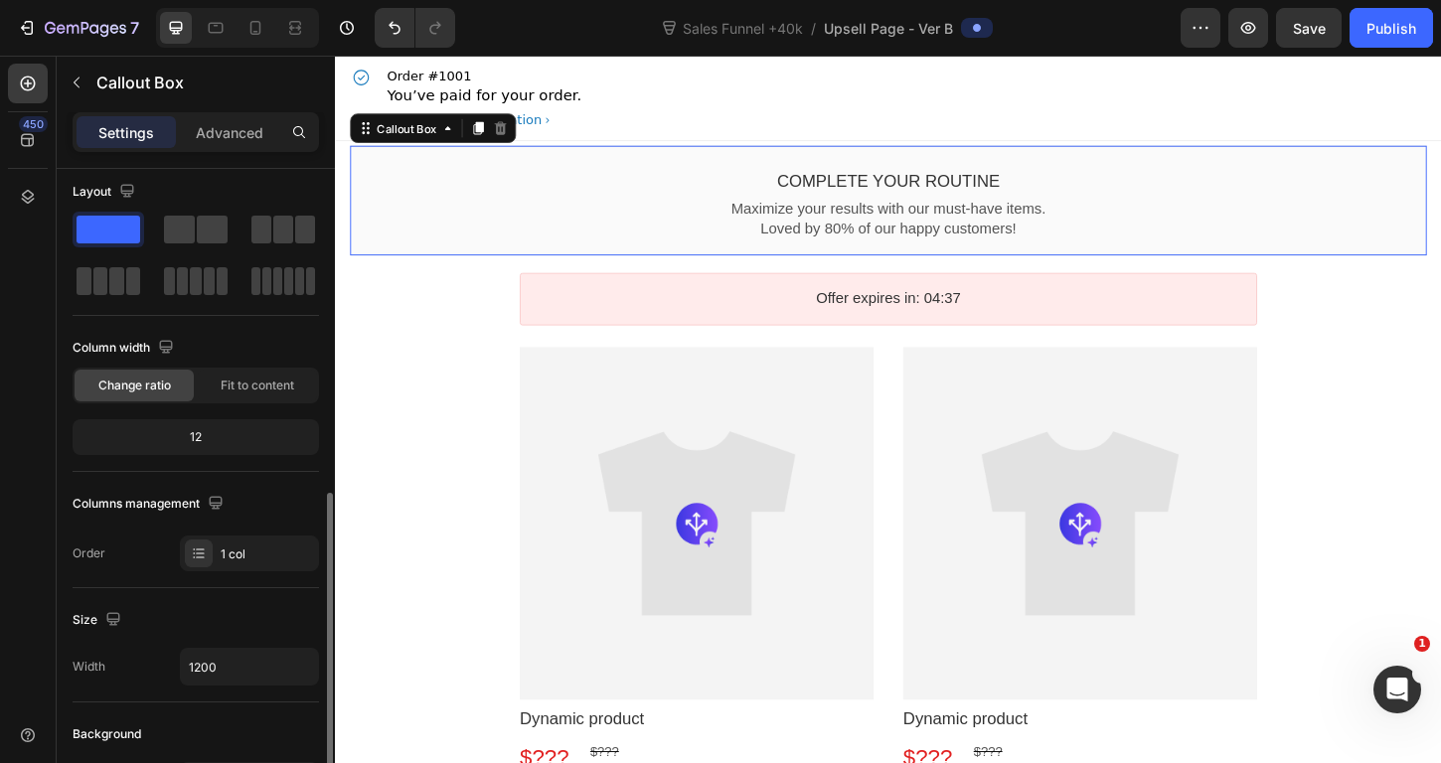
scroll to position [275, 0]
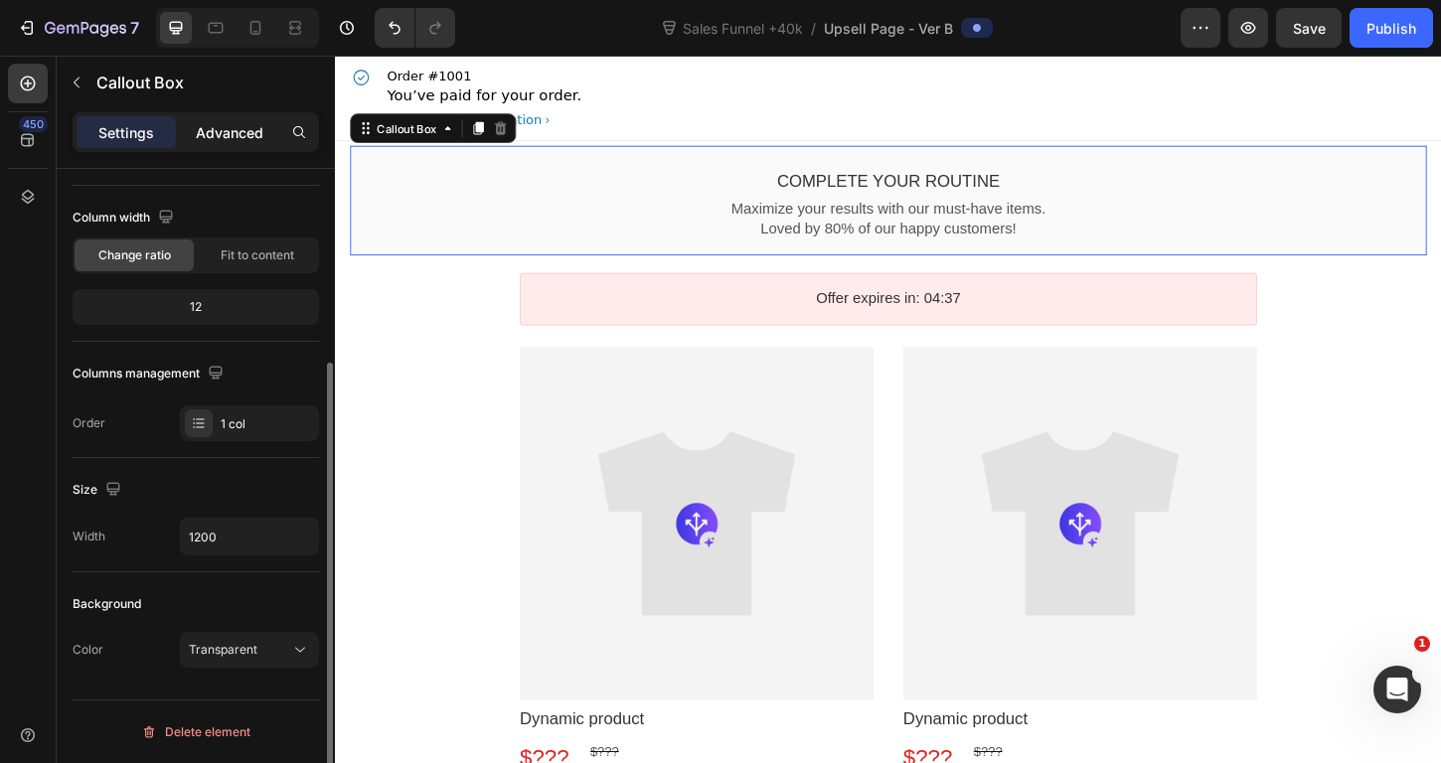
click at [254, 116] on div "Settings Advanced" at bounding box center [196, 132] width 246 height 40
click at [250, 126] on p "Advanced" at bounding box center [230, 132] width 68 height 21
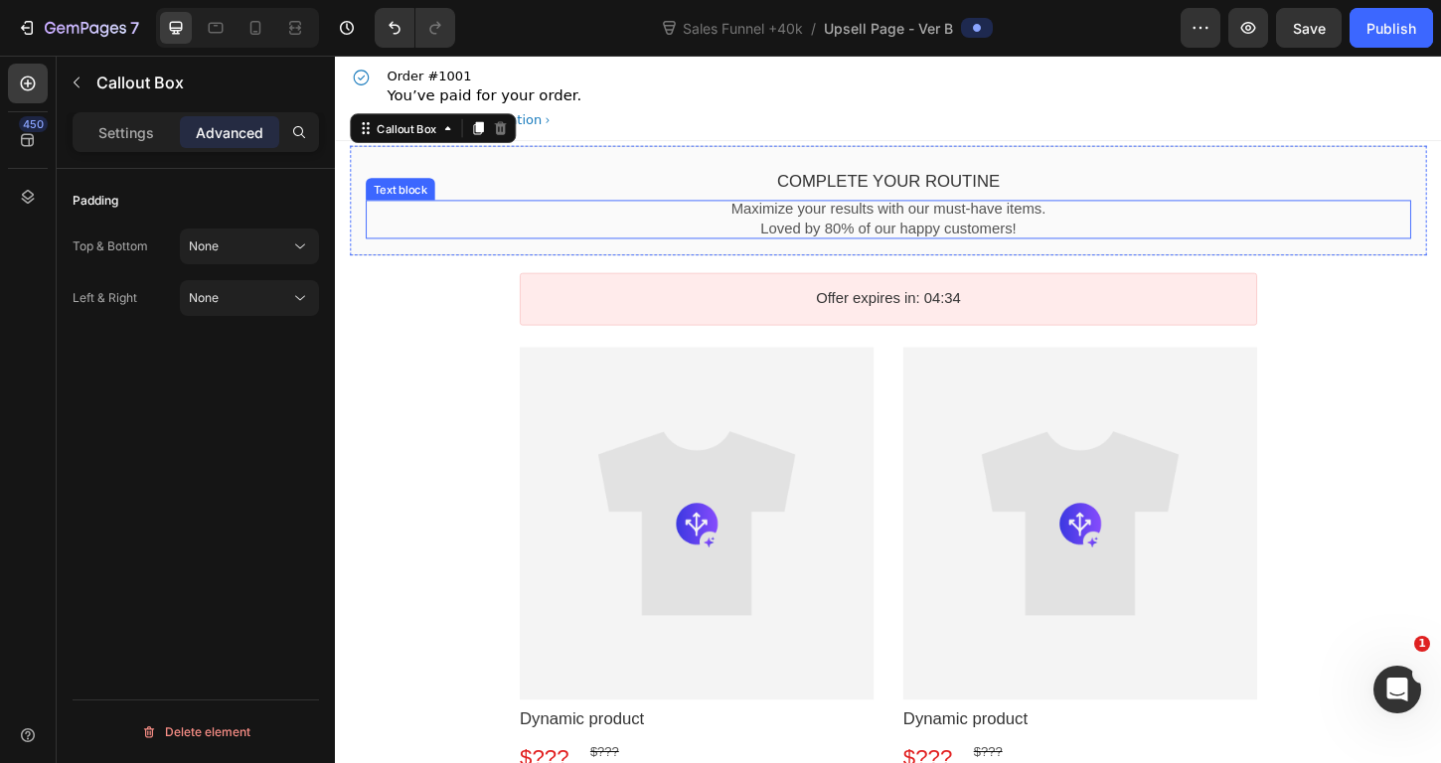
click at [495, 216] on p "Maximize your results with our must-have items." at bounding box center [931, 222] width 1127 height 21
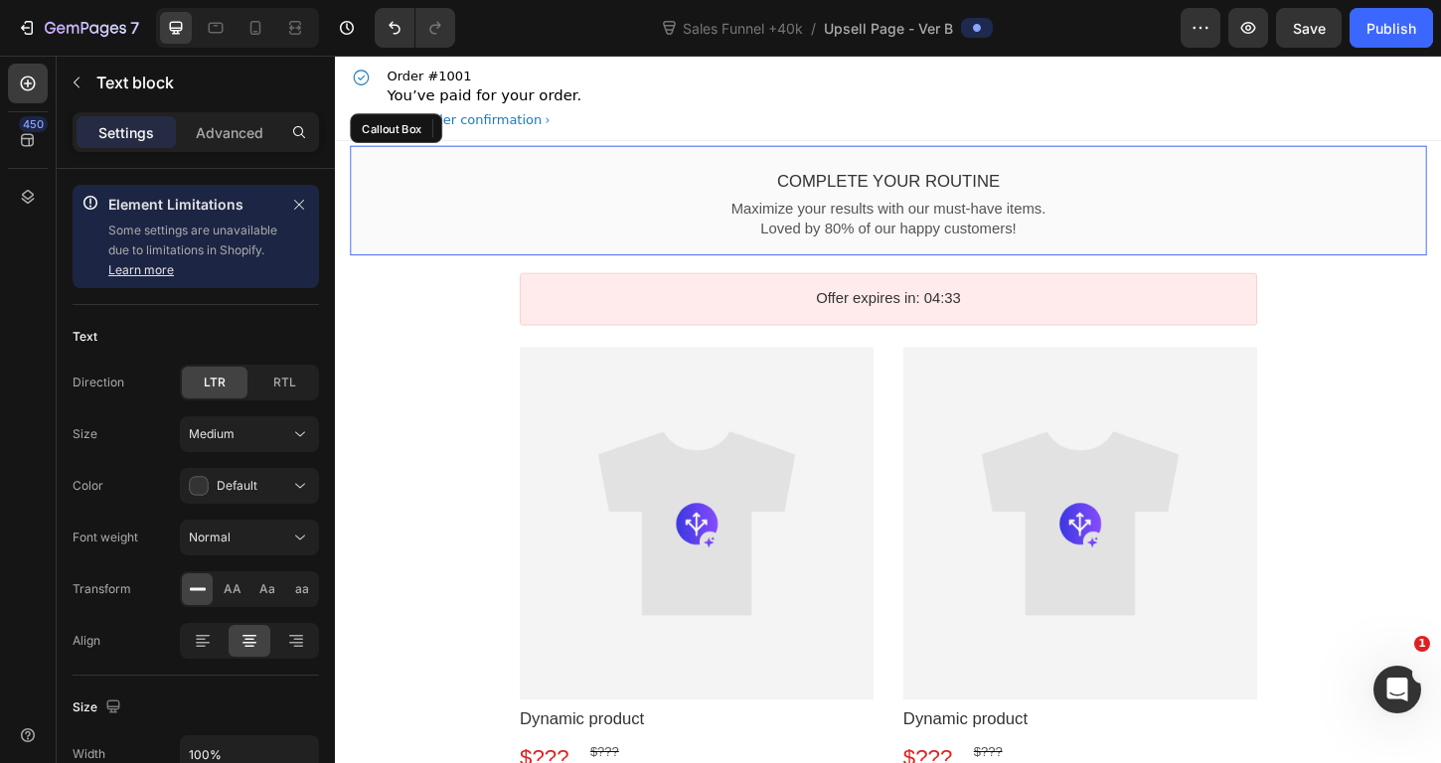
click at [596, 166] on div "Complete your routine Callout Text Maximize your results with our must-have ite…" at bounding box center [931, 212] width 1161 height 118
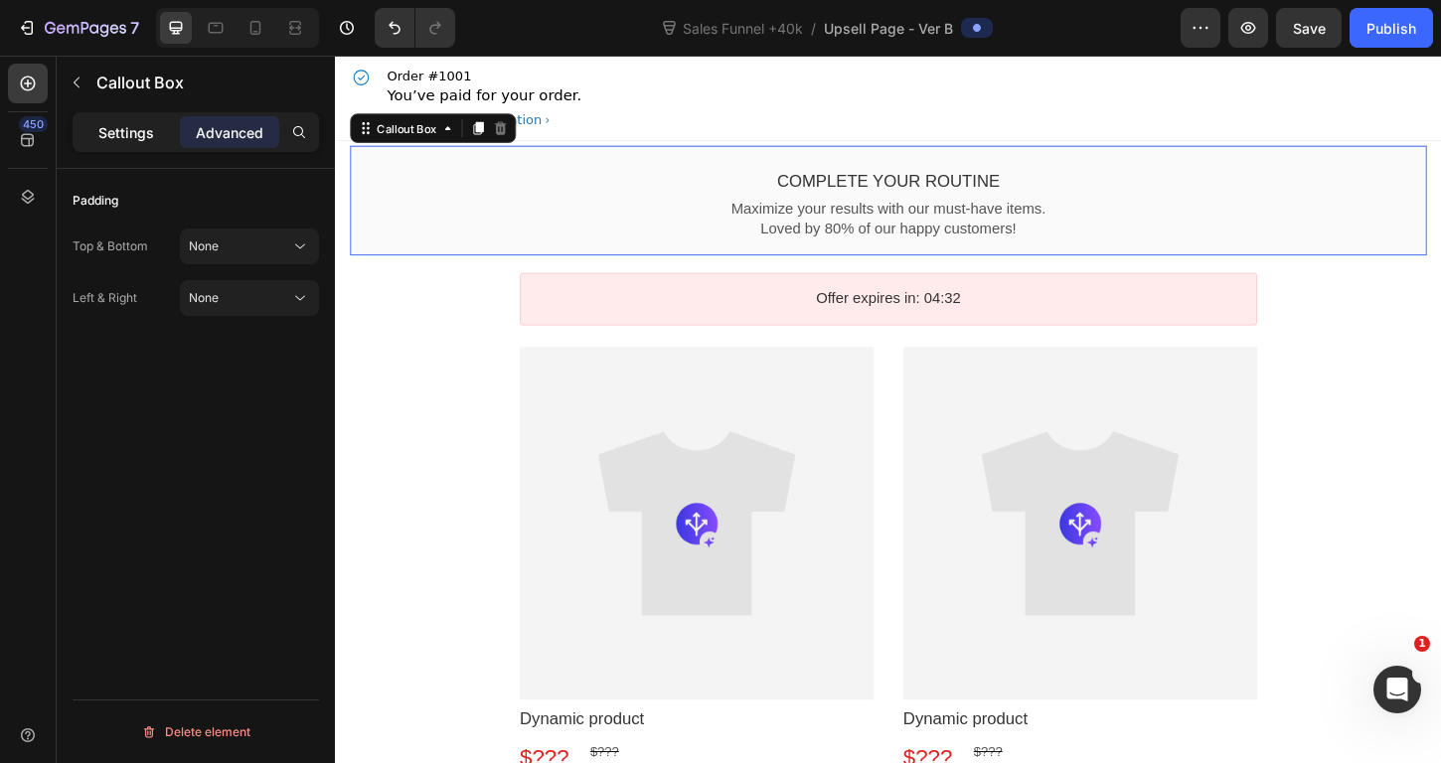
click at [139, 139] on p "Settings" at bounding box center [126, 132] width 56 height 21
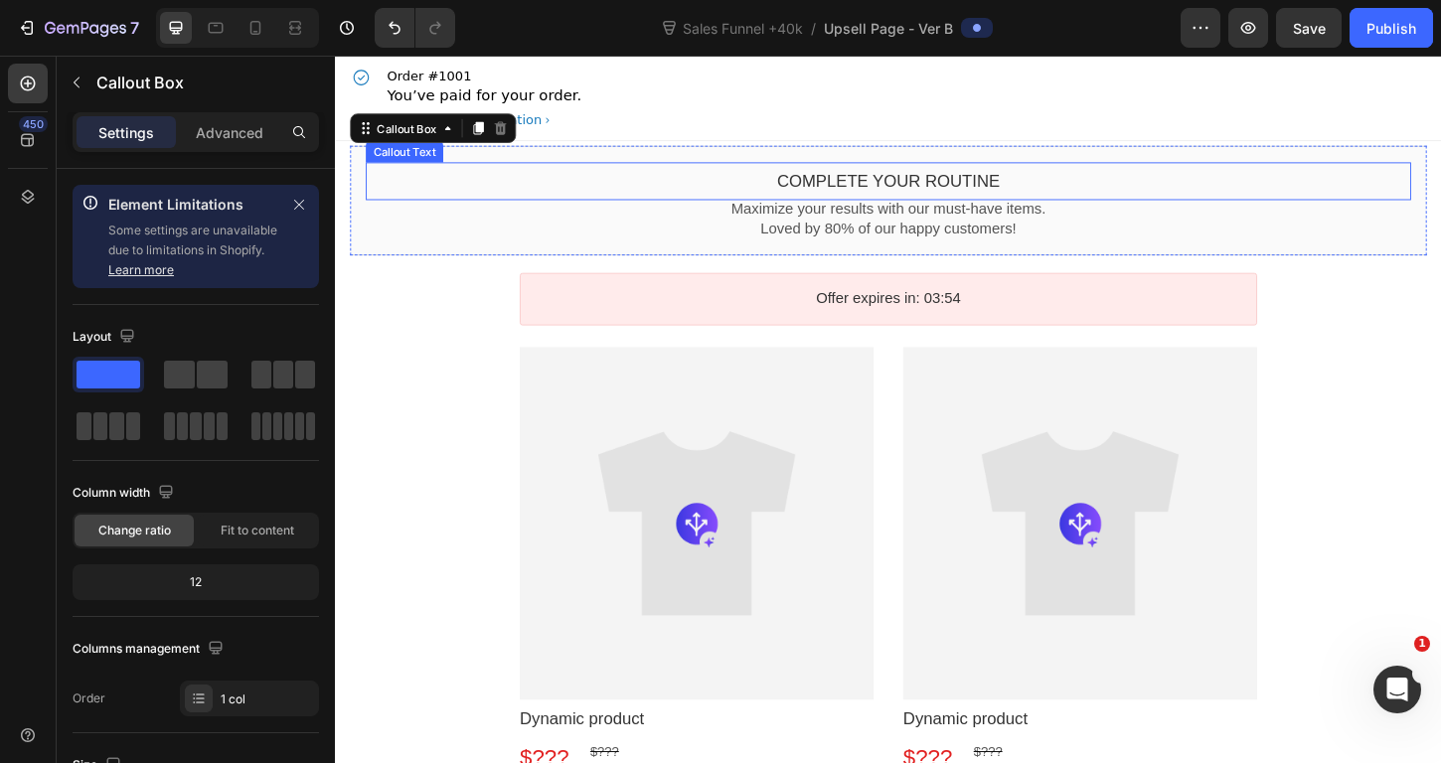
click at [901, 175] on div "Complete your routine Callout Text" at bounding box center [931, 191] width 1127 height 41
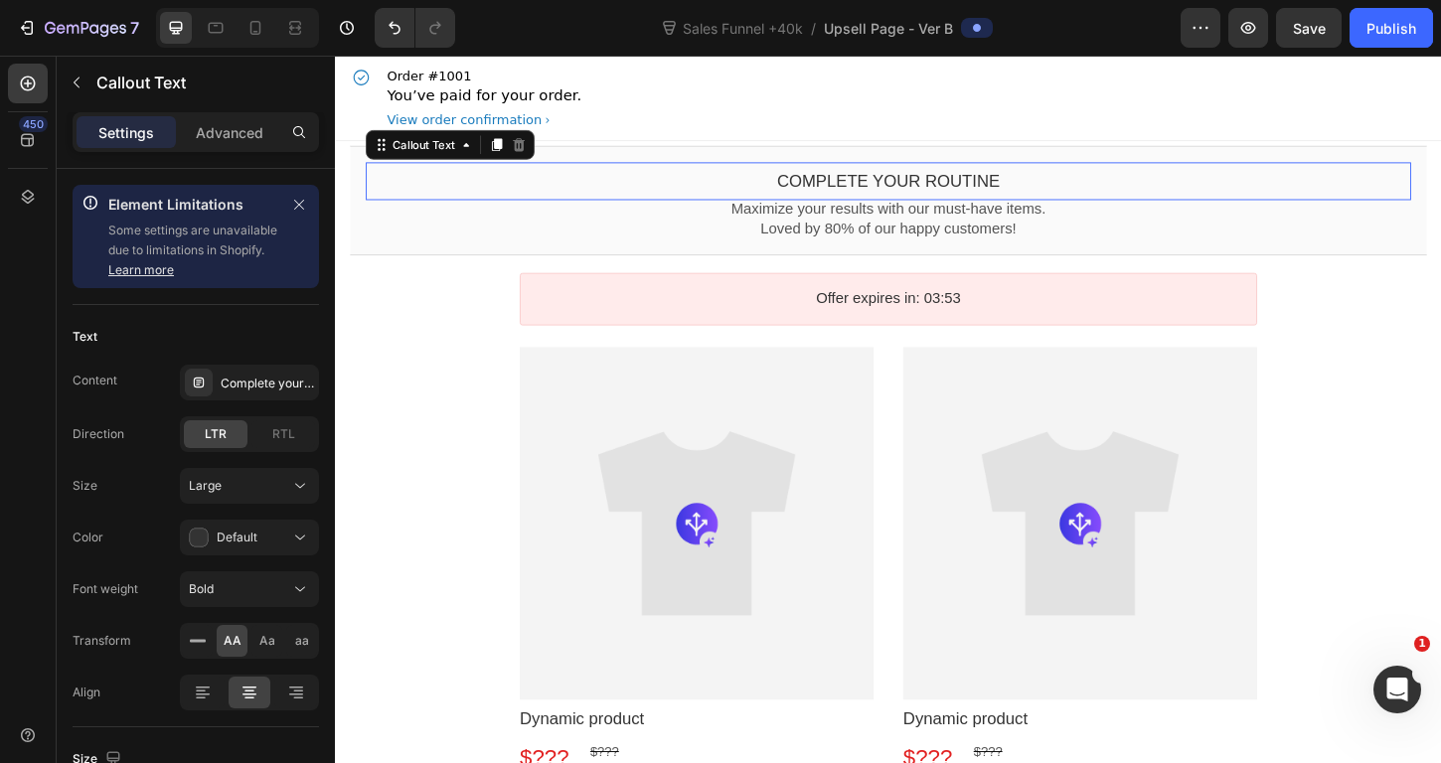
click at [904, 188] on bdo "Complete your routine" at bounding box center [931, 191] width 241 height 20
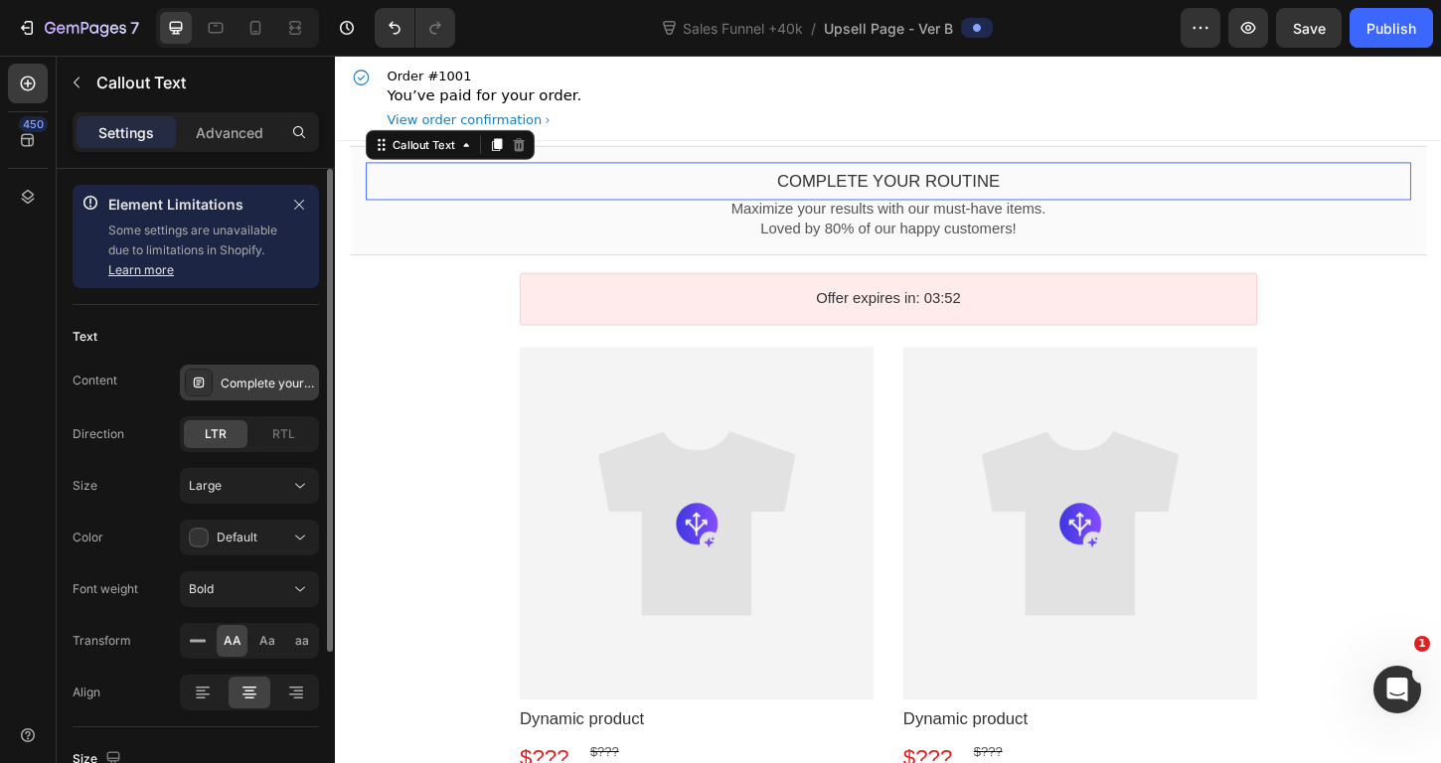
click at [253, 392] on div "Complete your routine" at bounding box center [267, 384] width 93 height 18
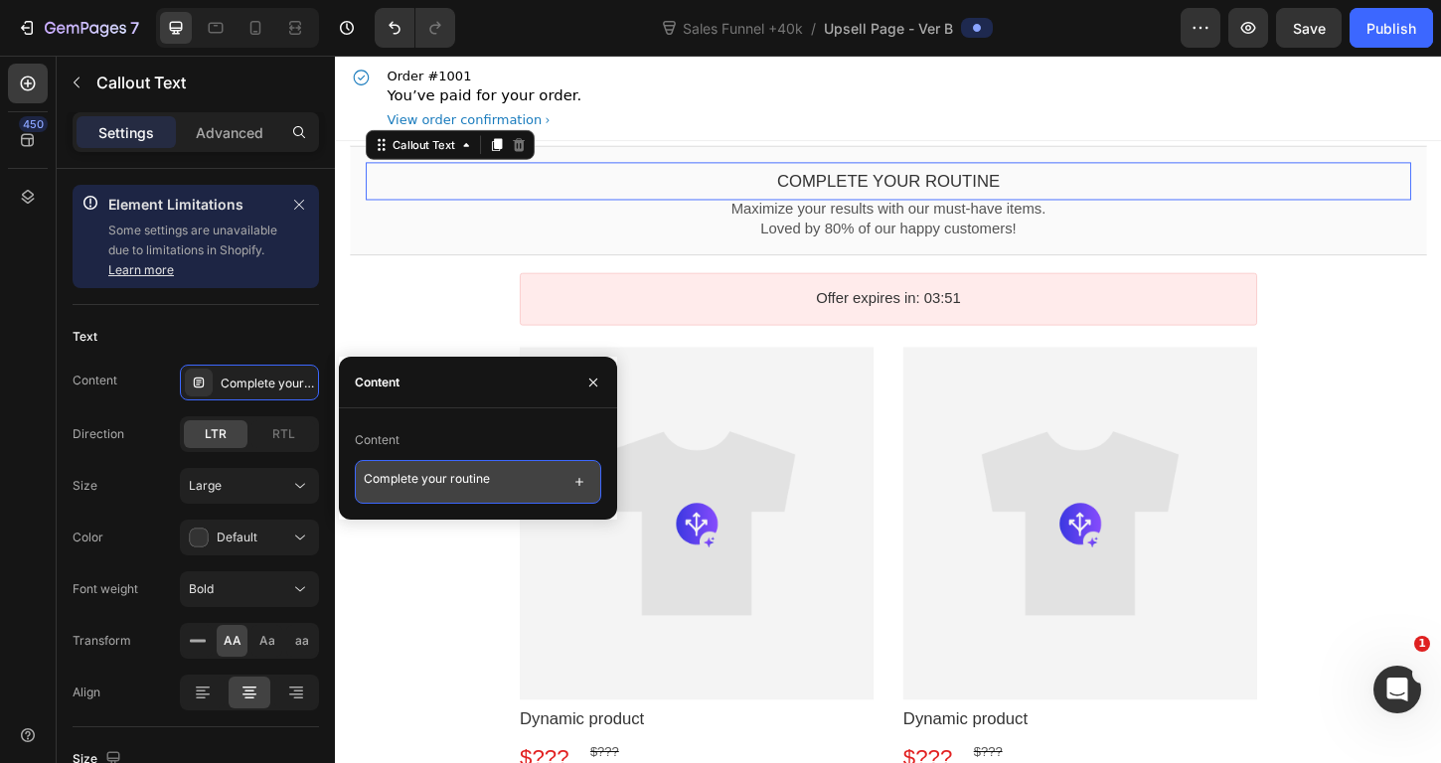
click at [525, 497] on textarea "Complete your routine" at bounding box center [478, 482] width 246 height 44
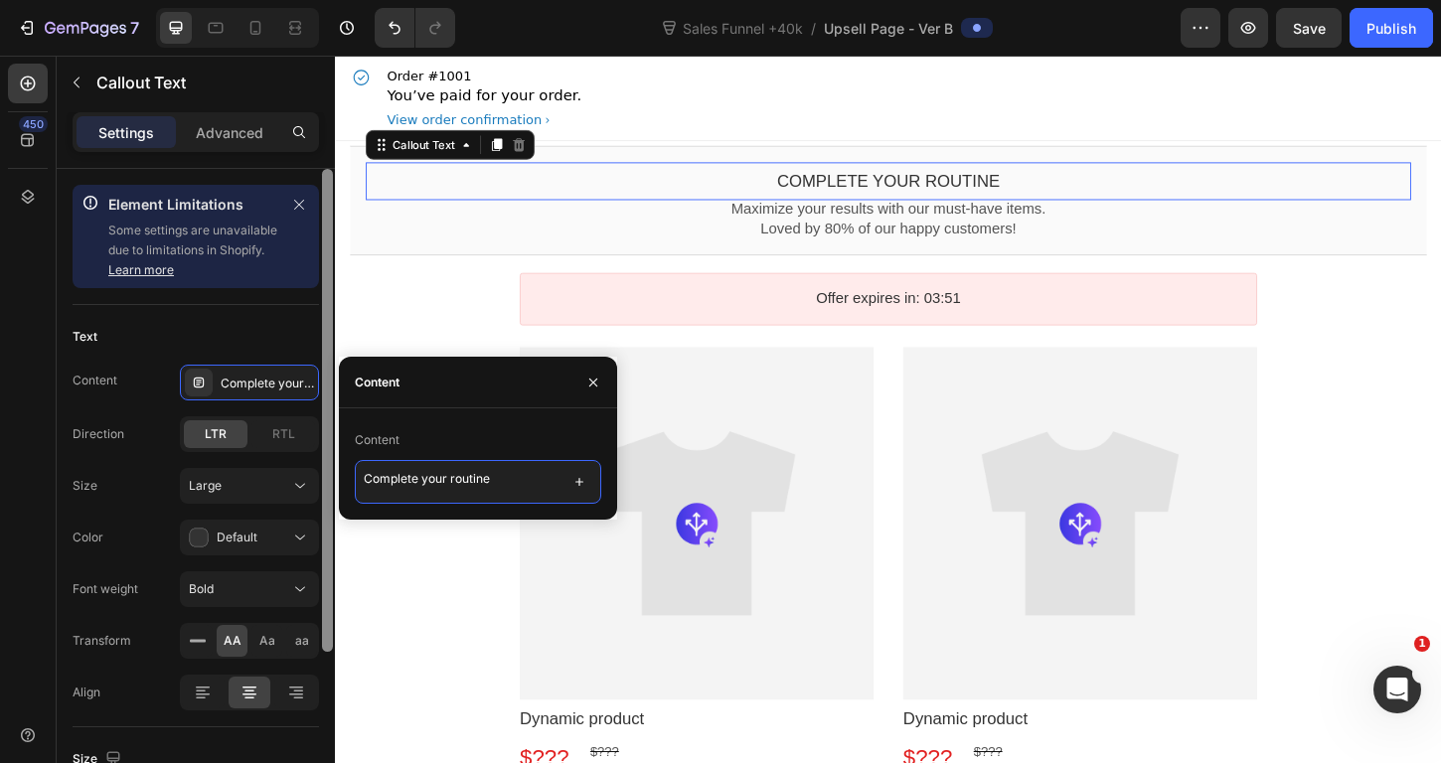
drag, startPoint x: 528, startPoint y: 491, endPoint x: 329, endPoint y: 461, distance: 201.0
click at [329, 461] on div "450 Element Limitations Some elements are unavailable due to limitations in Sho…" at bounding box center [167, 410] width 335 height 708
paste textarea "a tu rutina y paga menos hoy"
type textarea "Completa tu rutina y paga menos hoy"
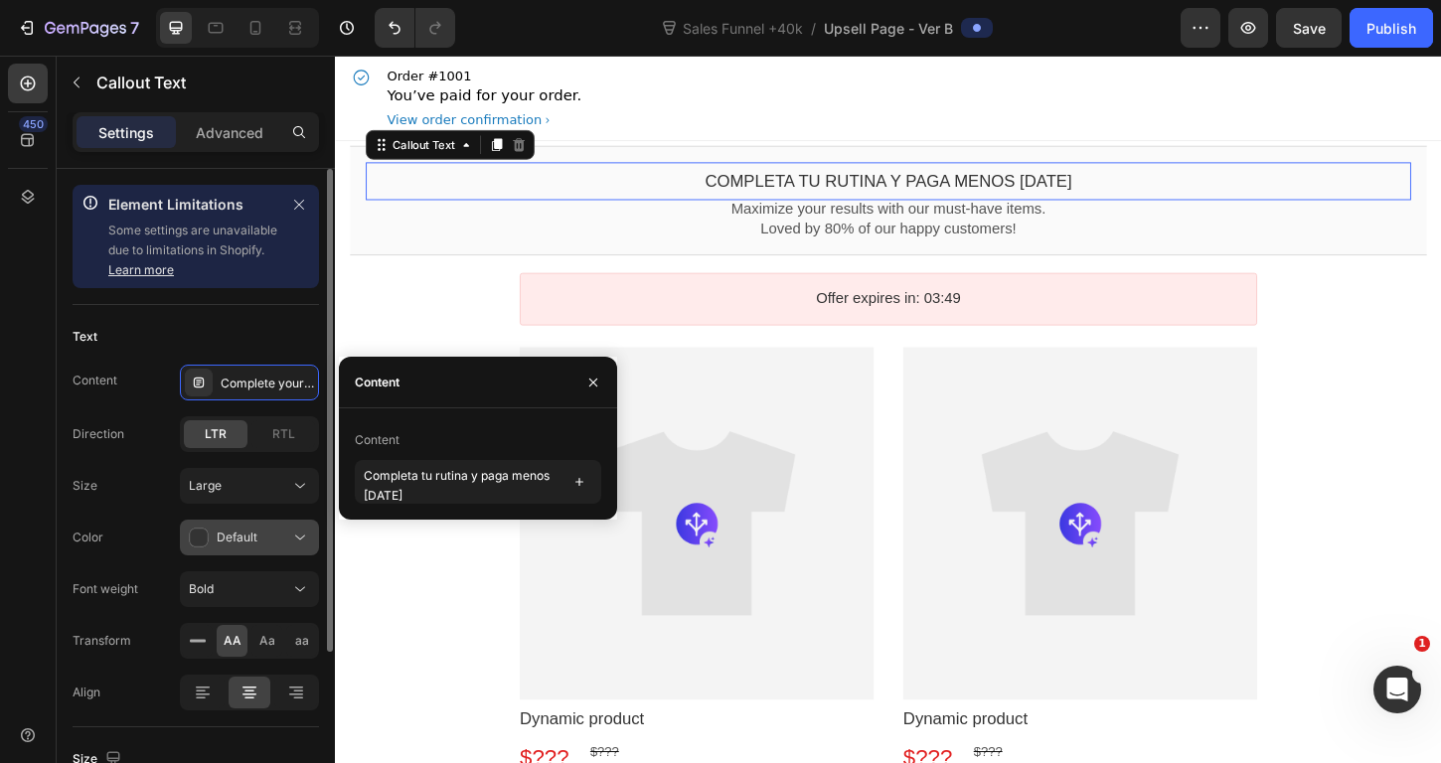
click at [212, 531] on div "Default" at bounding box center [239, 538] width 101 height 20
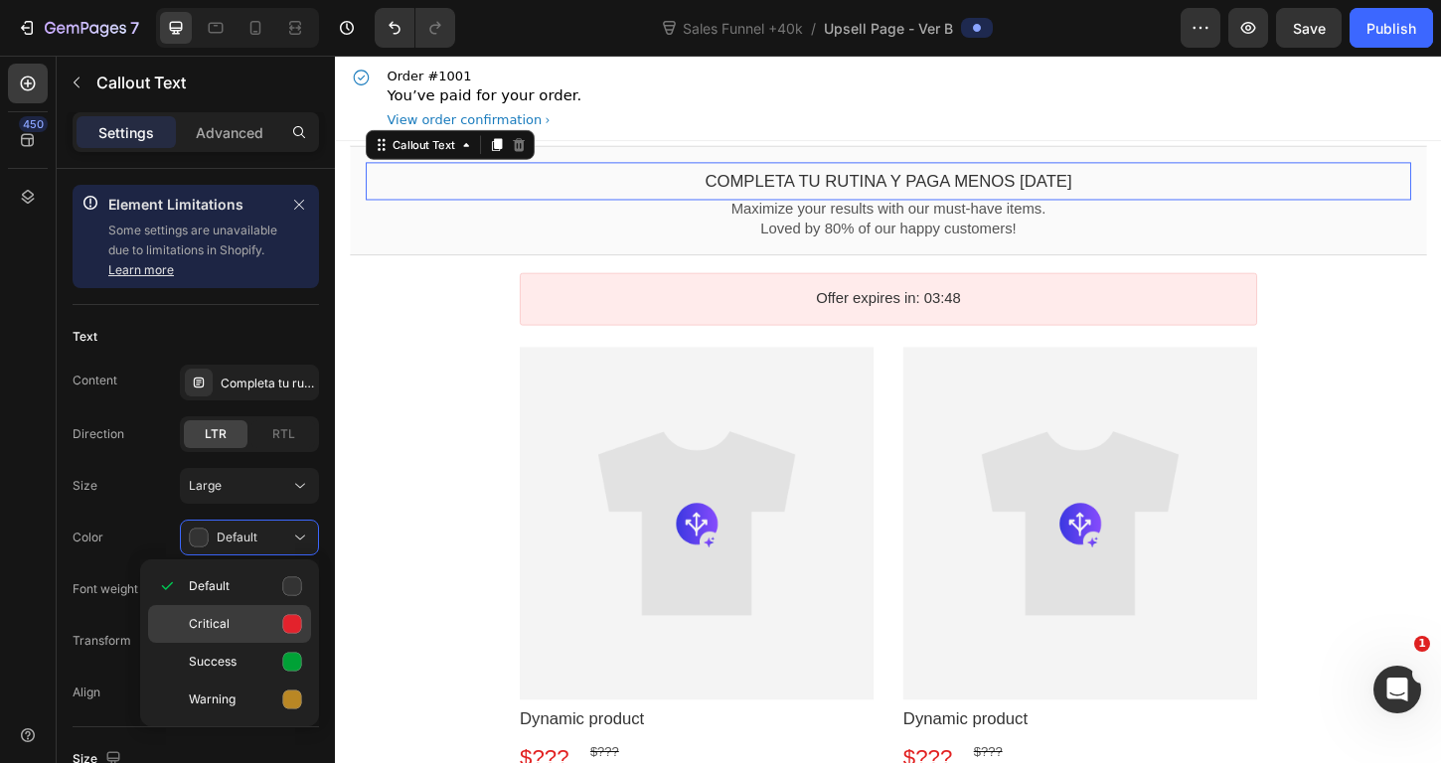
click at [282, 627] on icon at bounding box center [292, 624] width 20 height 20
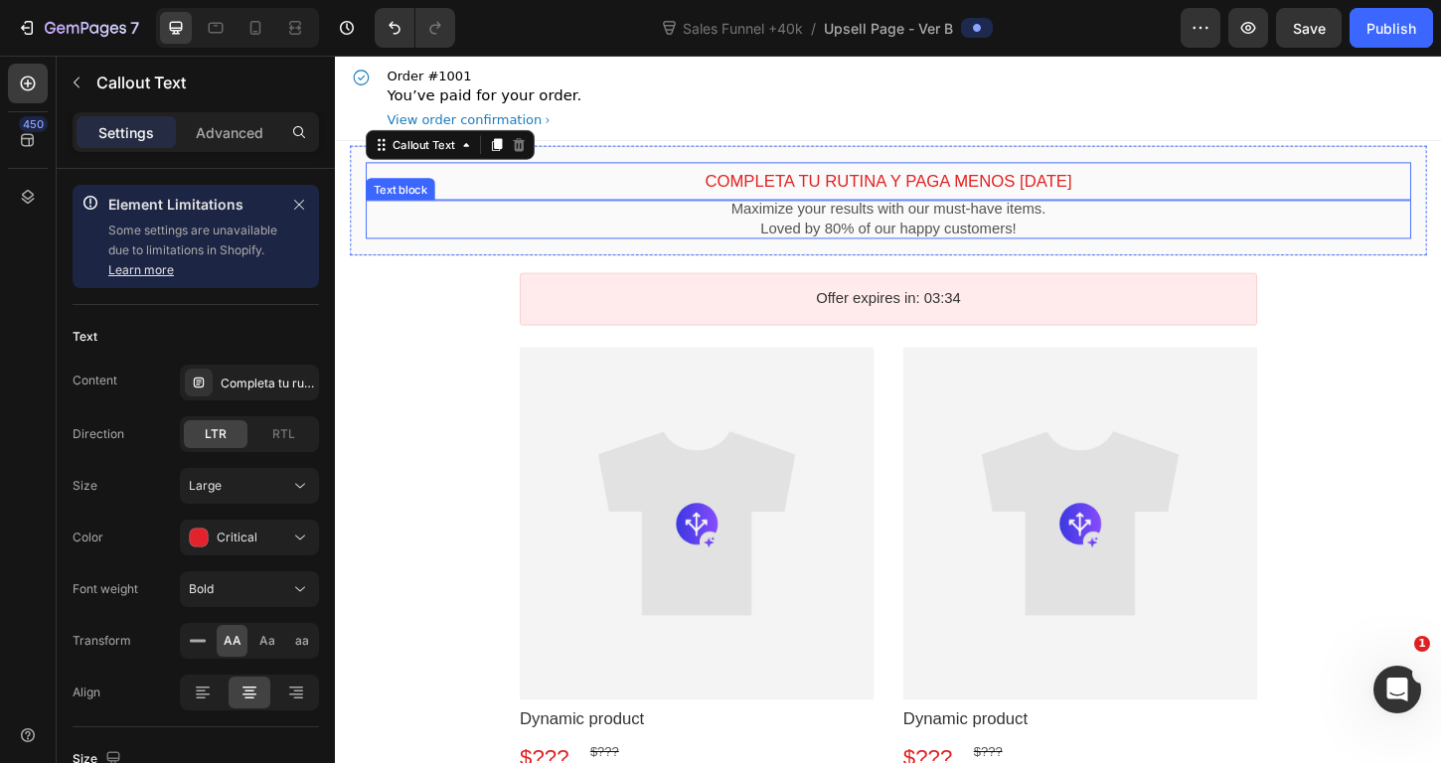
click at [942, 235] on p "Loved by 80% of our happy customers!" at bounding box center [931, 243] width 1127 height 21
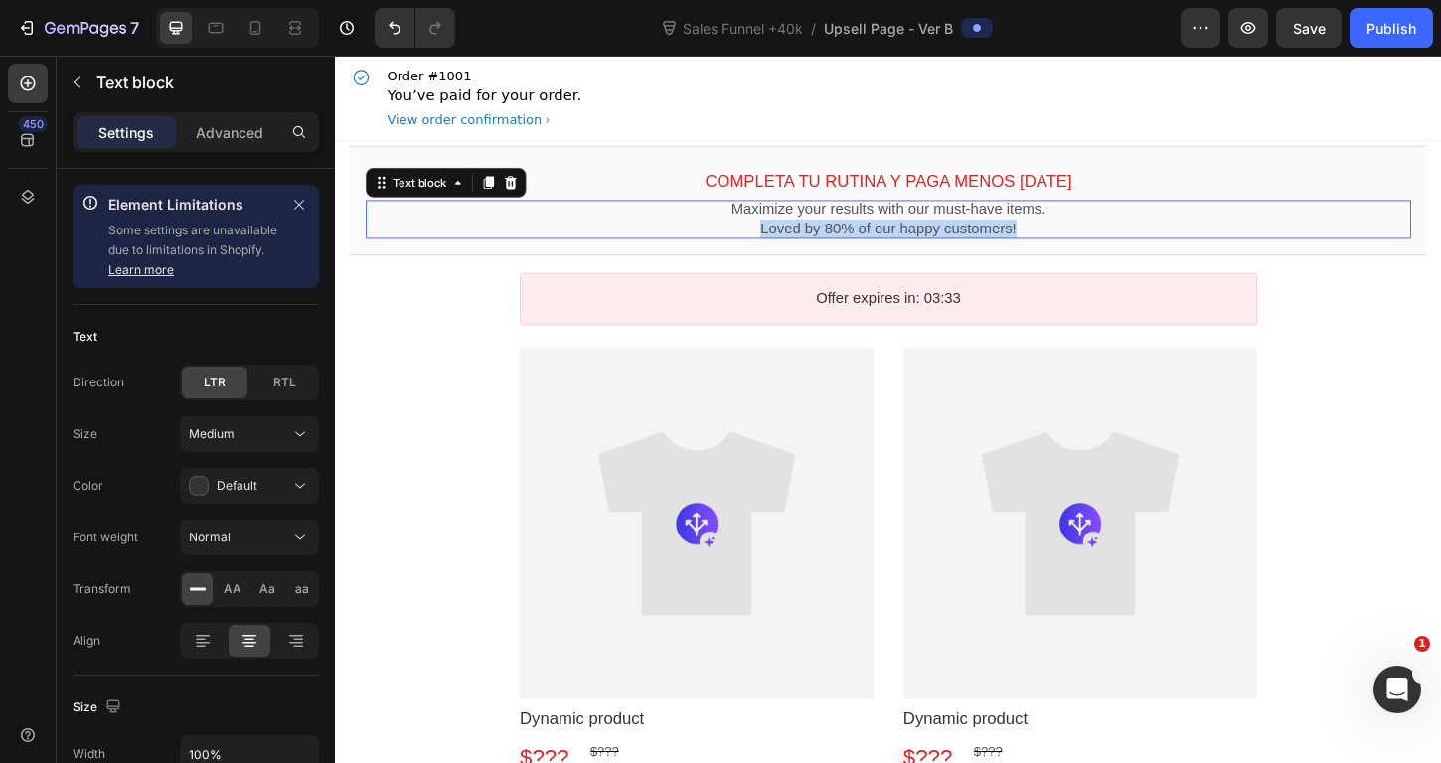
click at [942, 235] on p "Loved by 80% of our happy customers!" at bounding box center [931, 243] width 1127 height 21
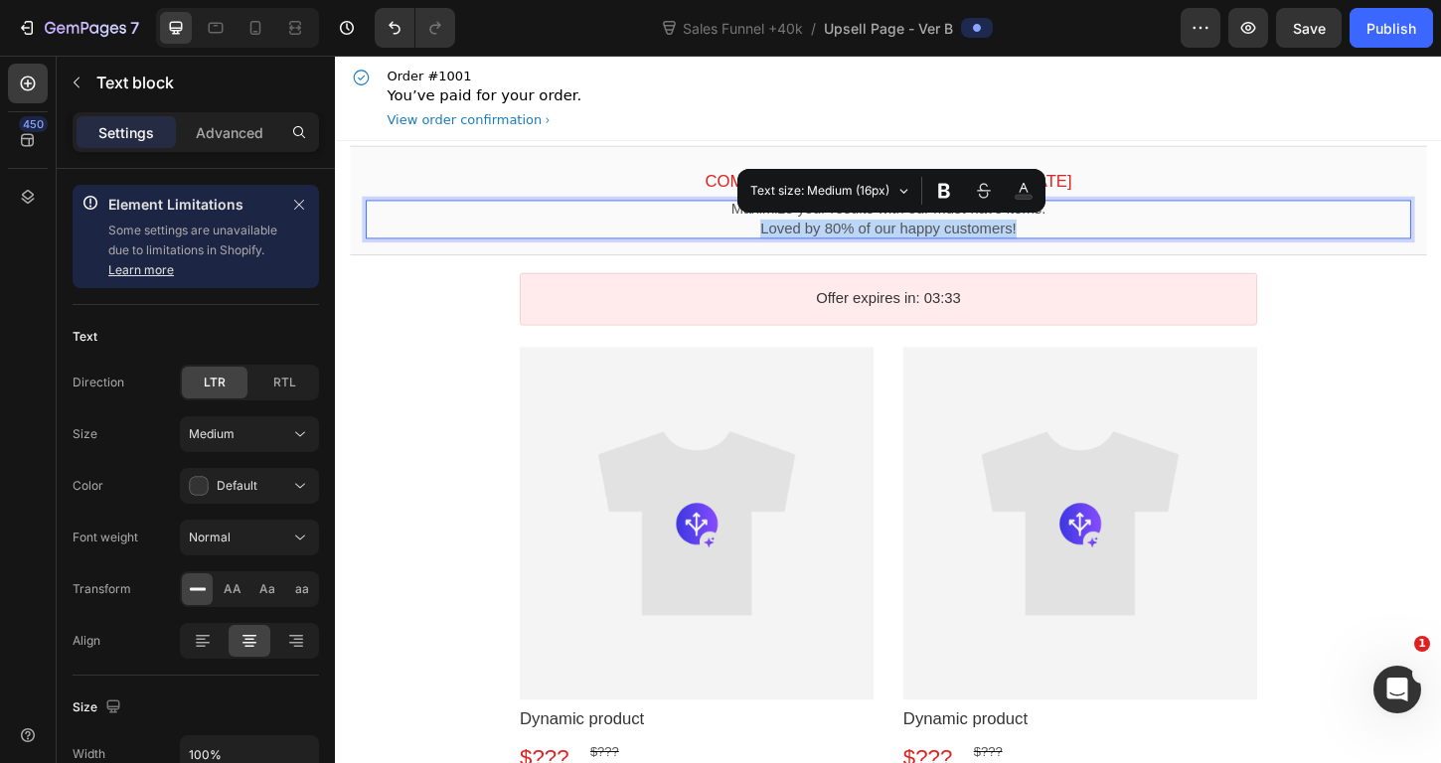
click at [1070, 235] on p "Loved by 80% of our happy customers!" at bounding box center [931, 243] width 1127 height 21
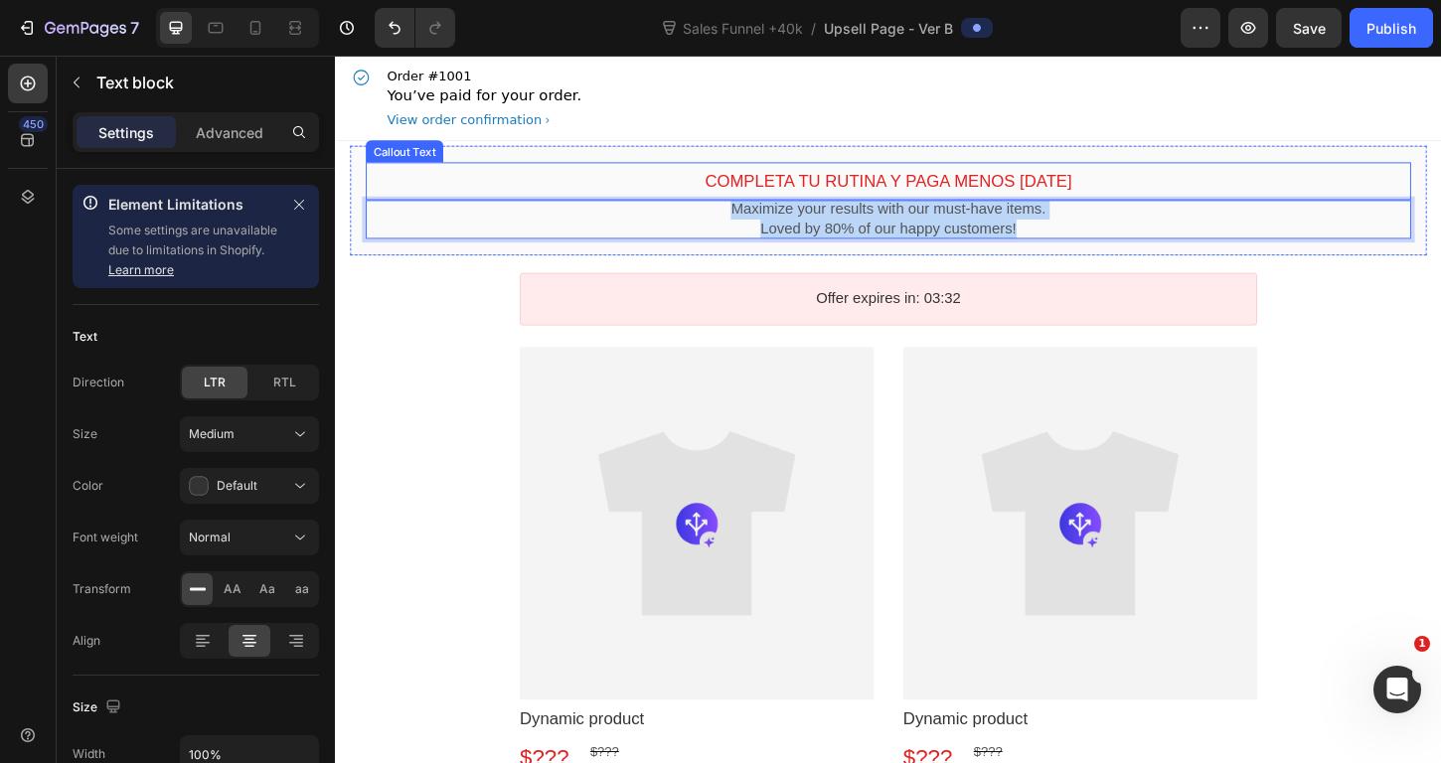
drag, startPoint x: 1086, startPoint y: 240, endPoint x: 728, endPoint y: 210, distance: 360.0
click at [728, 210] on div "Completa tu rutina y paga menos hoy Callout Text Maximize your results with our…" at bounding box center [931, 212] width 1127 height 82
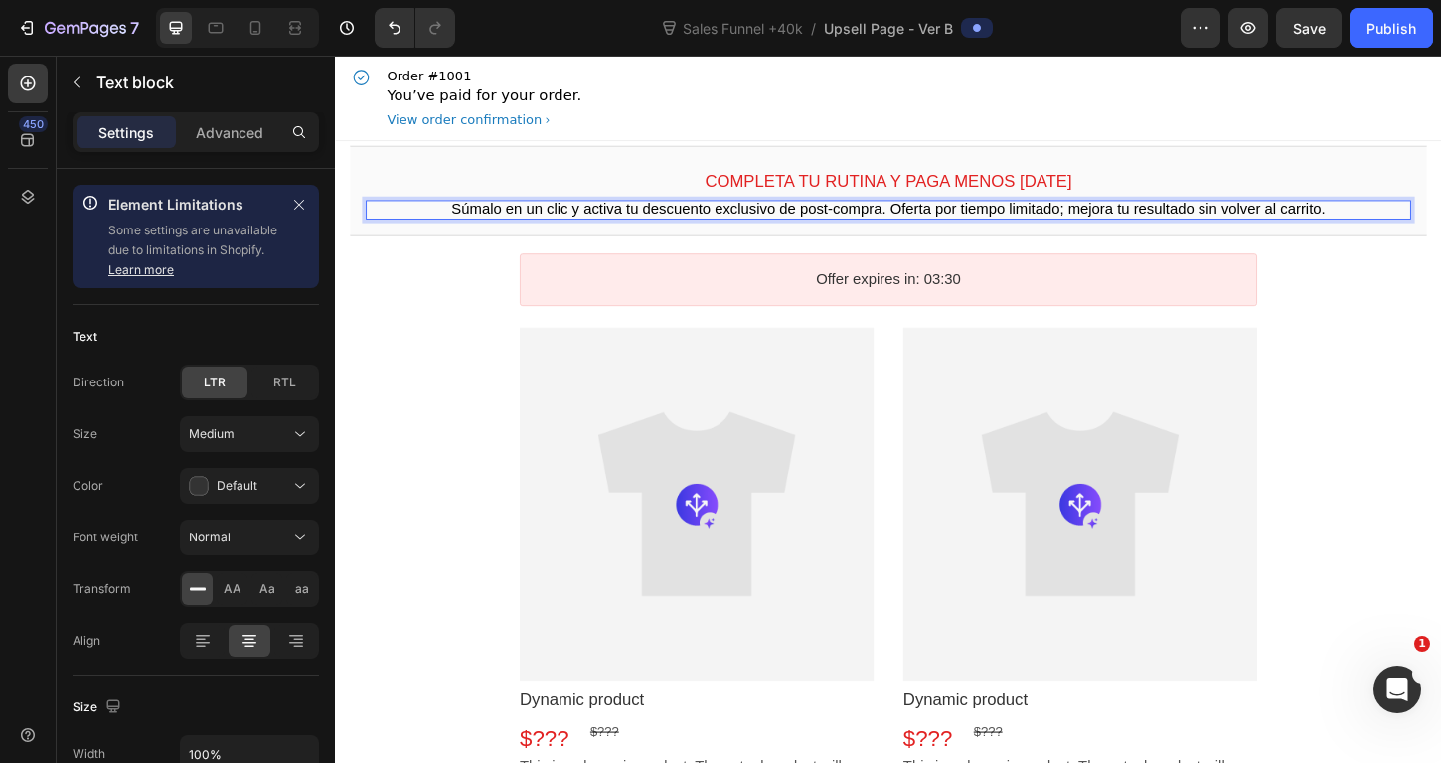
click at [852, 227] on span "Súmalo en un clic y activa tu descuento exclusivo de post-compra. Oferta por ti…" at bounding box center [931, 221] width 942 height 17
drag, startPoint x: 902, startPoint y: 225, endPoint x: 798, endPoint y: 224, distance: 104.4
click at [799, 224] on span "Súmalo en un clic y activa tu descuento exclusivo de post-compra. Oferta por ti…" at bounding box center [931, 221] width 942 height 17
click at [878, 226] on span "Súmalo en un clic y activa tu descuento exclusivo para t. Oferta por tiempo lim…" at bounding box center [931, 221] width 873 height 17
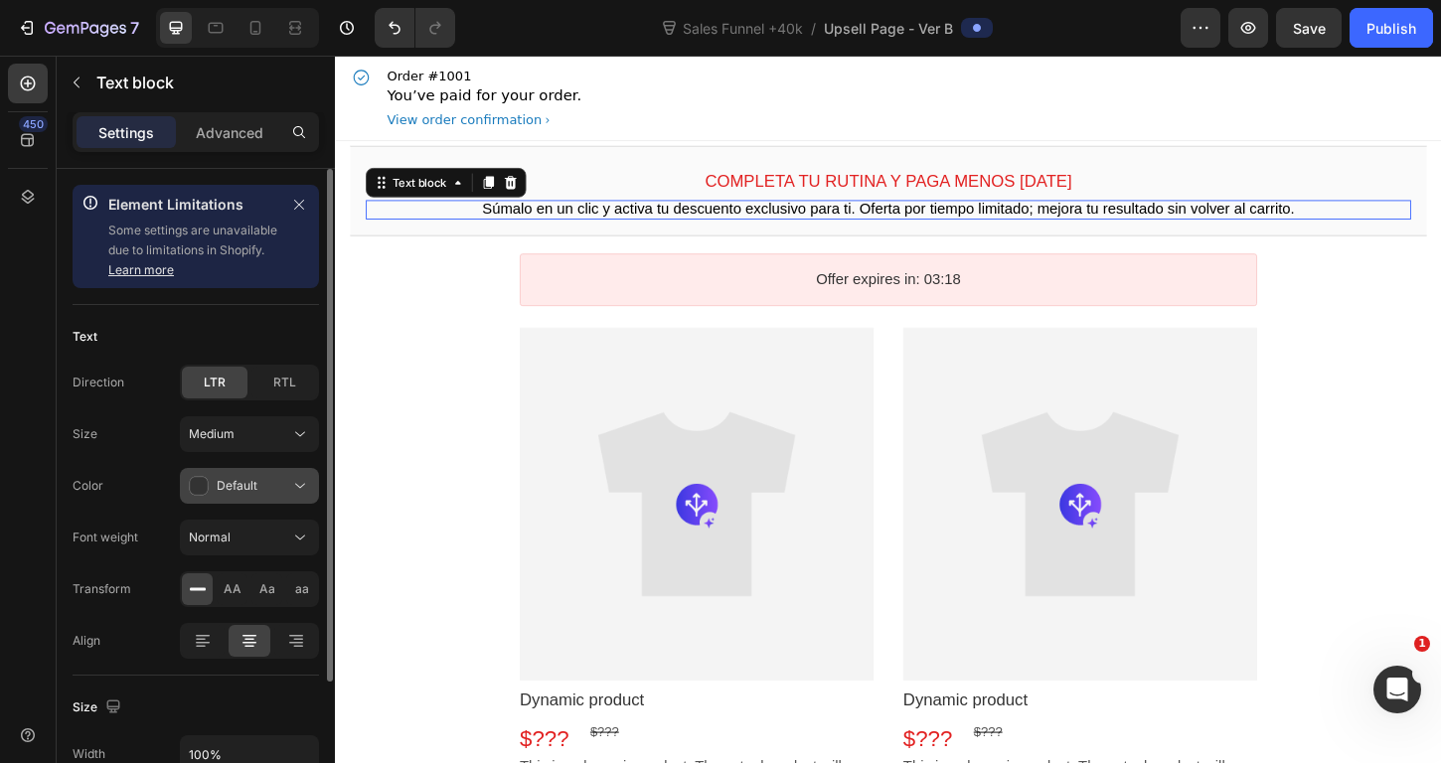
click at [198, 493] on icon at bounding box center [199, 486] width 19 height 19
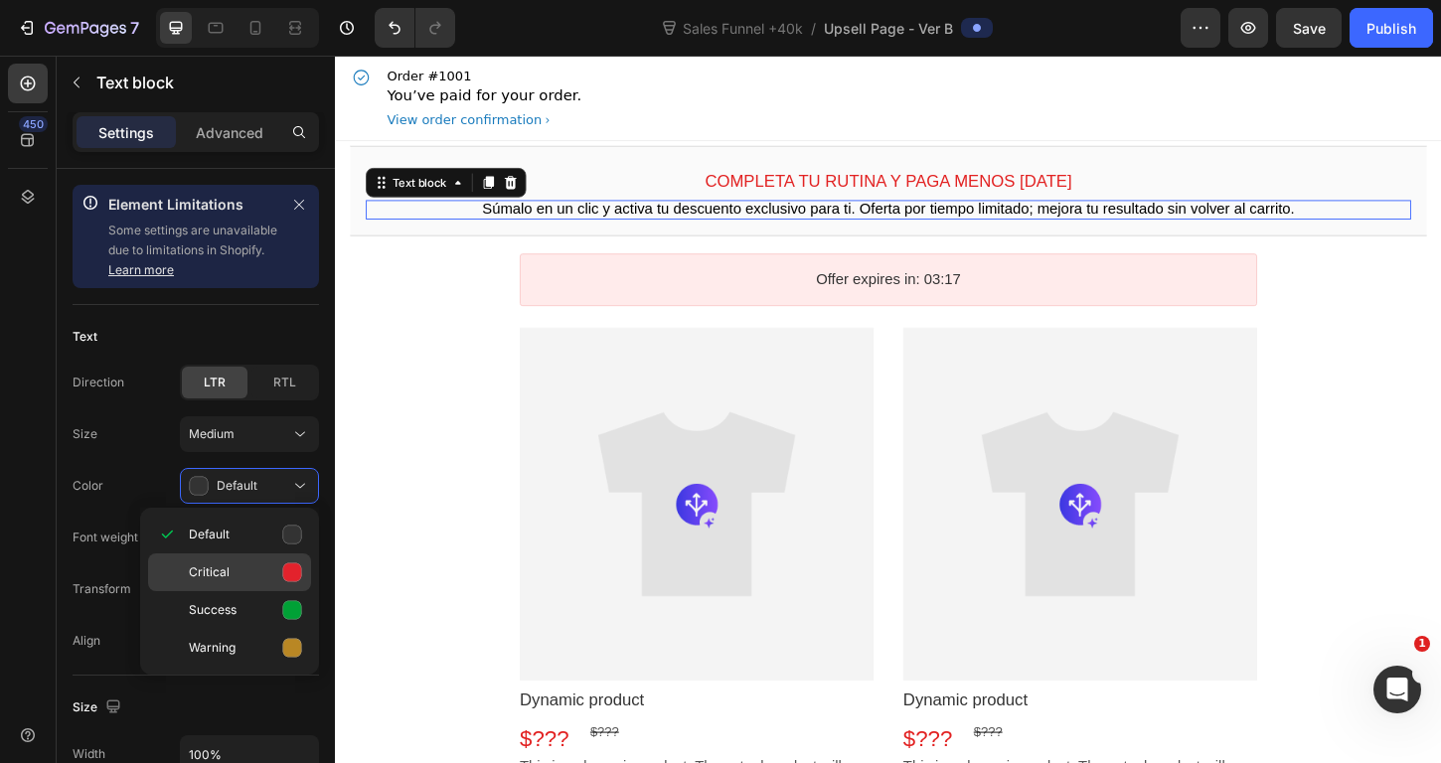
click at [278, 564] on p "Critical" at bounding box center [245, 573] width 113 height 20
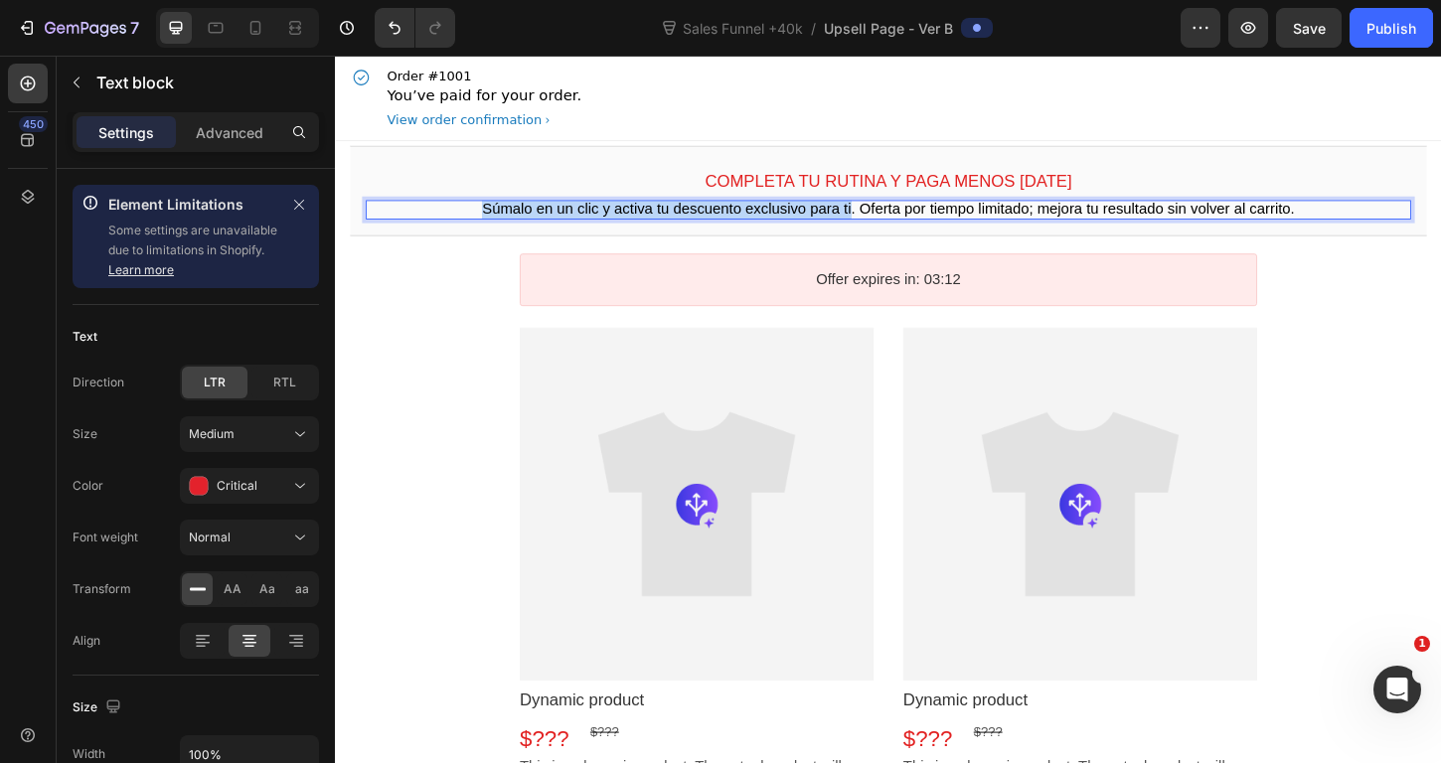
drag, startPoint x: 784, startPoint y: 219, endPoint x: 478, endPoint y: 221, distance: 306.1
click at [493, 221] on span "Súmalo en un clic y activa tu descuento exclusivo para ti. Oferta por tiempo li…" at bounding box center [931, 221] width 876 height 17
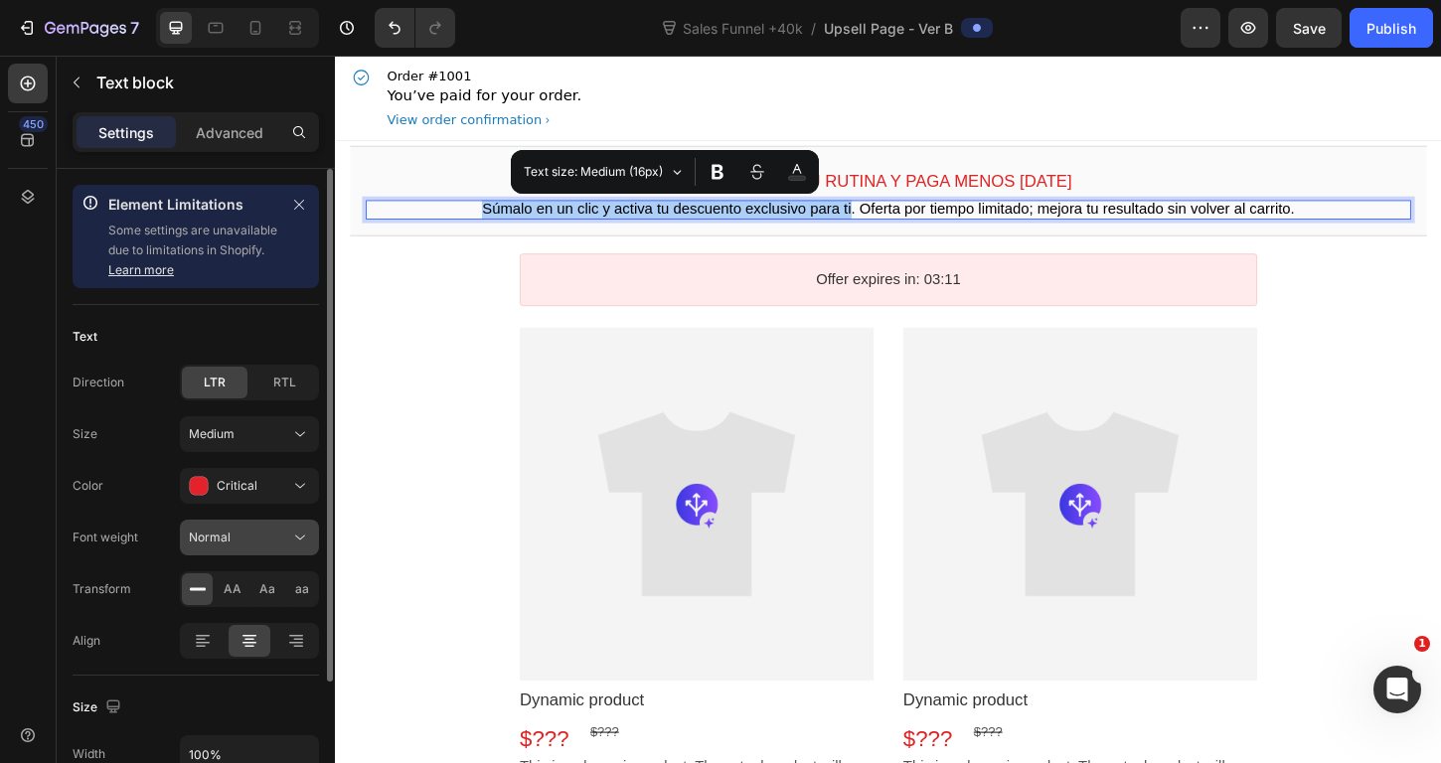
click at [259, 534] on div "Normal" at bounding box center [239, 538] width 101 height 18
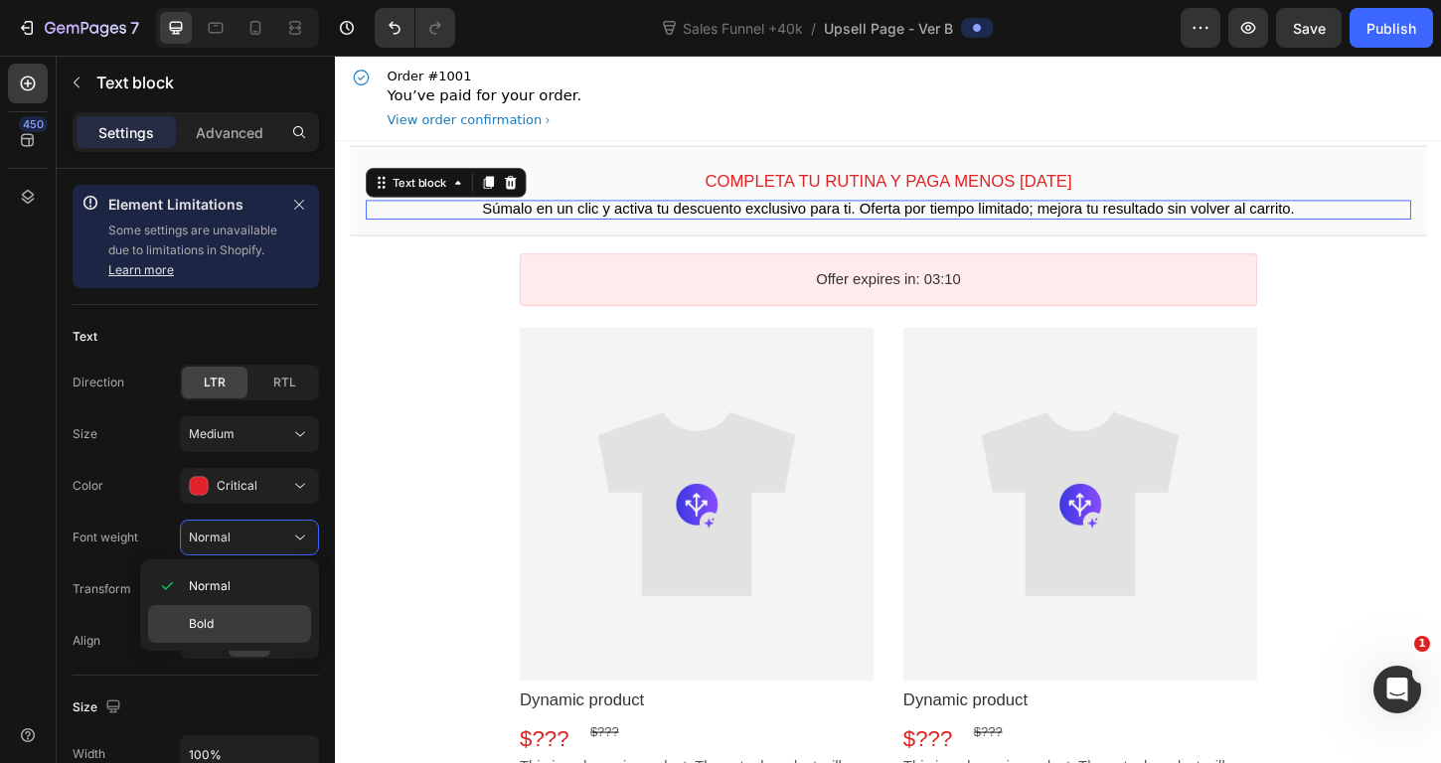
click at [219, 605] on div "Bold" at bounding box center [229, 624] width 163 height 38
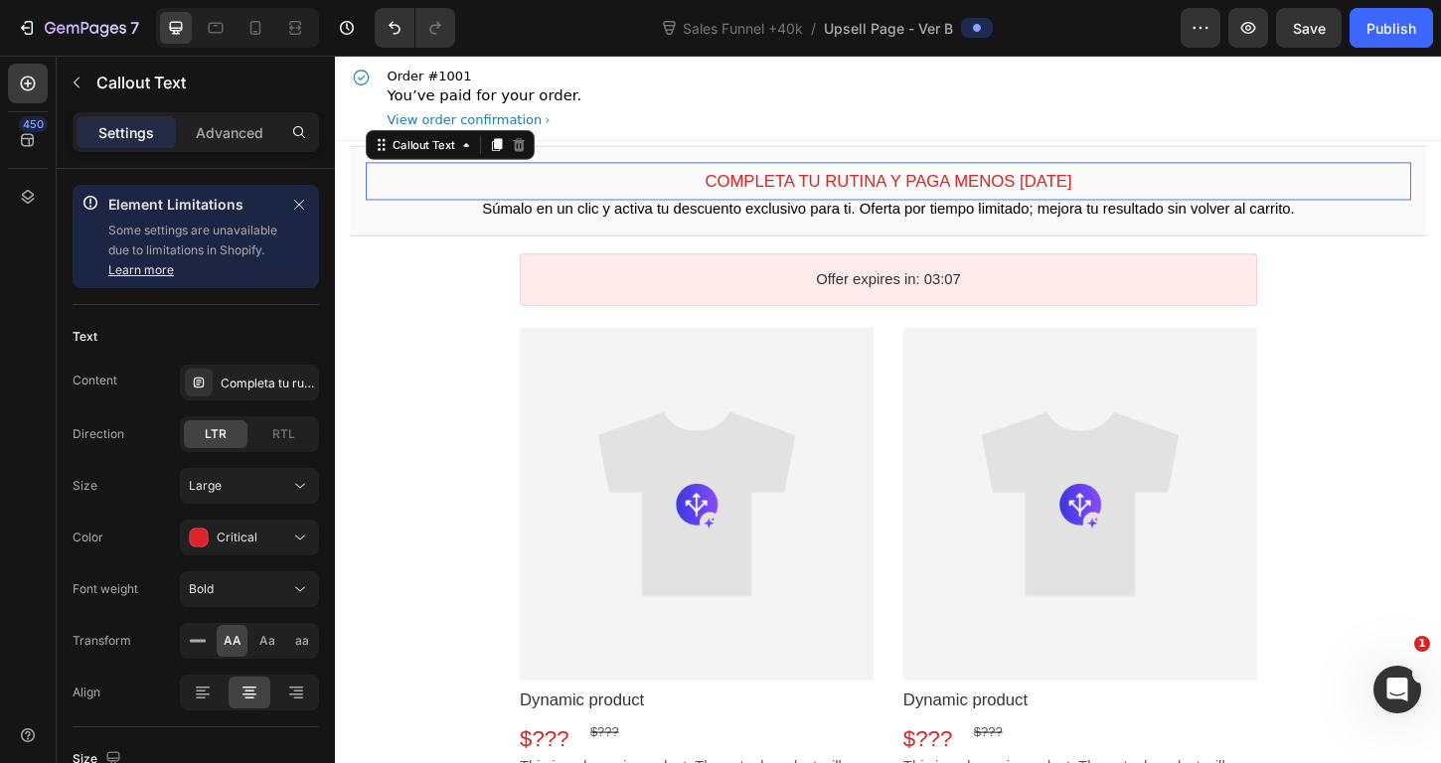
click at [727, 205] on div "Completa tu rutina y paga menos hoy Callout Text This element is required and c…" at bounding box center [931, 191] width 1127 height 41
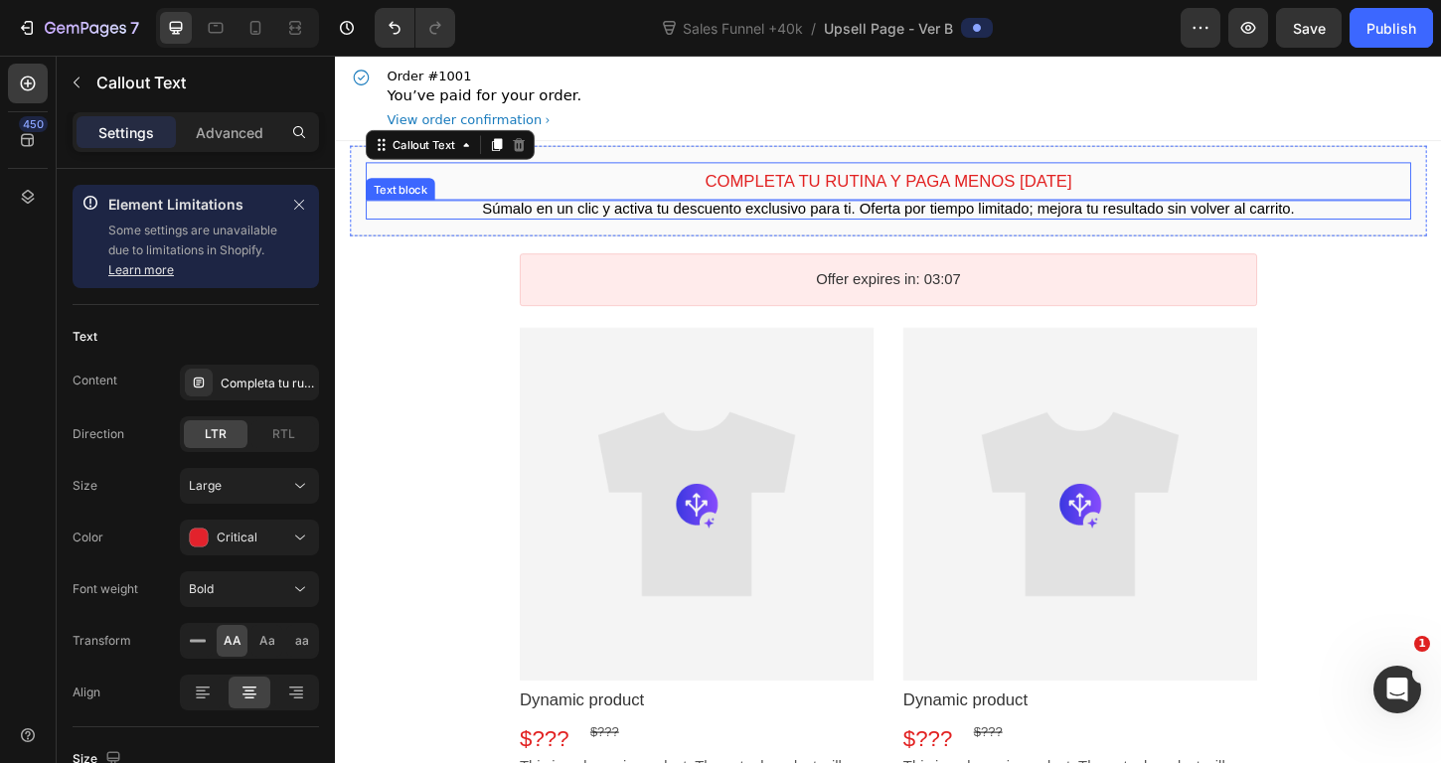
click at [703, 224] on span "Súmalo en un clic y activa tu descuento exclusivo para ti. Oferta por tiempo li…" at bounding box center [931, 221] width 876 height 17
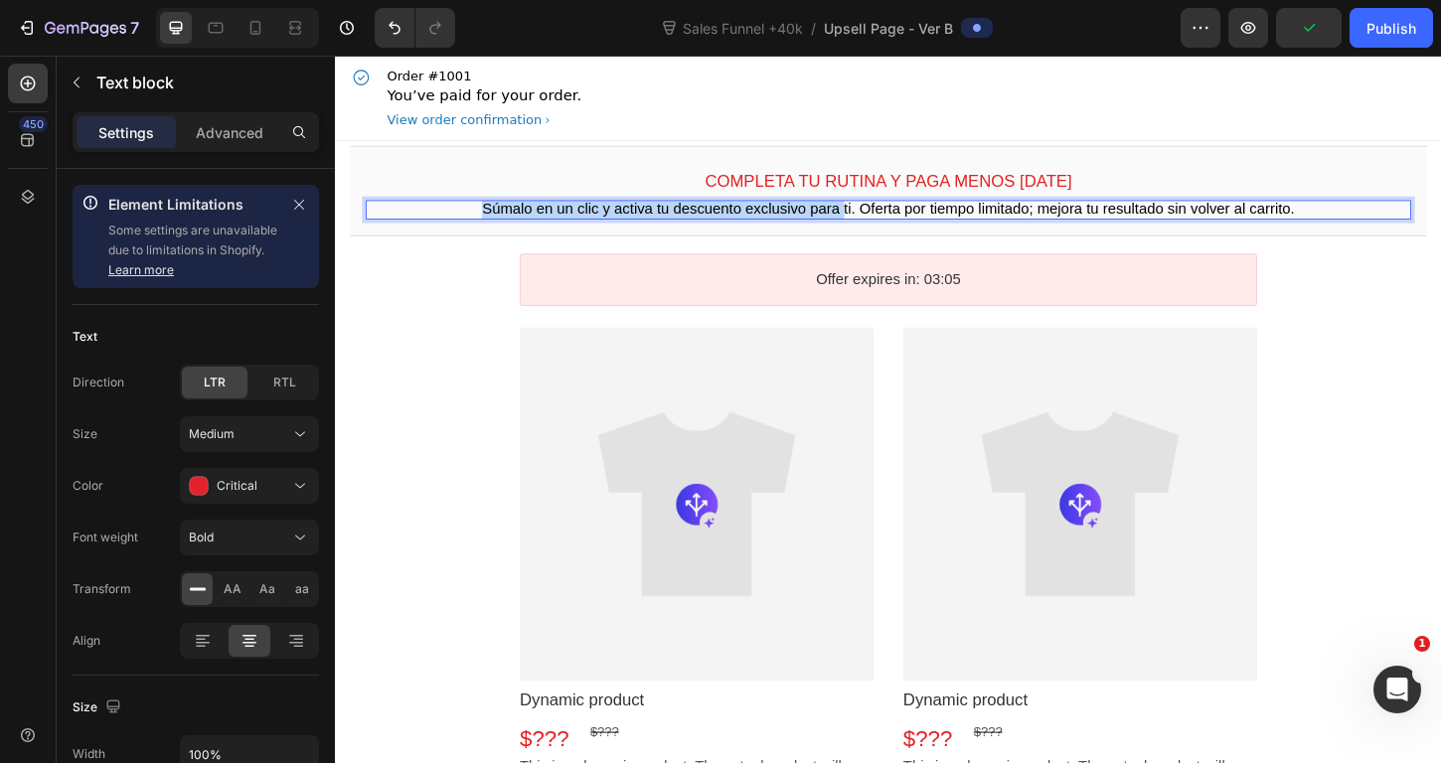
drag, startPoint x: 871, startPoint y: 221, endPoint x: 418, endPoint y: 223, distance: 452.2
click at [418, 223] on p "Súmalo en un clic y activa tu descuento exclusivo para ti. Oferta por tiempo li…" at bounding box center [931, 222] width 1127 height 21
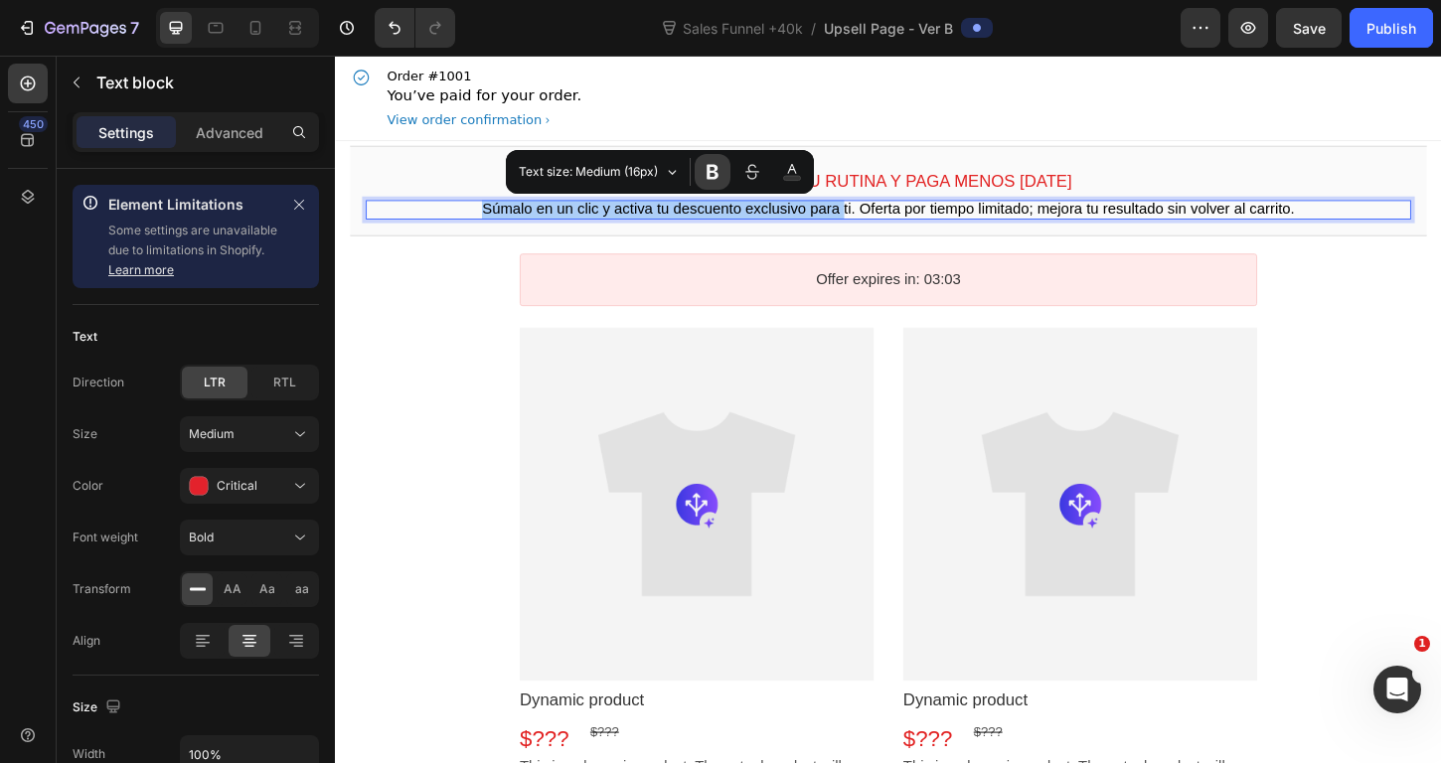
click at [712, 176] on icon "Editor contextual toolbar" at bounding box center [713, 172] width 20 height 20
click at [913, 221] on span "ti. Oferta por tiempo limitado; mejora tu resultado sin volver al carrito." at bounding box center [1124, 221] width 486 height 17
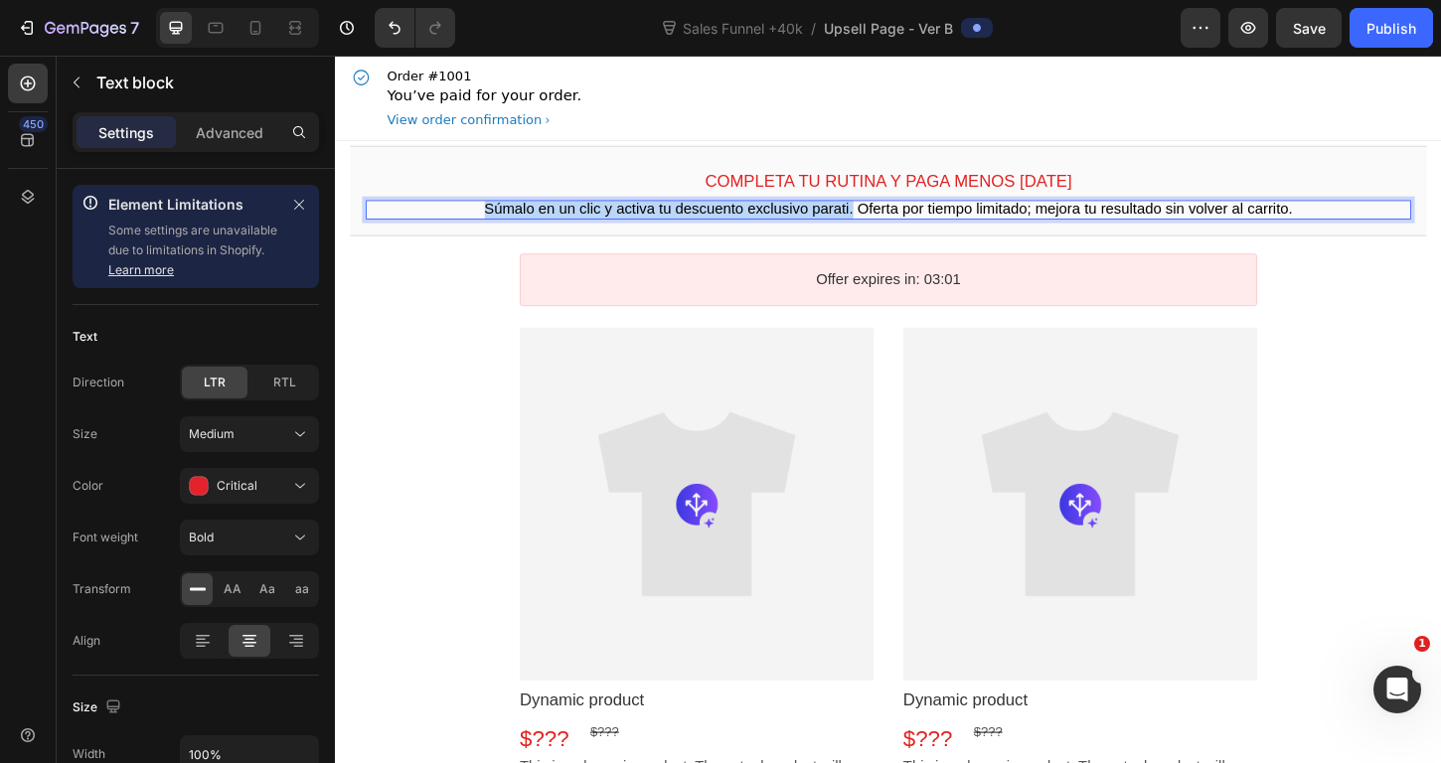
drag, startPoint x: 888, startPoint y: 225, endPoint x: 466, endPoint y: 223, distance: 421.4
click at [466, 223] on p "Súmalo en un clic y activa tu descuento exclusivo para ti. Oferta por tiempo li…" at bounding box center [931, 222] width 1127 height 21
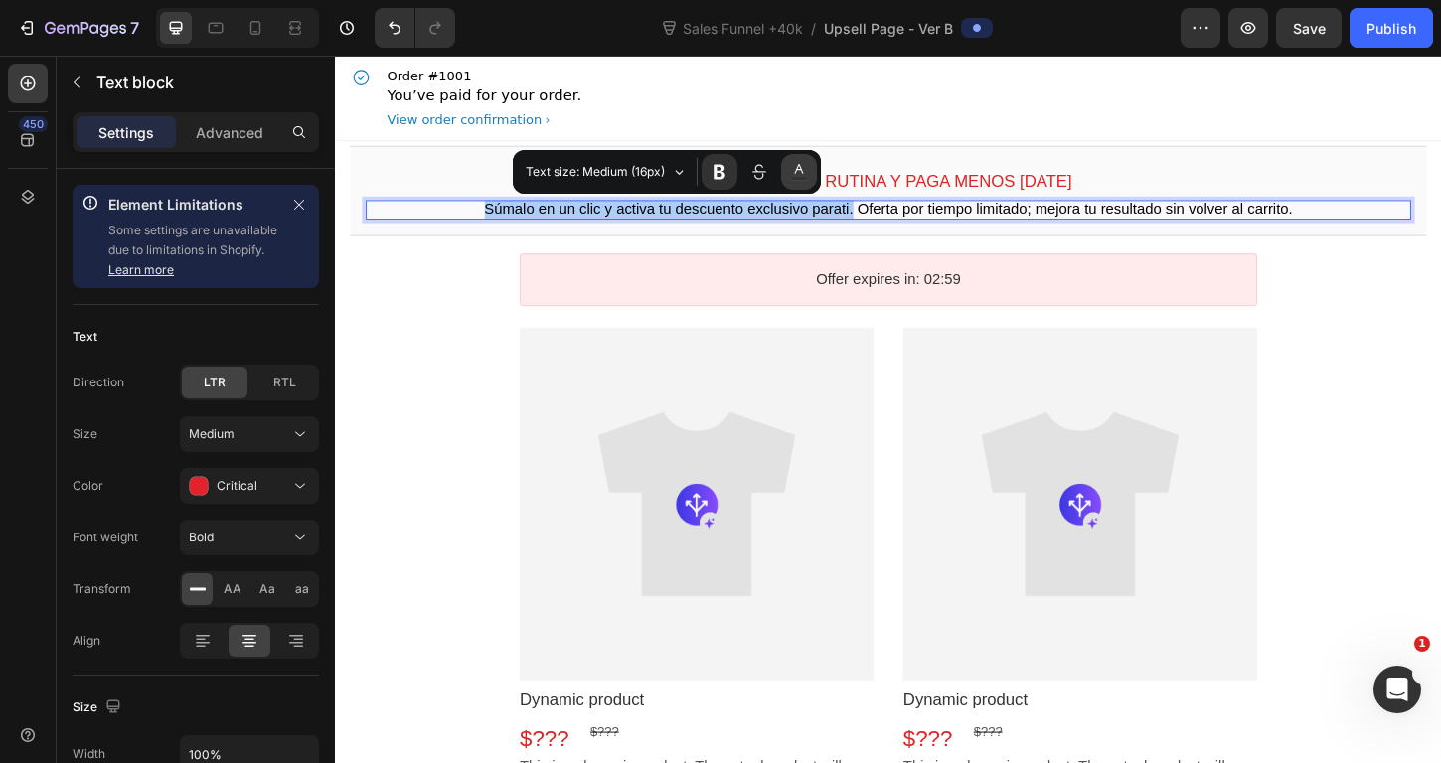
click at [797, 172] on icon "Editor contextual toolbar" at bounding box center [799, 172] width 18 height 20
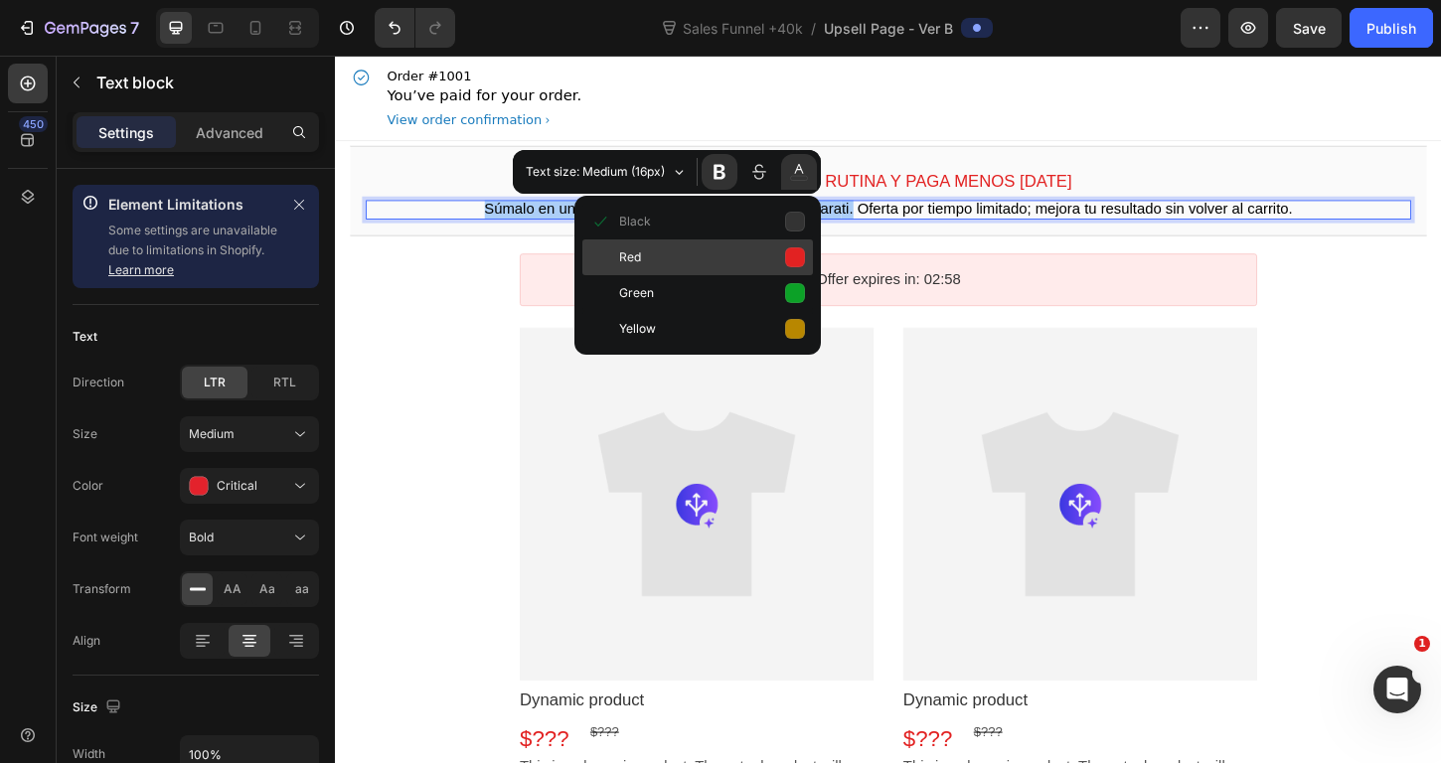
click at [785, 259] on button "Red" at bounding box center [697, 258] width 231 height 36
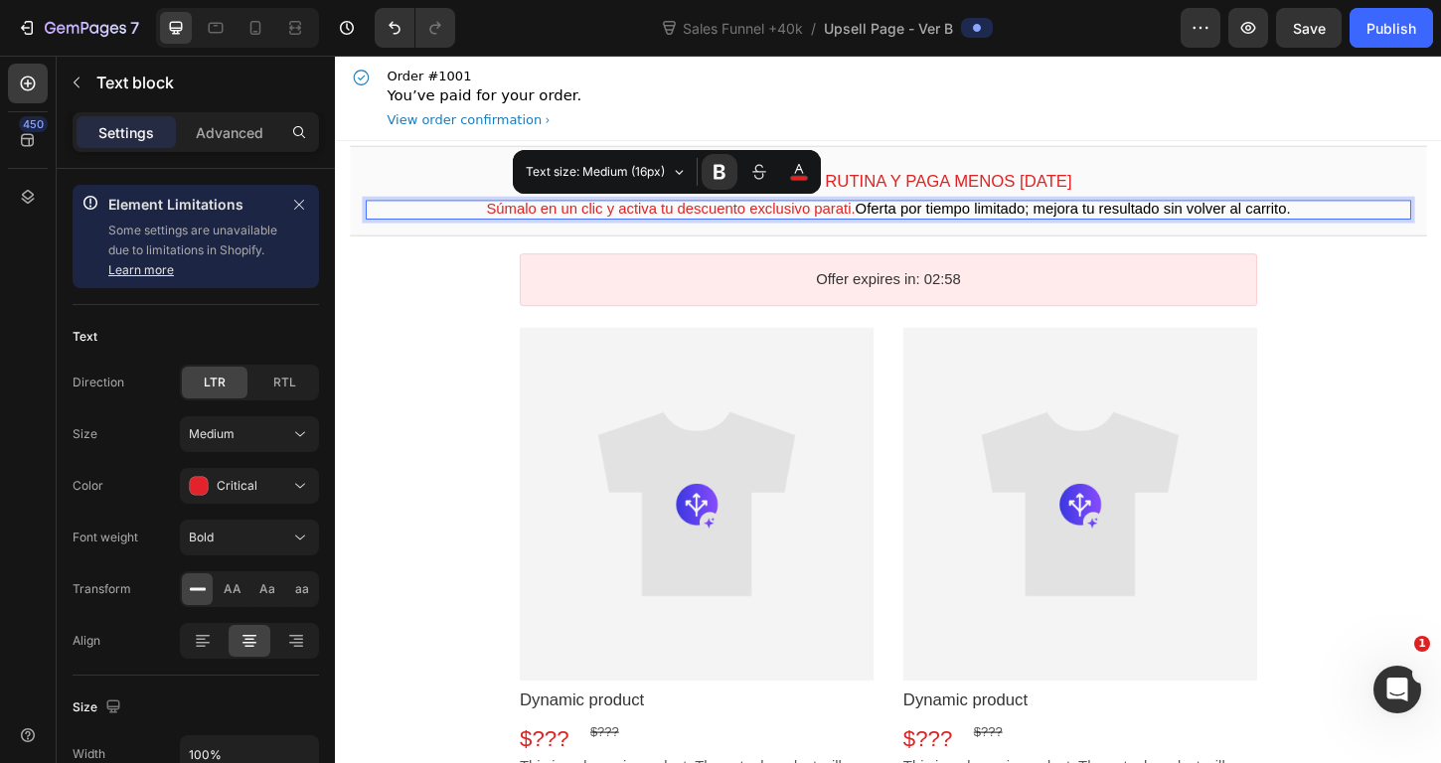
click at [996, 196] on bdo "Completa tu rutina y paga menos hoy" at bounding box center [931, 191] width 396 height 20
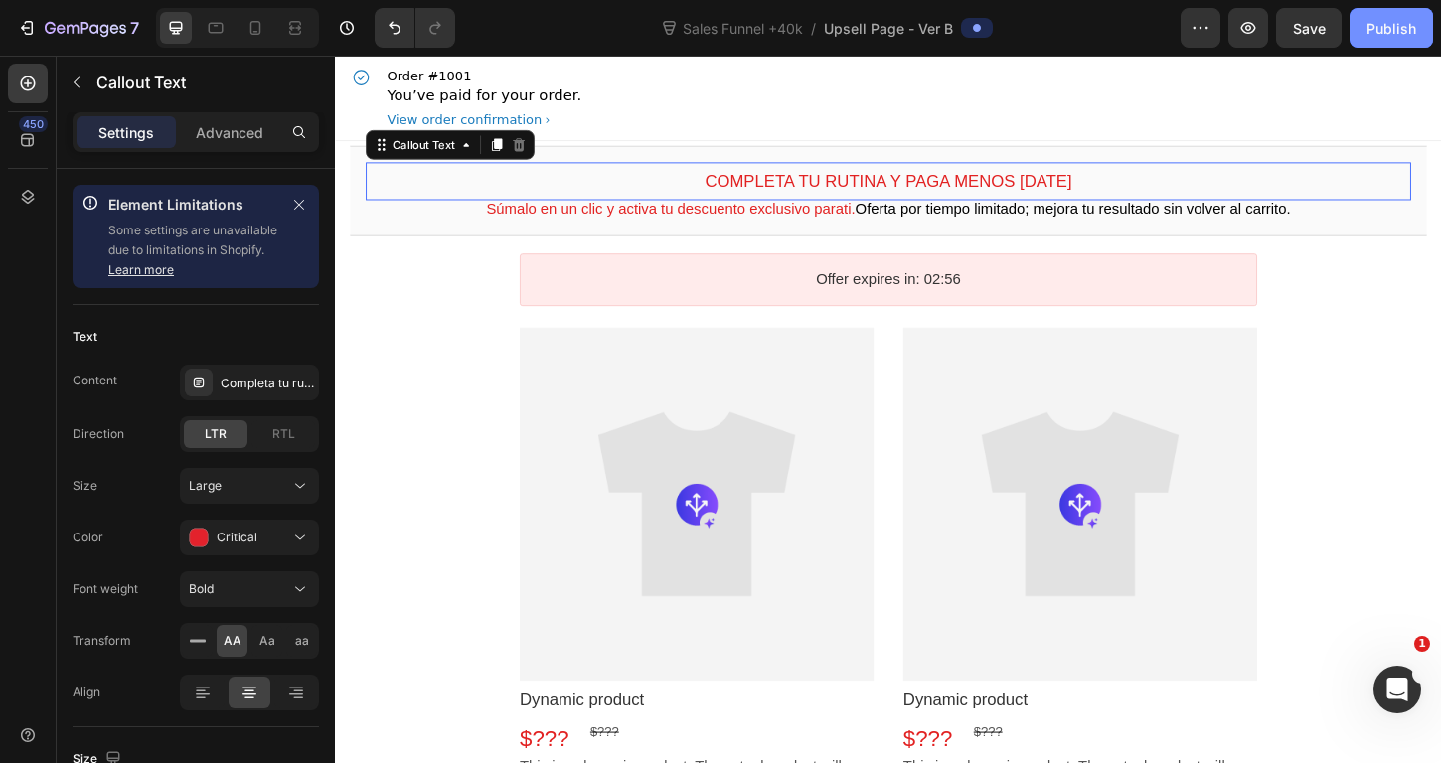
click at [1374, 43] on button "Publish" at bounding box center [1391, 28] width 83 height 40
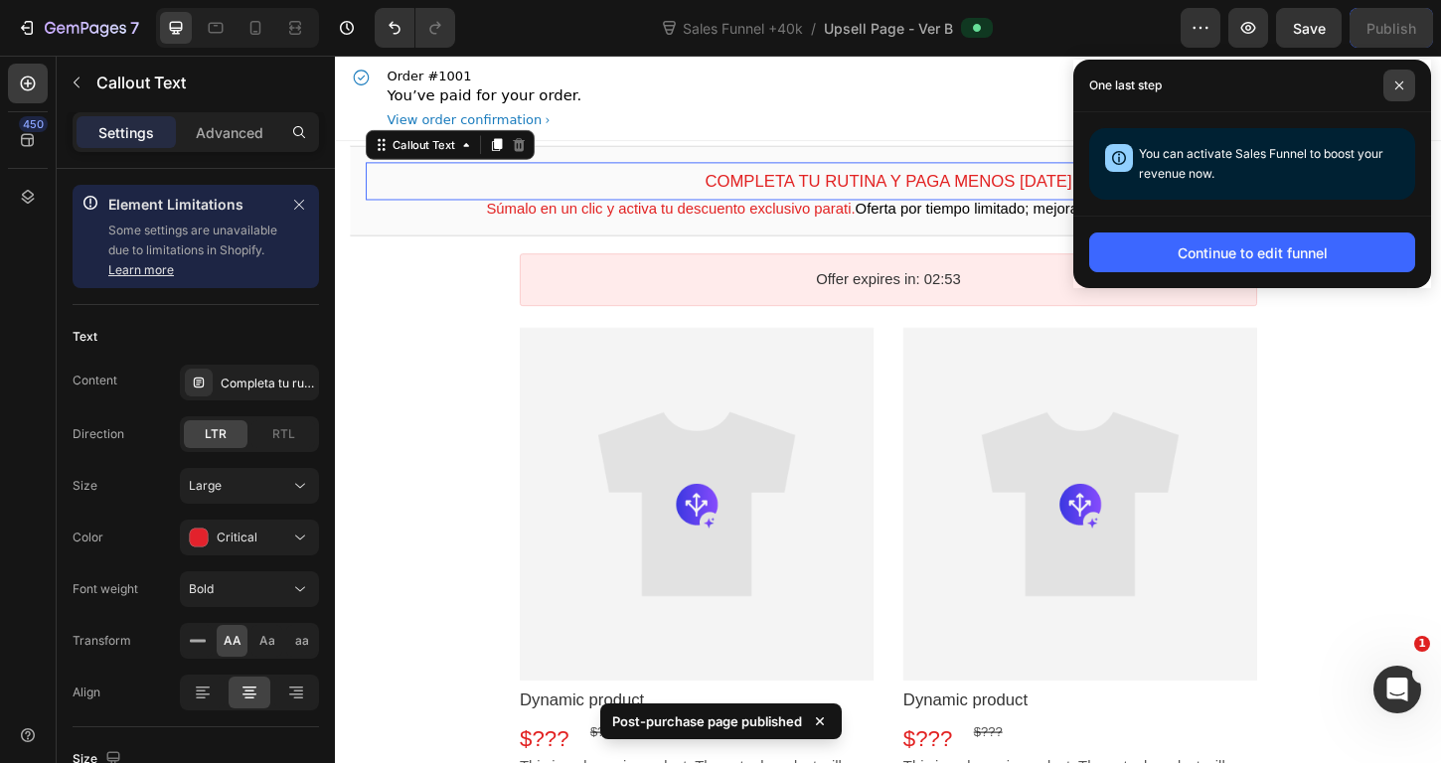
click at [1389, 82] on span at bounding box center [1399, 86] width 32 height 32
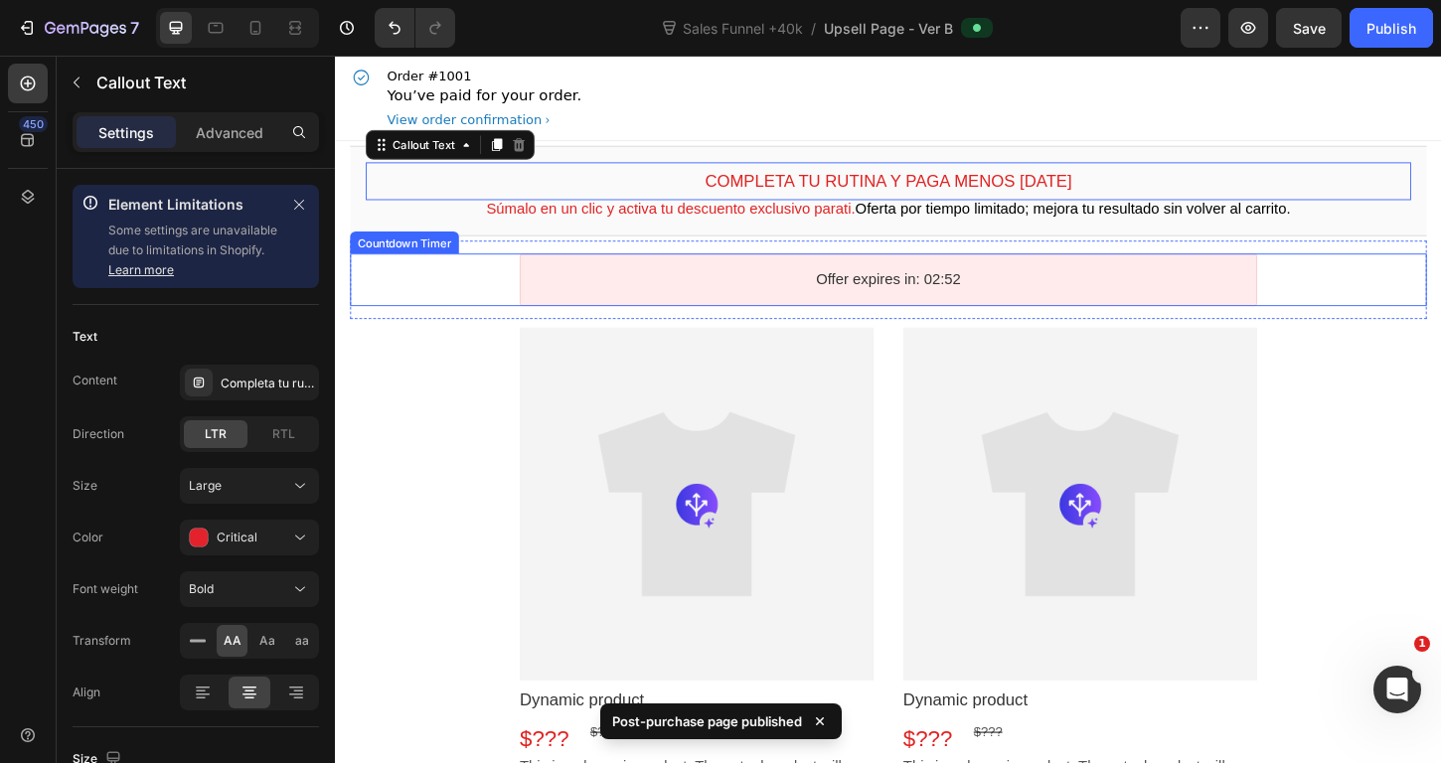
click at [914, 312] on div "Offer expires in: 02:52" at bounding box center [931, 297] width 795 height 57
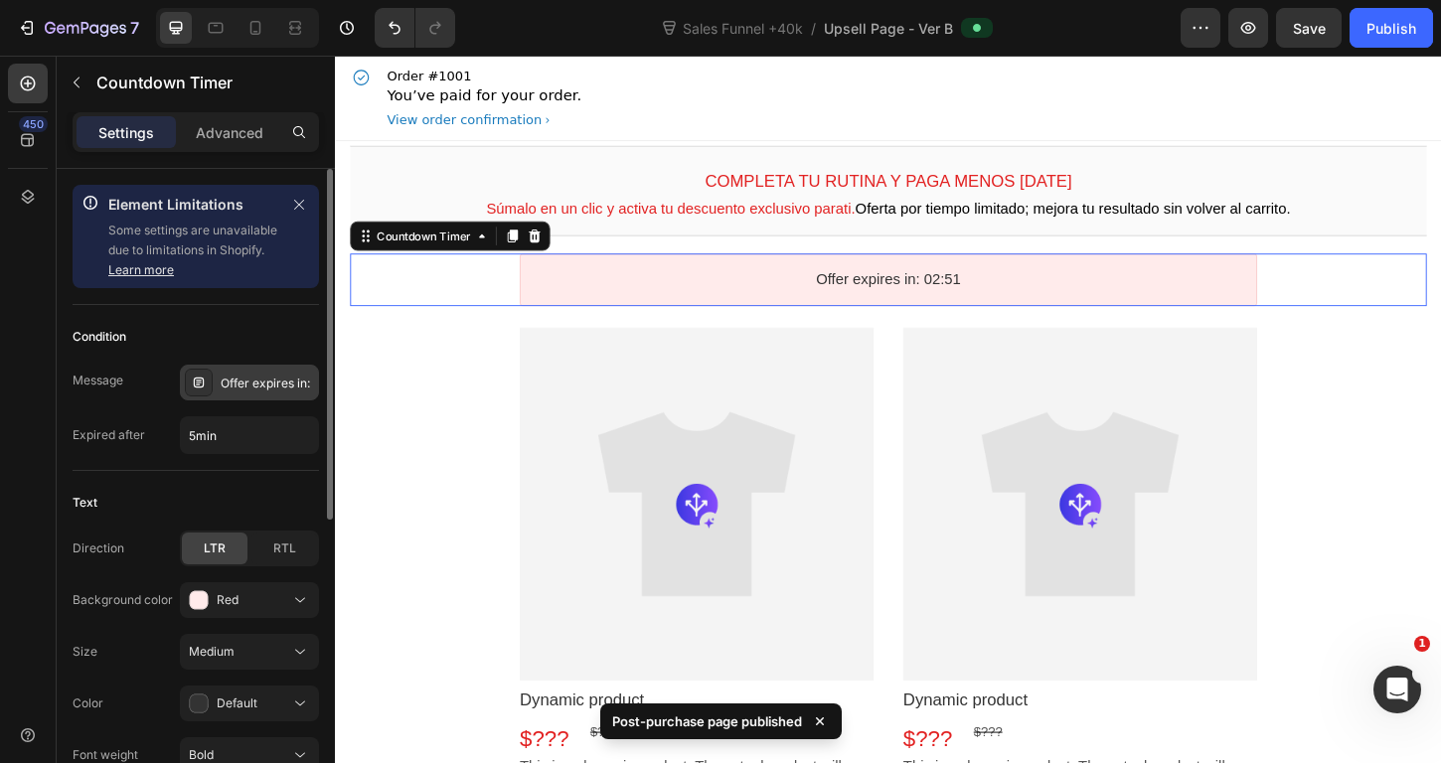
click at [243, 391] on div "Offer expires in:" at bounding box center [267, 384] width 93 height 18
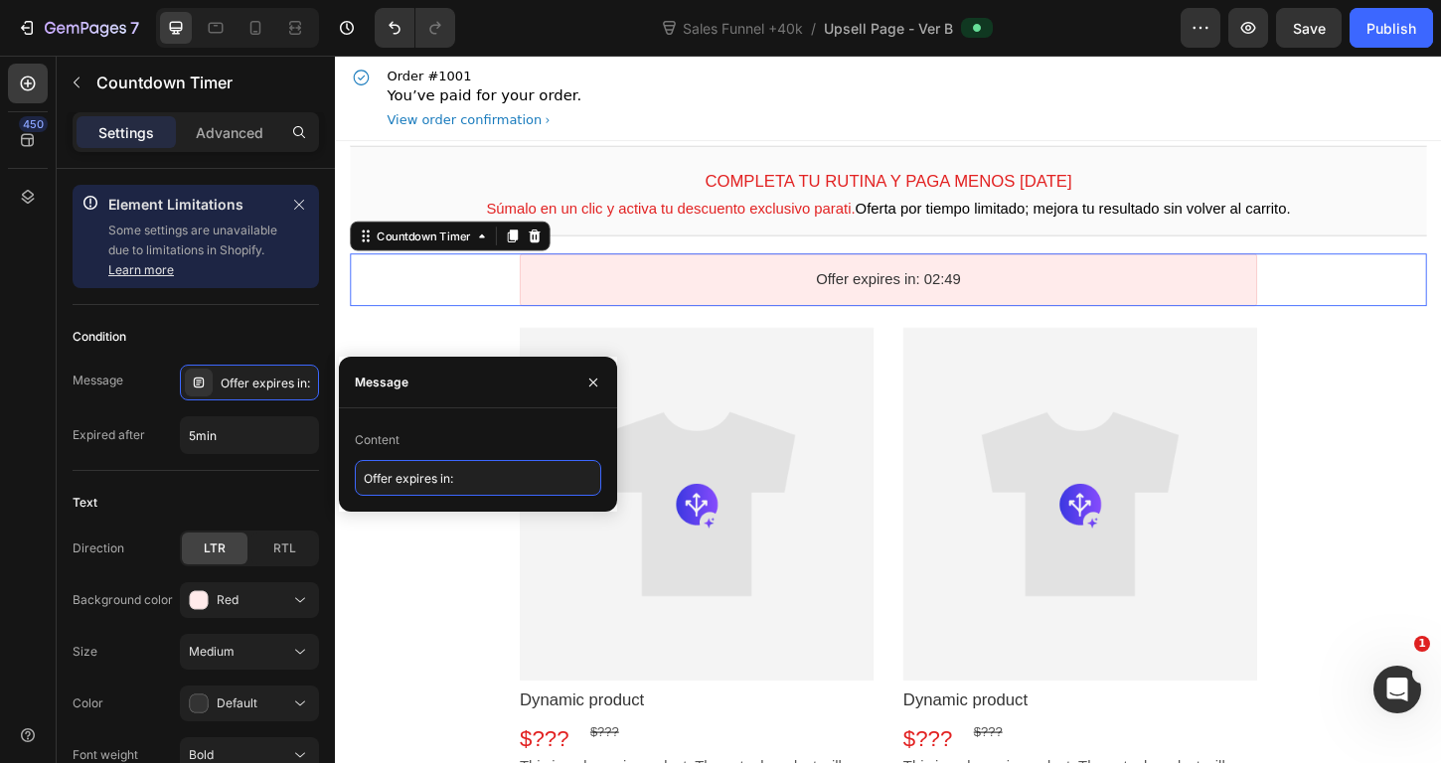
drag, startPoint x: 456, startPoint y: 483, endPoint x: 341, endPoint y: 471, distance: 115.9
click at [341, 471] on div "Content Offer expires in:" at bounding box center [478, 460] width 278 height 72
type input "Este DCTO termina en:"
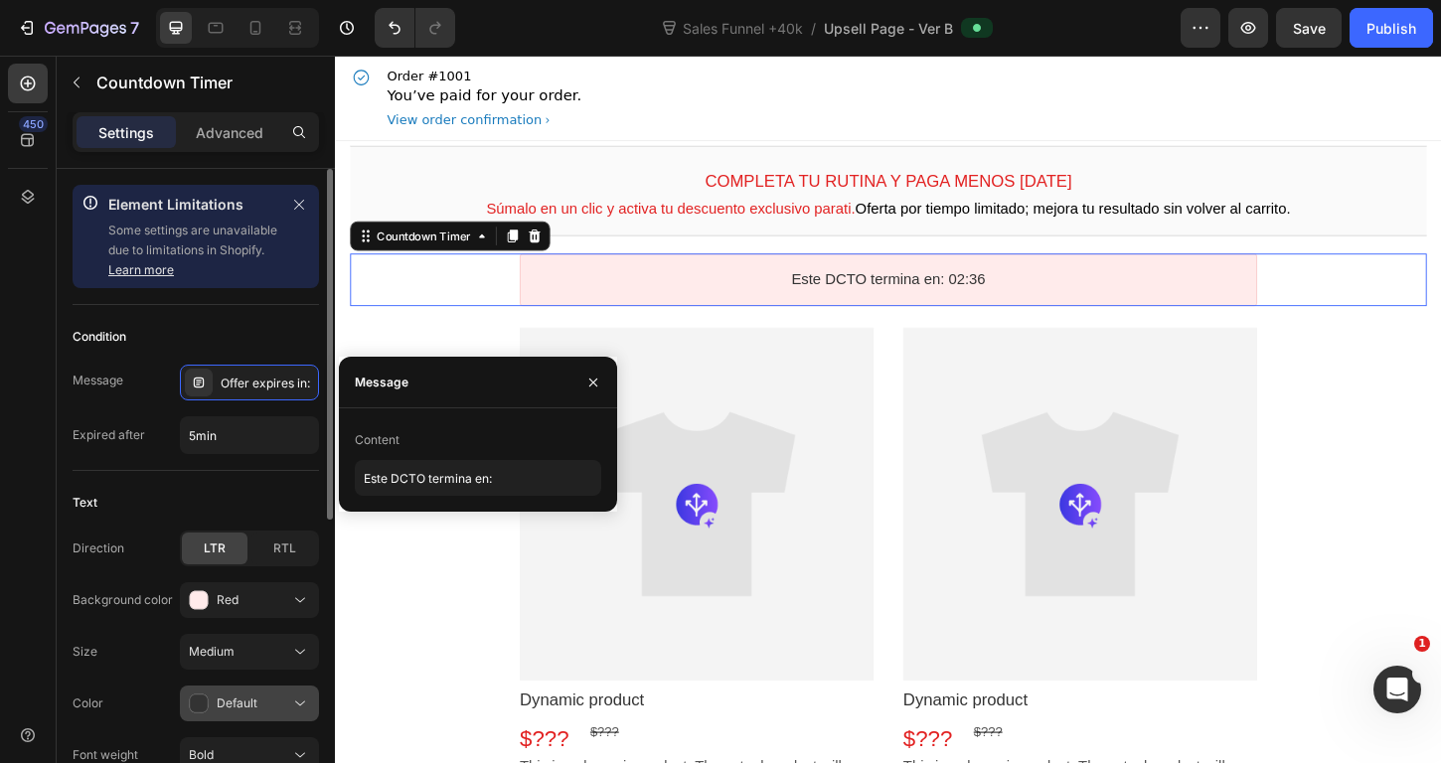
click at [203, 699] on icon at bounding box center [199, 704] width 19 height 19
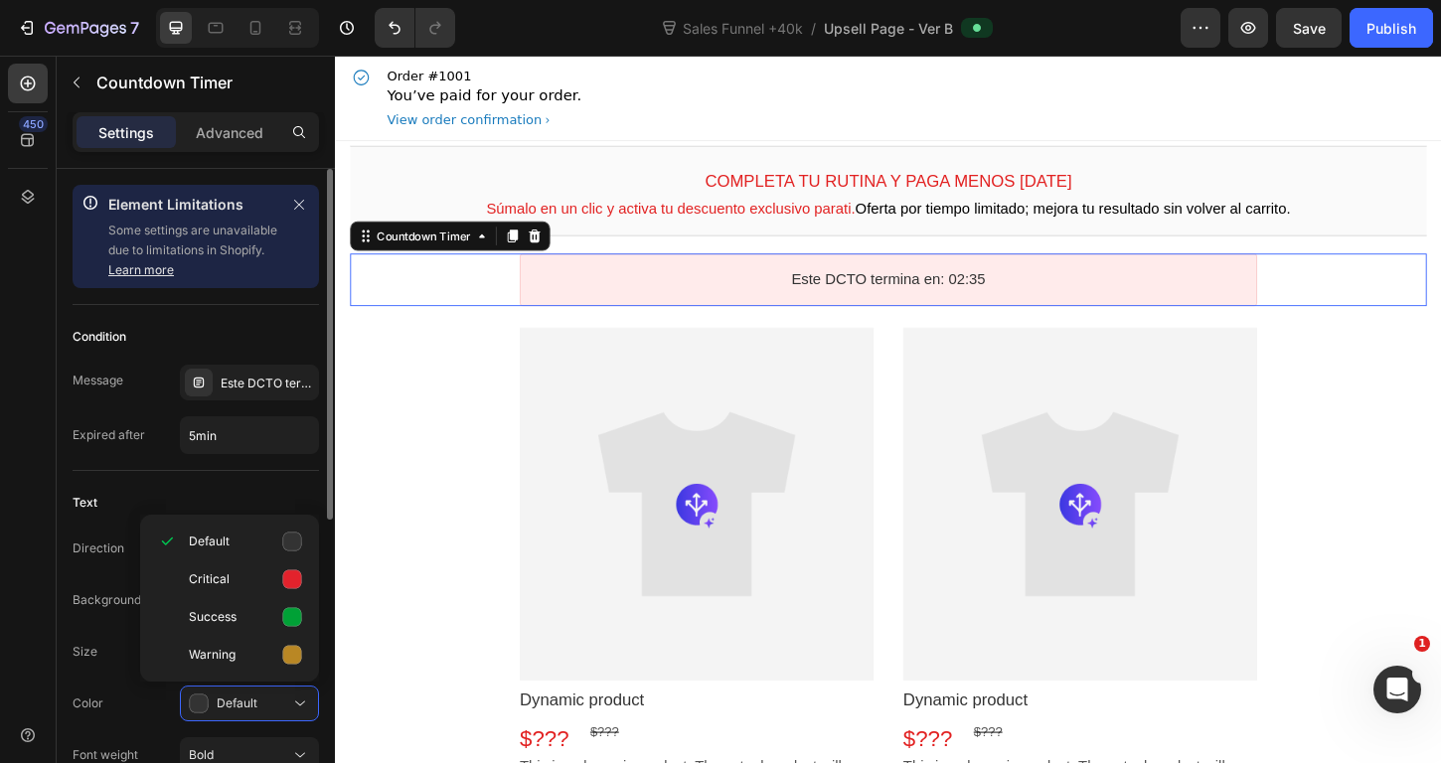
click at [275, 471] on div "Text Direction LTR RTL Background color Red Size Medium Color Default Font weig…" at bounding box center [196, 682] width 246 height 422
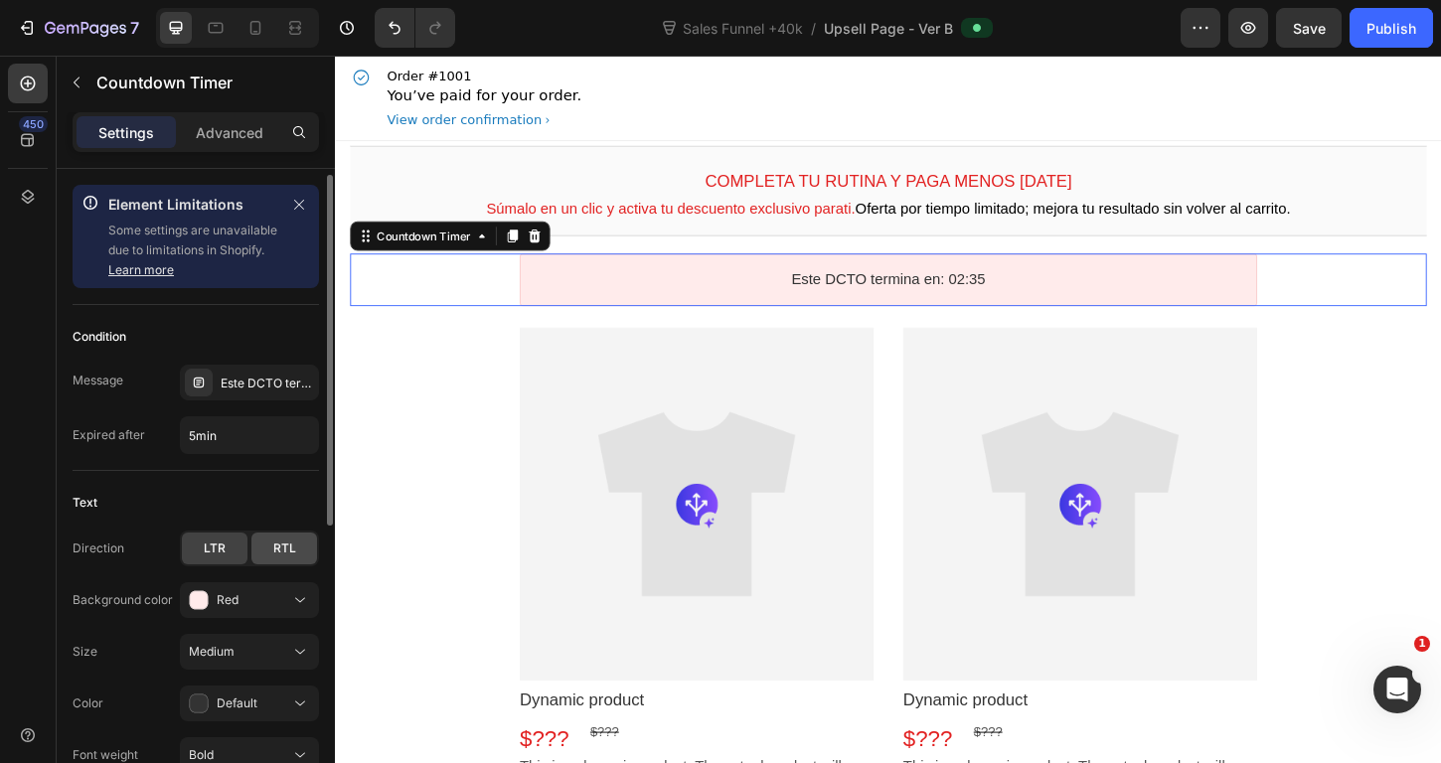
scroll to position [173, 0]
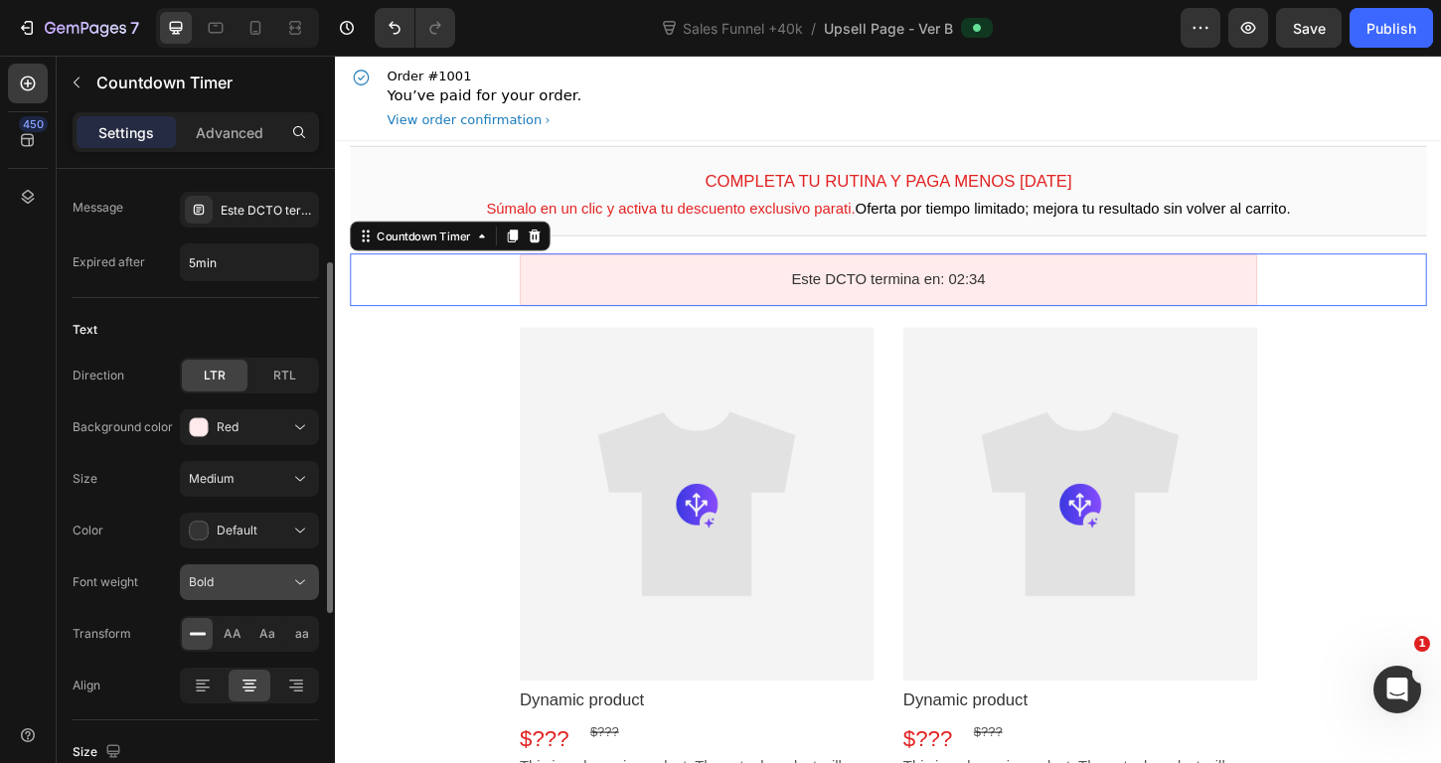
click at [216, 582] on div "Bold" at bounding box center [239, 582] width 101 height 18
click at [887, 281] on div "Este DCTO termina en: 02:32" at bounding box center [931, 297] width 795 height 57
click at [889, 283] on div "Este DCTO termina en: 02:32" at bounding box center [931, 297] width 795 height 57
click at [991, 292] on bdo "Este DCTO termina en: 02:31" at bounding box center [931, 296] width 209 height 17
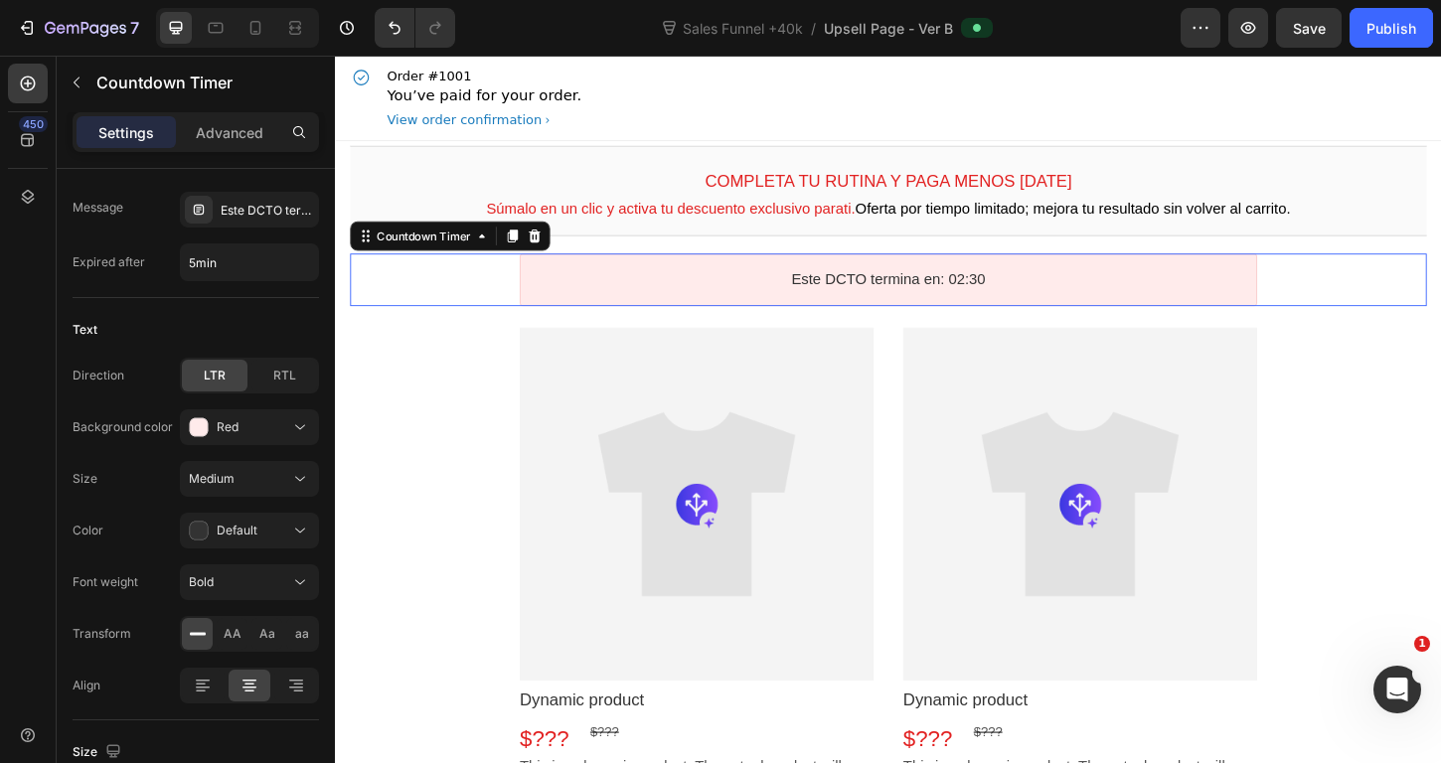
click at [989, 293] on bdo "Este DCTO termina en: 02:30" at bounding box center [931, 296] width 209 height 17
click at [983, 294] on bdo "Este DCTO termina en: 02:30" at bounding box center [931, 296] width 209 height 17
click at [979, 294] on bdo "Este DCTO termina en: 02:30" at bounding box center [931, 296] width 209 height 17
click at [1394, 42] on button "Publish" at bounding box center [1391, 28] width 83 height 40
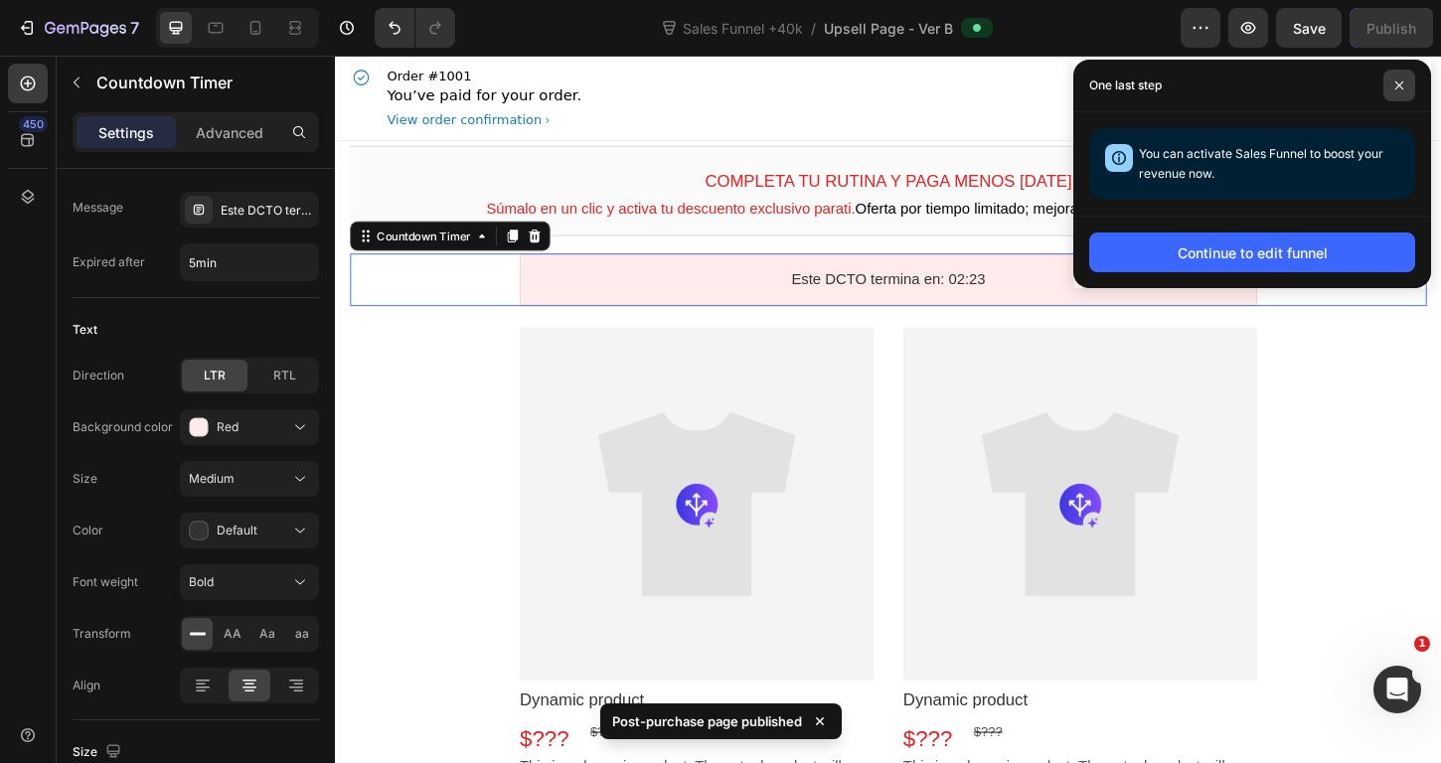
click at [1399, 84] on icon at bounding box center [1399, 86] width 10 height 10
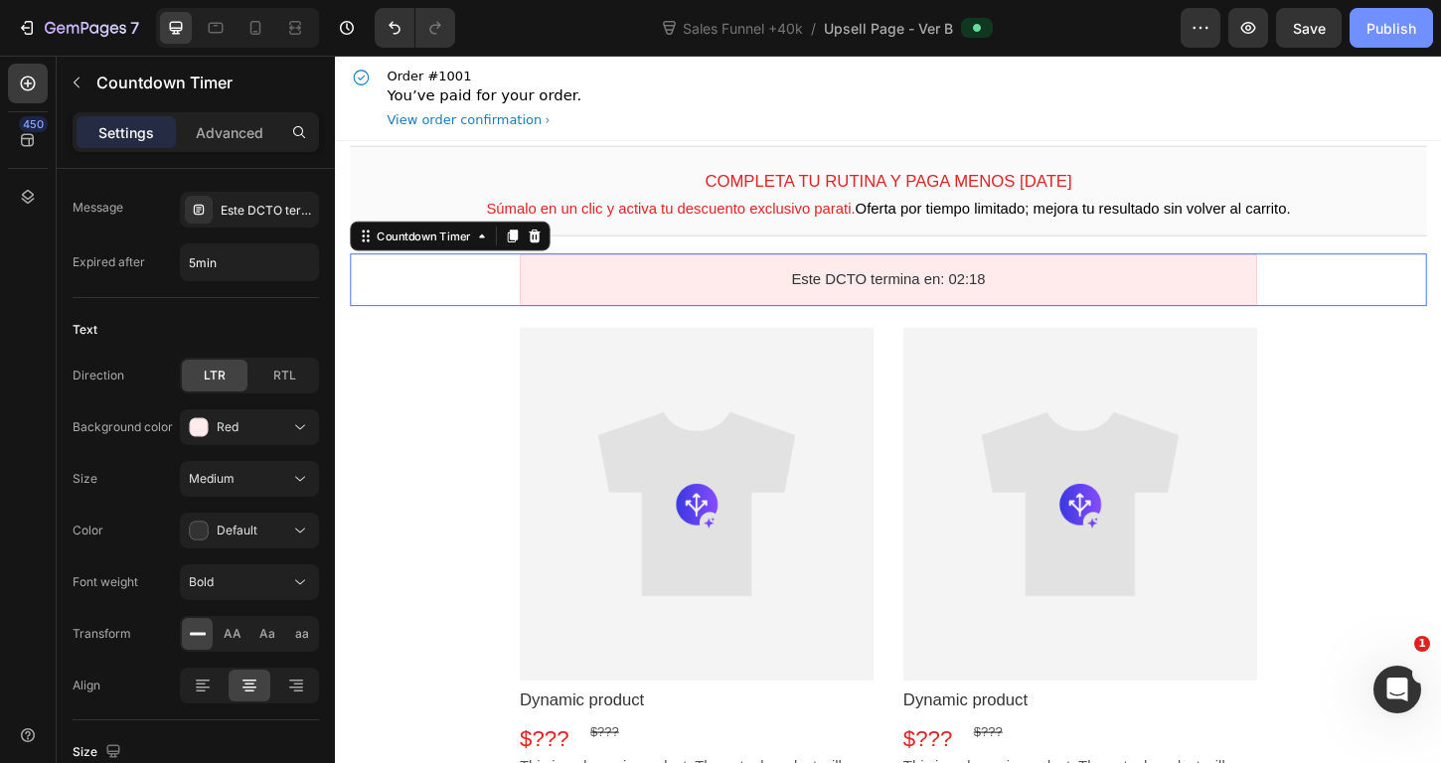
click at [1363, 17] on button "Publish" at bounding box center [1391, 28] width 83 height 40
